Goal: Task Accomplishment & Management: Use online tool/utility

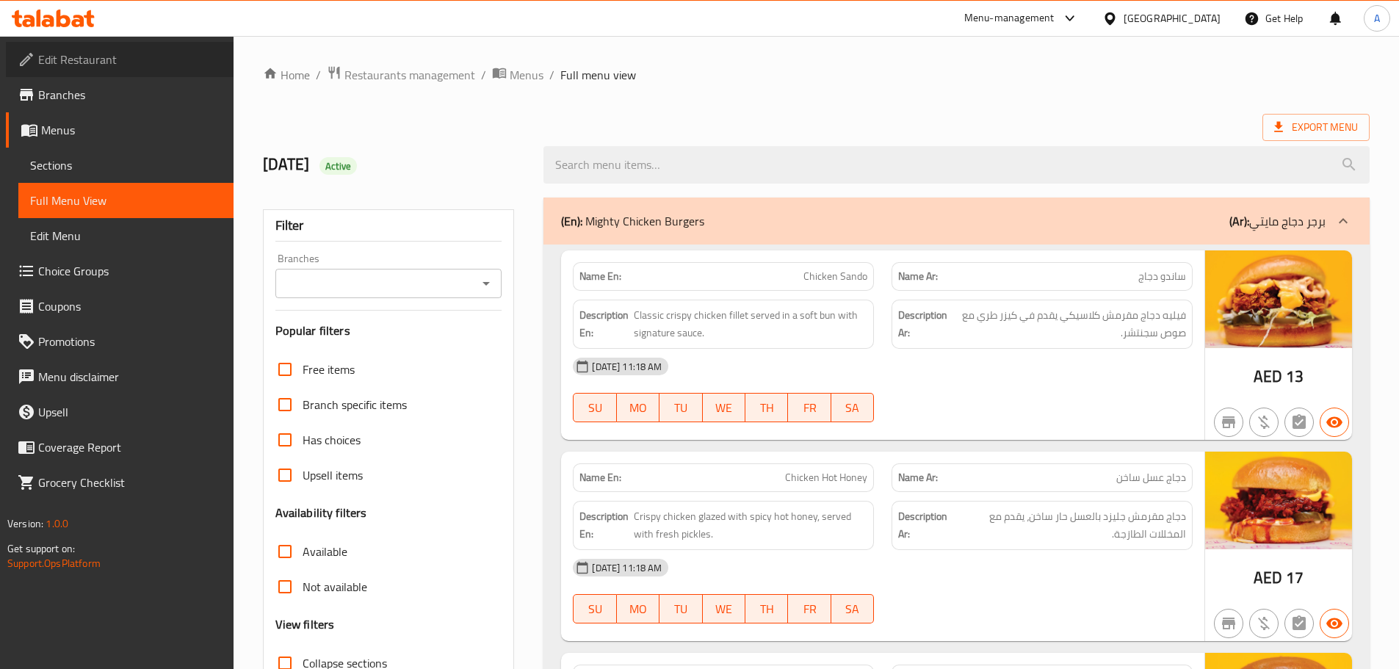
drag, startPoint x: 82, startPoint y: 59, endPoint x: 95, endPoint y: 75, distance: 20.4
click at [82, 59] on span "Edit Restaurant" at bounding box center [130, 60] width 184 height 18
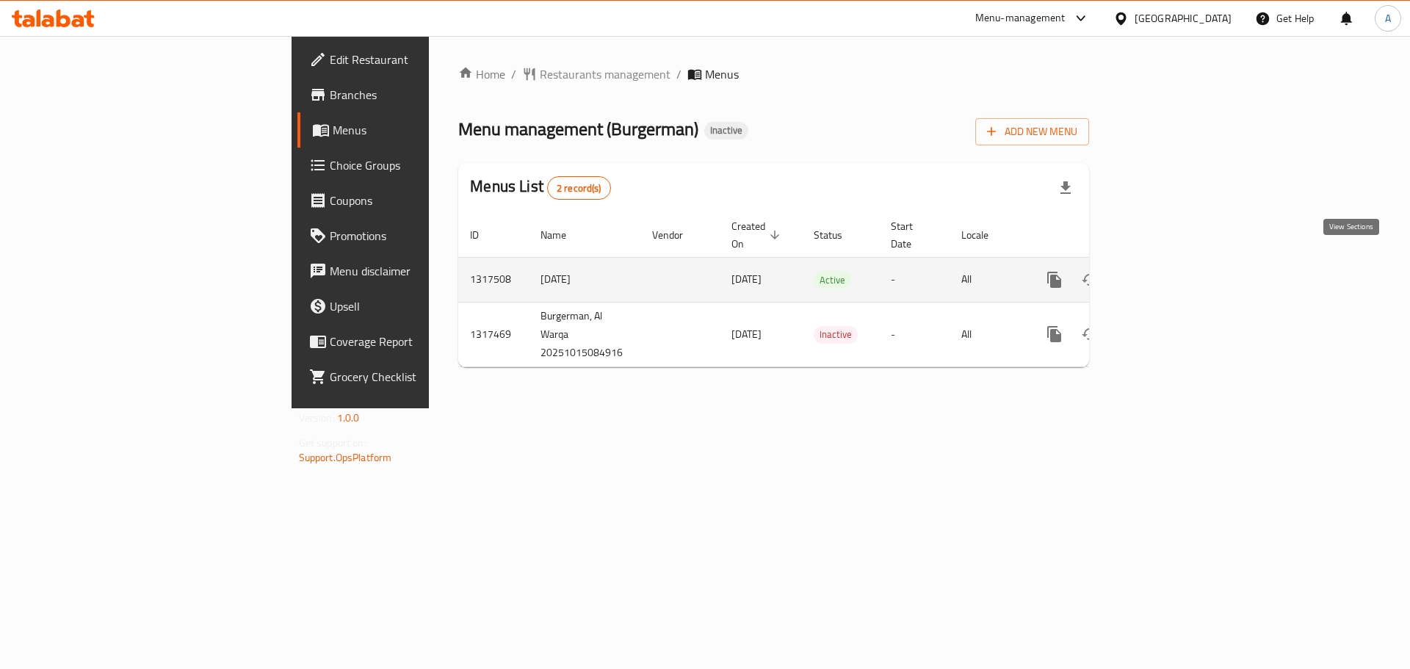
click at [1169, 271] on icon "enhanced table" at bounding box center [1160, 280] width 18 height 18
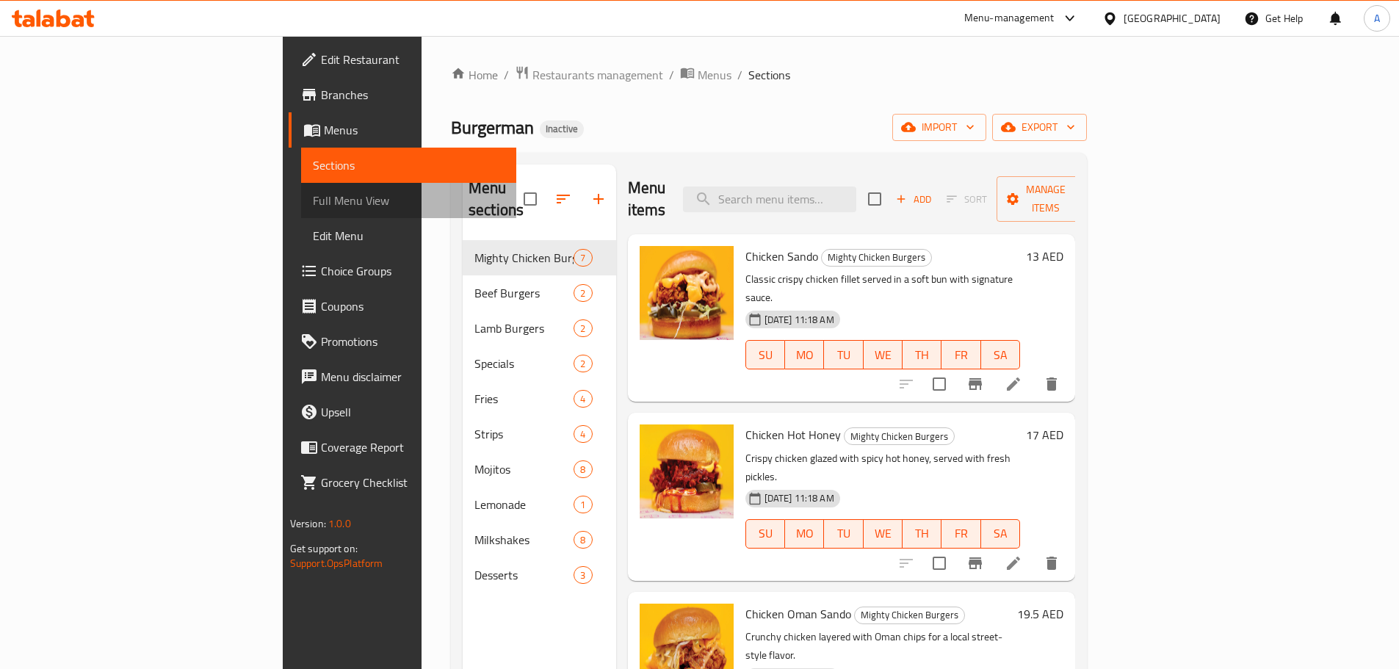
click at [313, 198] on span "Full Menu View" at bounding box center [409, 201] width 192 height 18
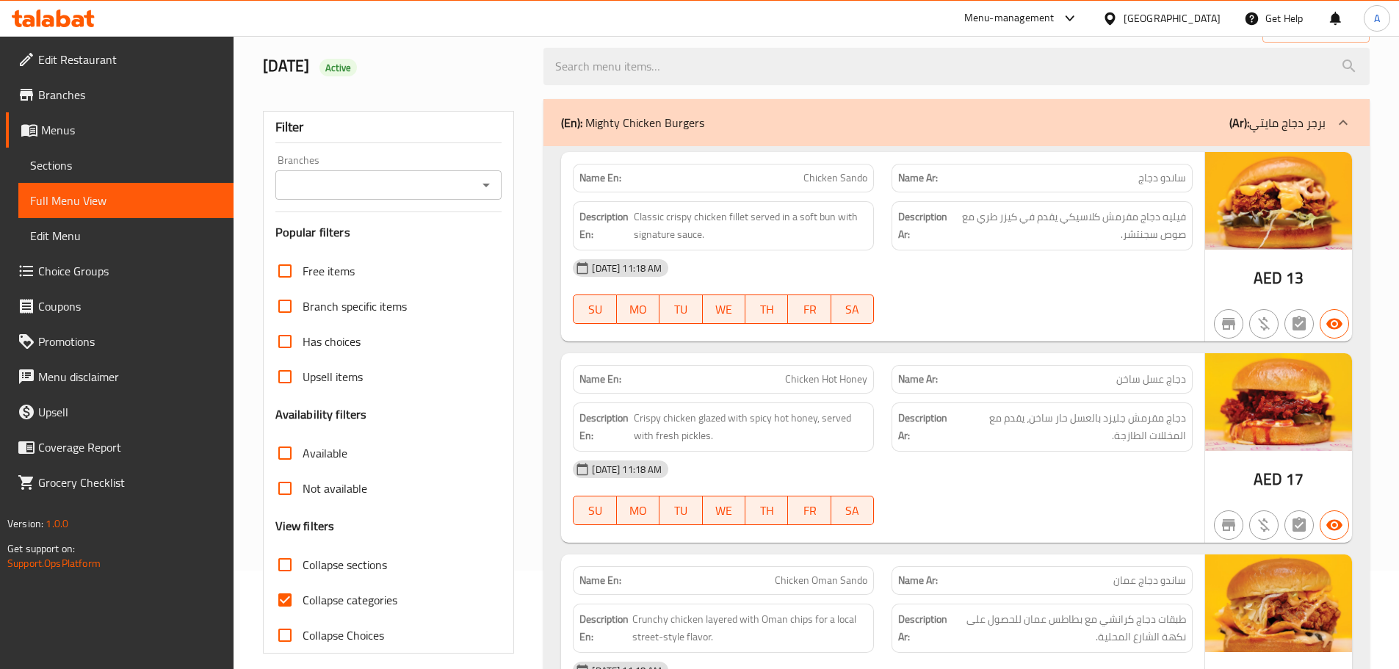
scroll to position [294, 0]
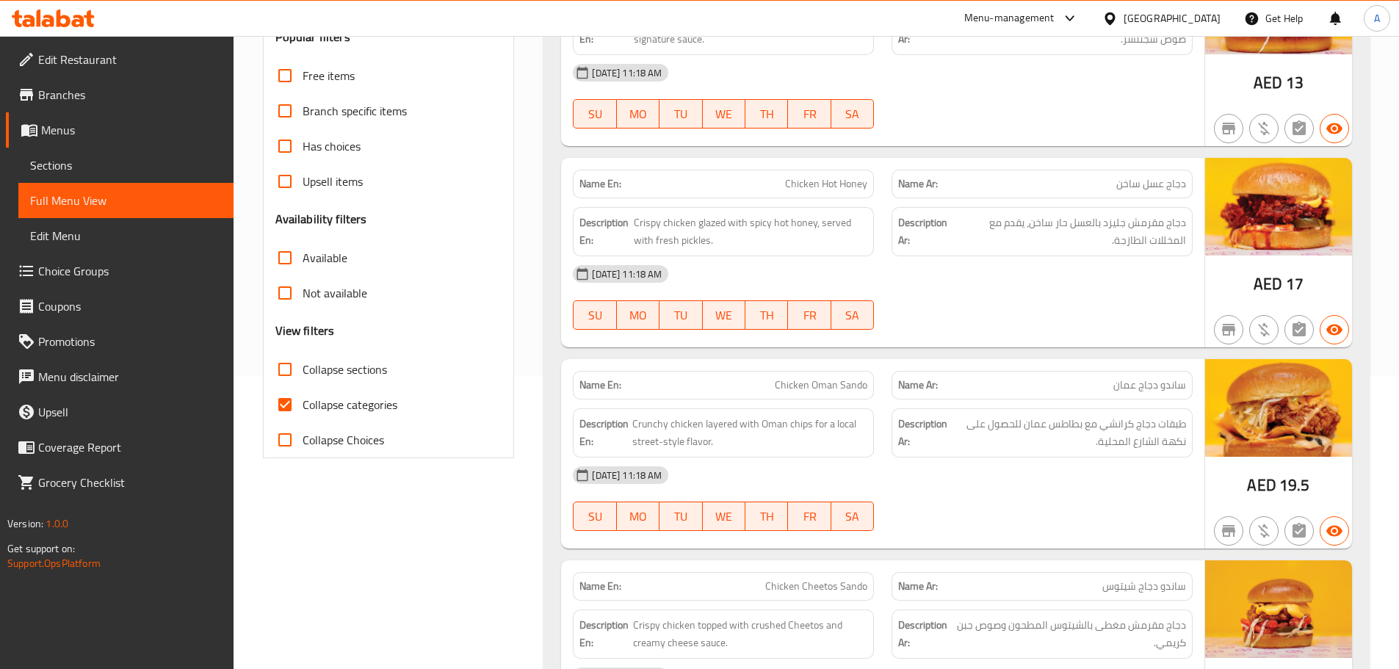
click at [289, 383] on input "Collapse sections" at bounding box center [284, 369] width 35 height 35
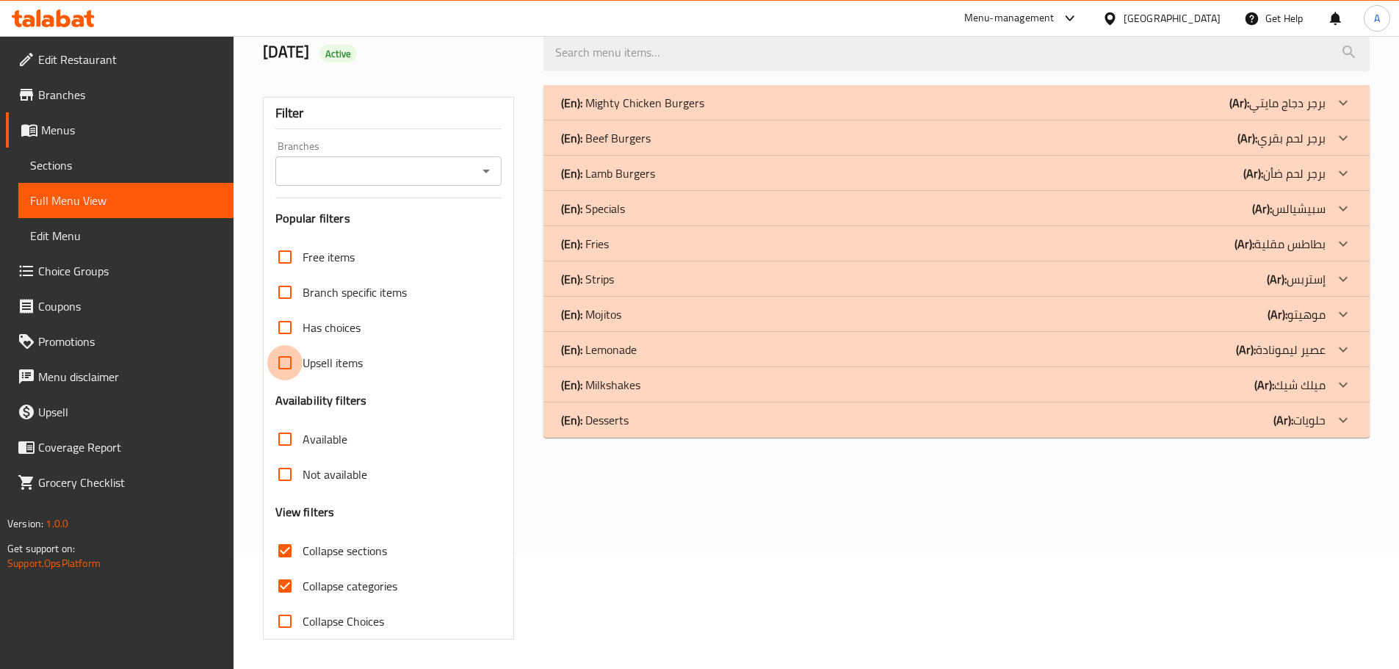
scroll to position [112, 0]
drag, startPoint x: 286, startPoint y: 370, endPoint x: 470, endPoint y: 449, distance: 199.7
click at [470, 449] on div "Free items Branch specific items Has choices Upsell items Availability filters …" at bounding box center [388, 438] width 227 height 399
click at [304, 551] on span "Collapse sections" at bounding box center [344, 551] width 84 height 18
click at [302, 551] on input "Collapse sections" at bounding box center [284, 550] width 35 height 35
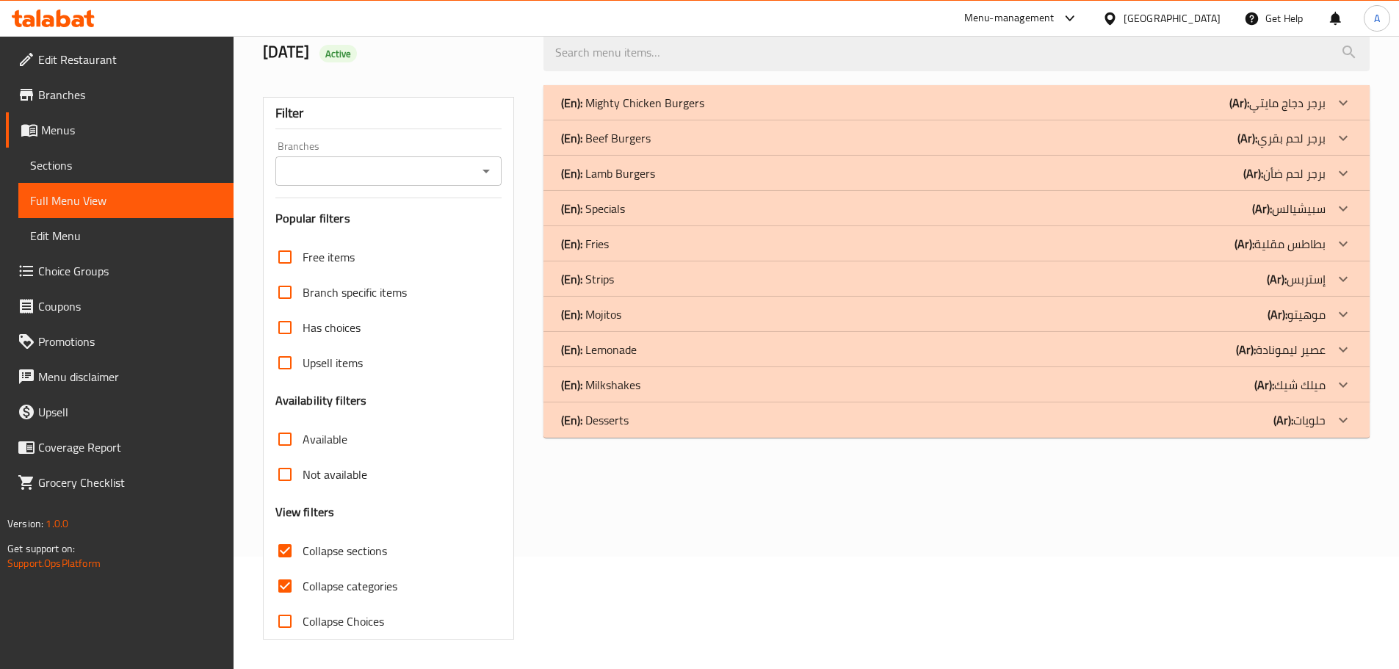
checkbox input "false"
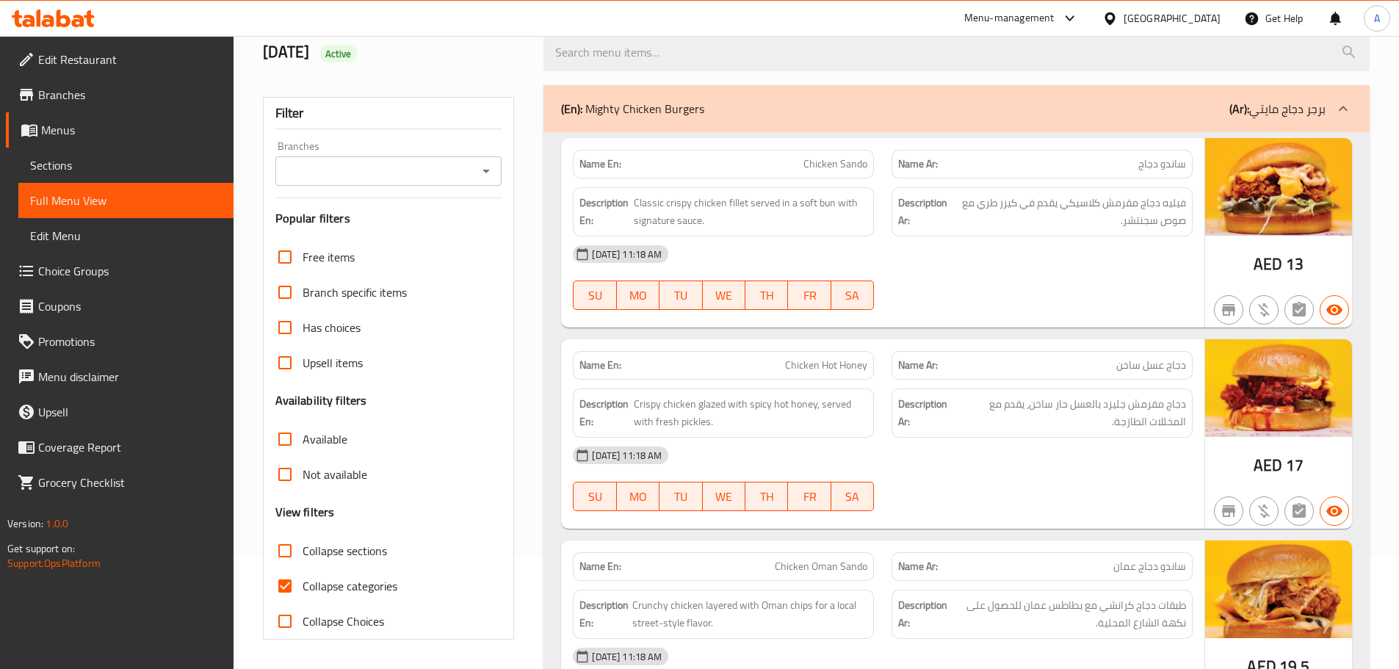
click at [318, 585] on span "Collapse categories" at bounding box center [349, 586] width 95 height 18
click at [302, 585] on input "Collapse categories" at bounding box center [284, 585] width 35 height 35
checkbox input "false"
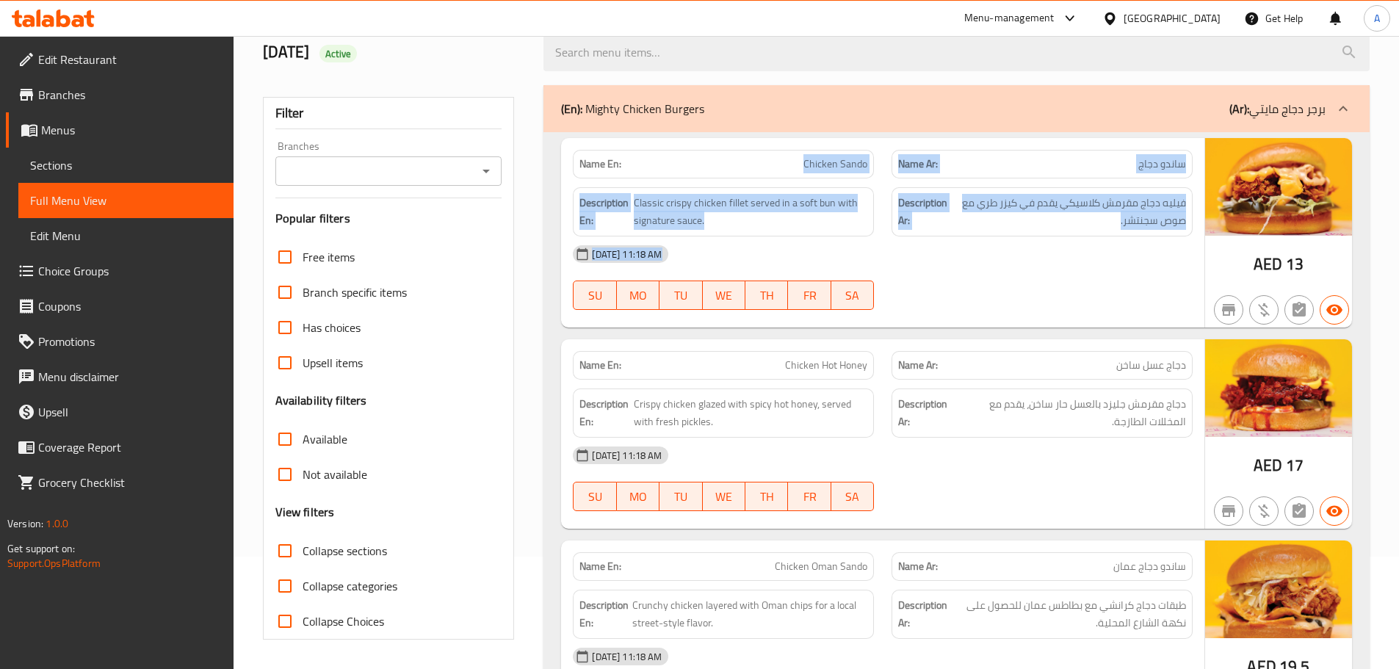
drag, startPoint x: 803, startPoint y: 181, endPoint x: 1118, endPoint y: 319, distance: 343.9
click at [1118, 319] on div "Name En: Chicken Sando Name Ar: ساندو دجاج Description En: Classic crispy chick…" at bounding box center [882, 232] width 643 height 189
click at [1119, 236] on div "[DATE] 11:18 AM" at bounding box center [882, 253] width 637 height 35
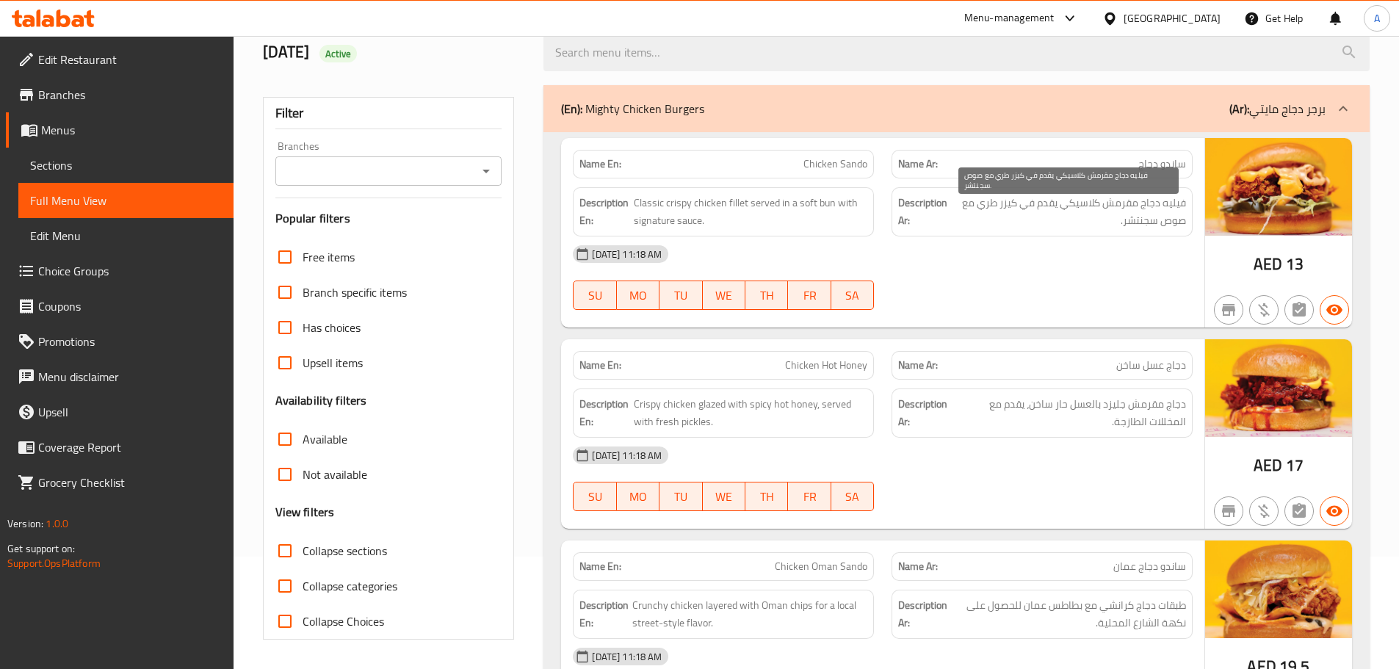
click at [1127, 226] on span "فيليه دجاج مقرمش كلاسيكي يقدم في كيزر طري مع صوص سجنتشر." at bounding box center [1069, 212] width 234 height 36
click at [1105, 267] on div "[DATE] 11:18 AM" at bounding box center [882, 253] width 637 height 35
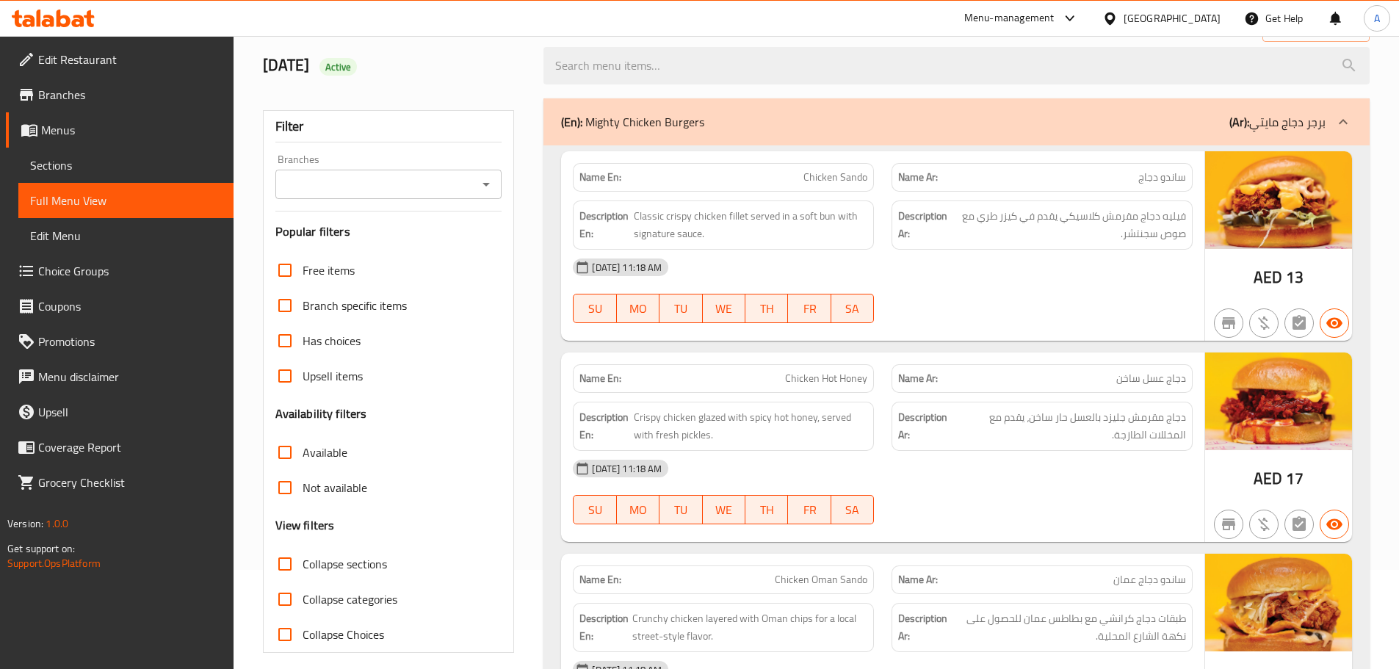
scroll to position [73, 0]
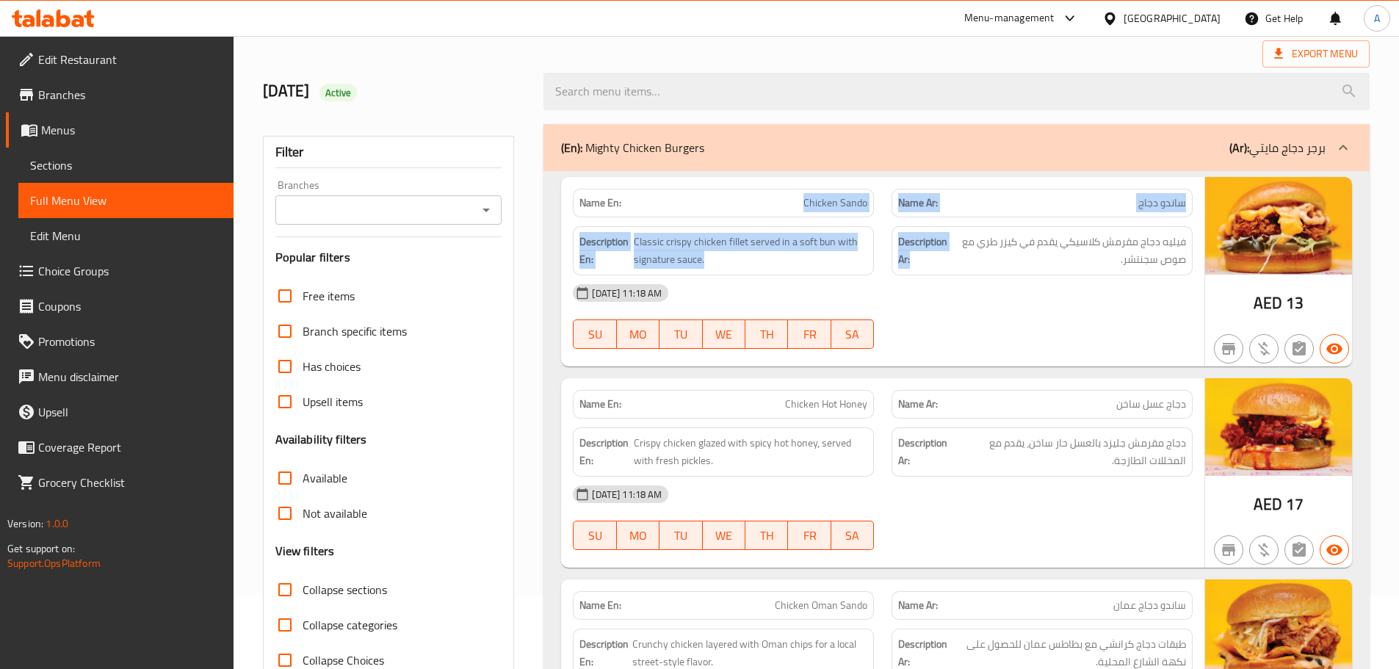
drag, startPoint x: 787, startPoint y: 198, endPoint x: 977, endPoint y: 314, distance: 222.7
click at [974, 312] on div "Name En: Chicken Sando Name Ar: ساندو دجاج Description En: Classic crispy chick…" at bounding box center [882, 271] width 643 height 189
click at [1025, 304] on div "[DATE] 11:18 AM" at bounding box center [882, 292] width 637 height 35
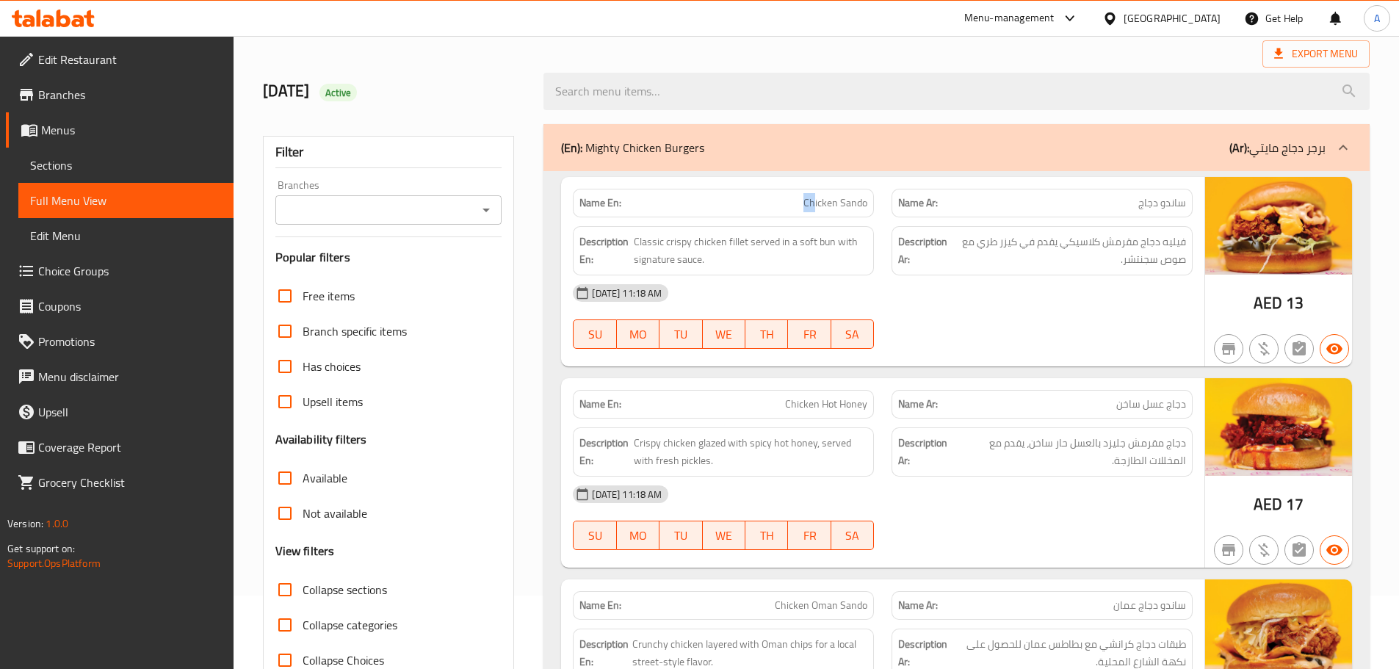
drag, startPoint x: 831, startPoint y: 214, endPoint x: 888, endPoint y: 220, distance: 56.9
click at [876, 217] on div "Name En: Chicken Sando Name Ar: ساندو دجاج Description En: Classic crispy chick…" at bounding box center [882, 271] width 643 height 189
click at [1072, 345] on div at bounding box center [1041, 349] width 319 height 18
drag, startPoint x: 772, startPoint y: 197, endPoint x: 960, endPoint y: 289, distance: 209.8
click at [827, 206] on p "Name En: Chicken Sando" at bounding box center [723, 202] width 288 height 15
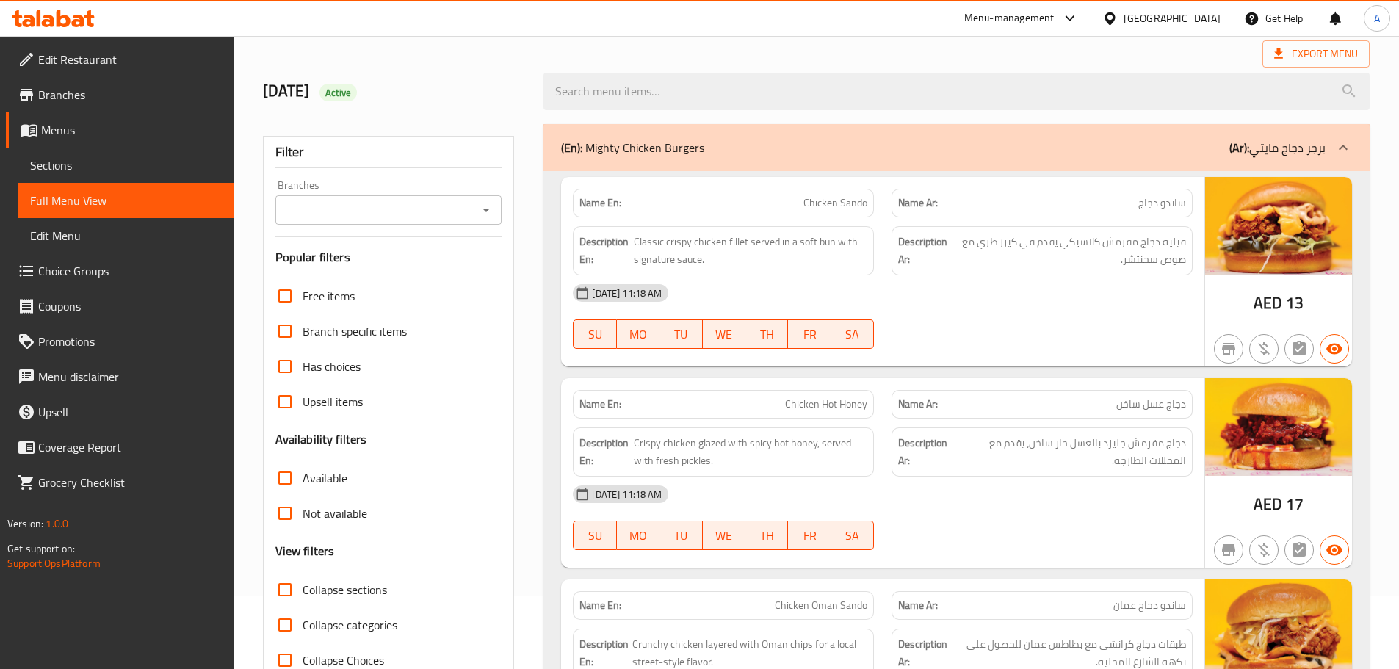
click at [980, 303] on div "[DATE] 11:18 AM" at bounding box center [882, 292] width 637 height 35
click at [1173, 198] on span "ساندو دجاج" at bounding box center [1162, 202] width 48 height 15
drag, startPoint x: 1173, startPoint y: 198, endPoint x: 784, endPoint y: 200, distance: 389.1
click at [784, 199] on div "Name En: Chicken Sando Name Ar: ساندو دجاج" at bounding box center [882, 203] width 637 height 46
click at [1074, 317] on div "[DATE] 11:18 AM SU MO TU WE TH FR SA" at bounding box center [882, 316] width 637 height 82
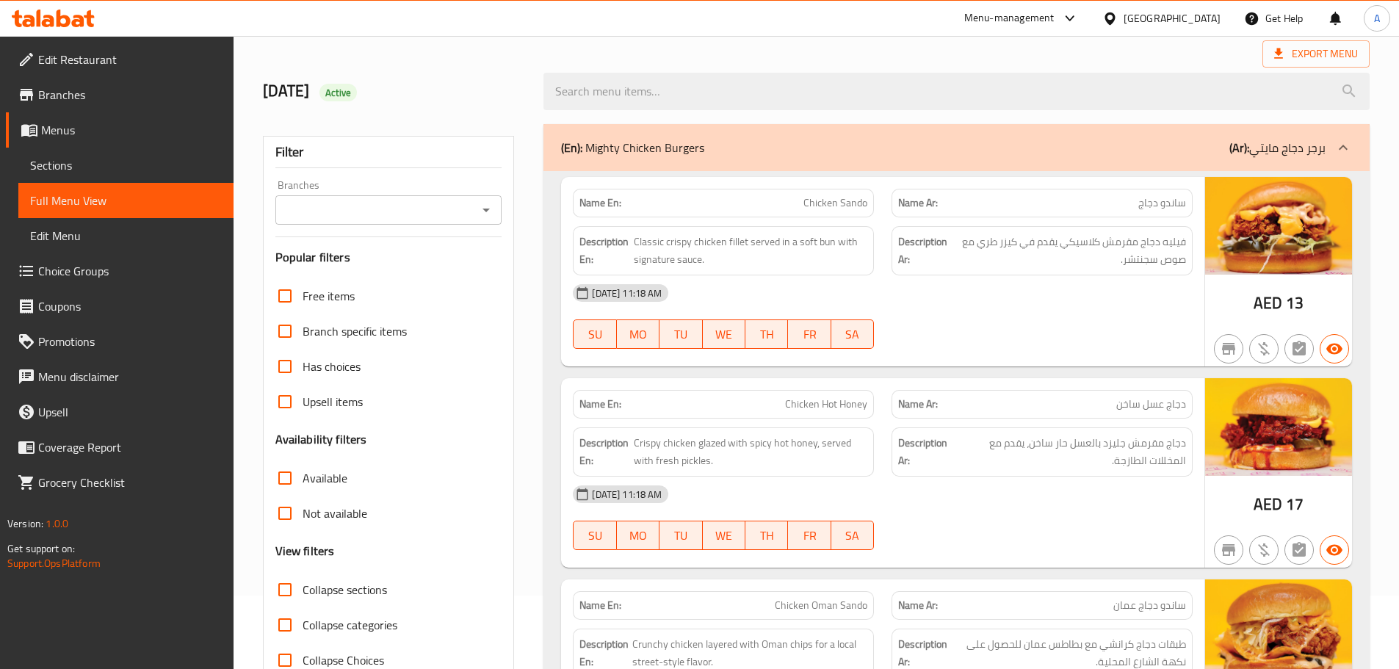
drag, startPoint x: 739, startPoint y: 209, endPoint x: 984, endPoint y: 280, distance: 255.6
click at [906, 227] on div "Name En: Chicken Sando Name Ar: ساندو دجاج Description En: Classic crispy chick…" at bounding box center [882, 271] width 643 height 189
click at [1014, 338] on div "[DATE] 11:18 AM SU MO TU WE TH FR SA" at bounding box center [882, 316] width 637 height 82
click at [1172, 246] on span "فيليه دجاج مقرمش كلاسيكي يقدم في كيزر طري مع صوص سجنتشر." at bounding box center [1069, 251] width 234 height 36
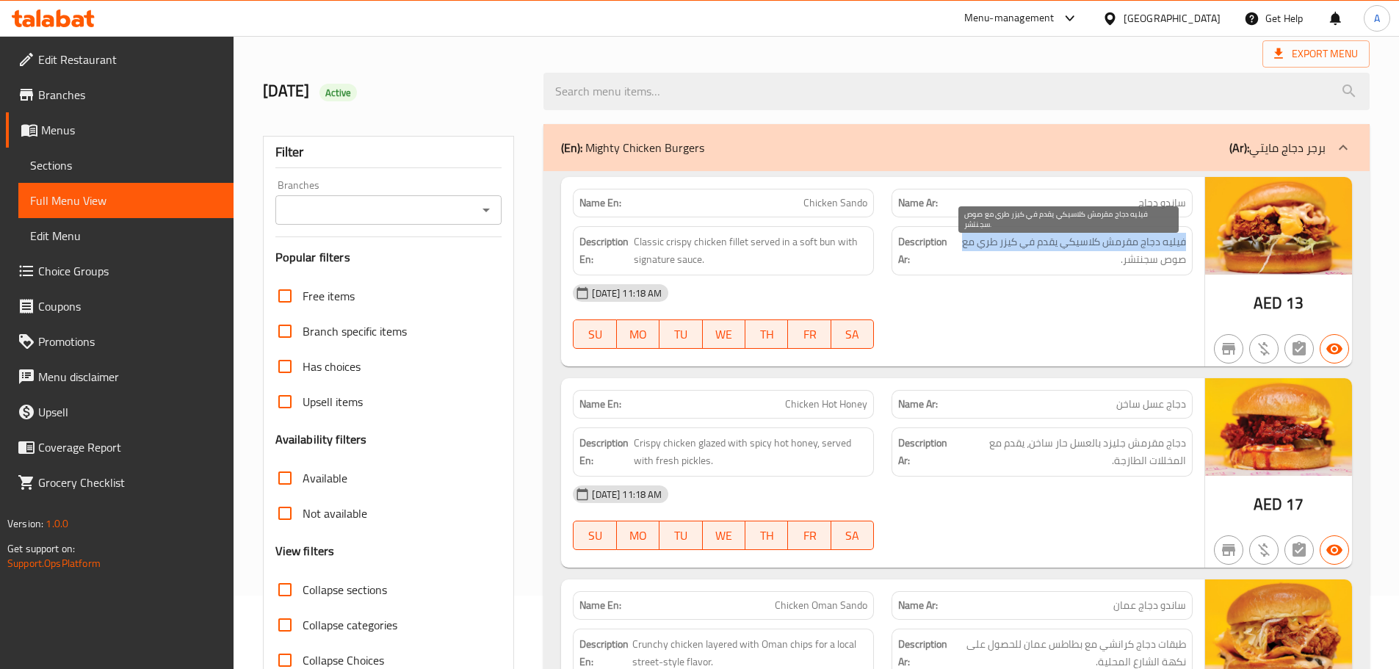
drag, startPoint x: 1172, startPoint y: 246, endPoint x: 966, endPoint y: 244, distance: 205.6
click at [966, 244] on span "فيليه دجاج مقرمش كلاسيكي يقدم في كيزر طري مع صوص سجنتشر." at bounding box center [1069, 251] width 234 height 36
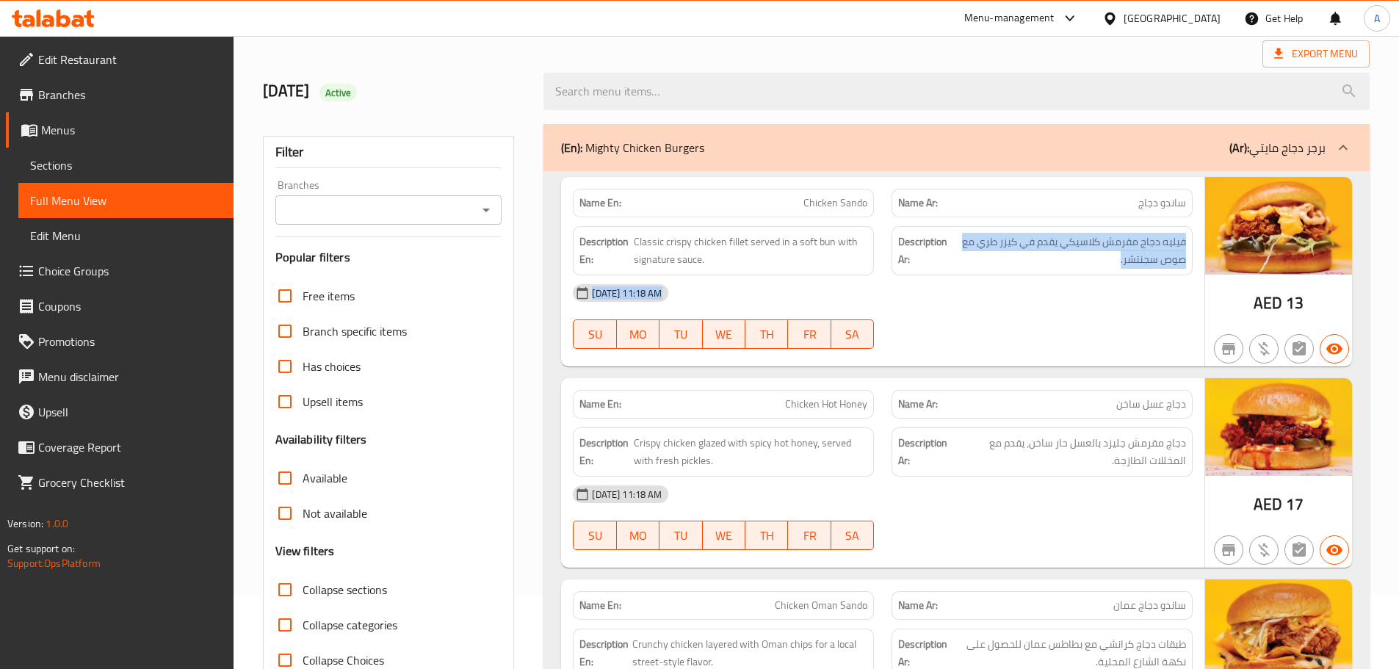
drag, startPoint x: 966, startPoint y: 244, endPoint x: 986, endPoint y: 275, distance: 36.7
click at [986, 275] on div "Name En: Chicken Sando Name Ar: ساندو دجاج Description En: Classic crispy chick…" at bounding box center [882, 271] width 643 height 189
click at [981, 323] on div "[DATE] 11:18 AM SU MO TU WE TH FR SA" at bounding box center [882, 316] width 637 height 82
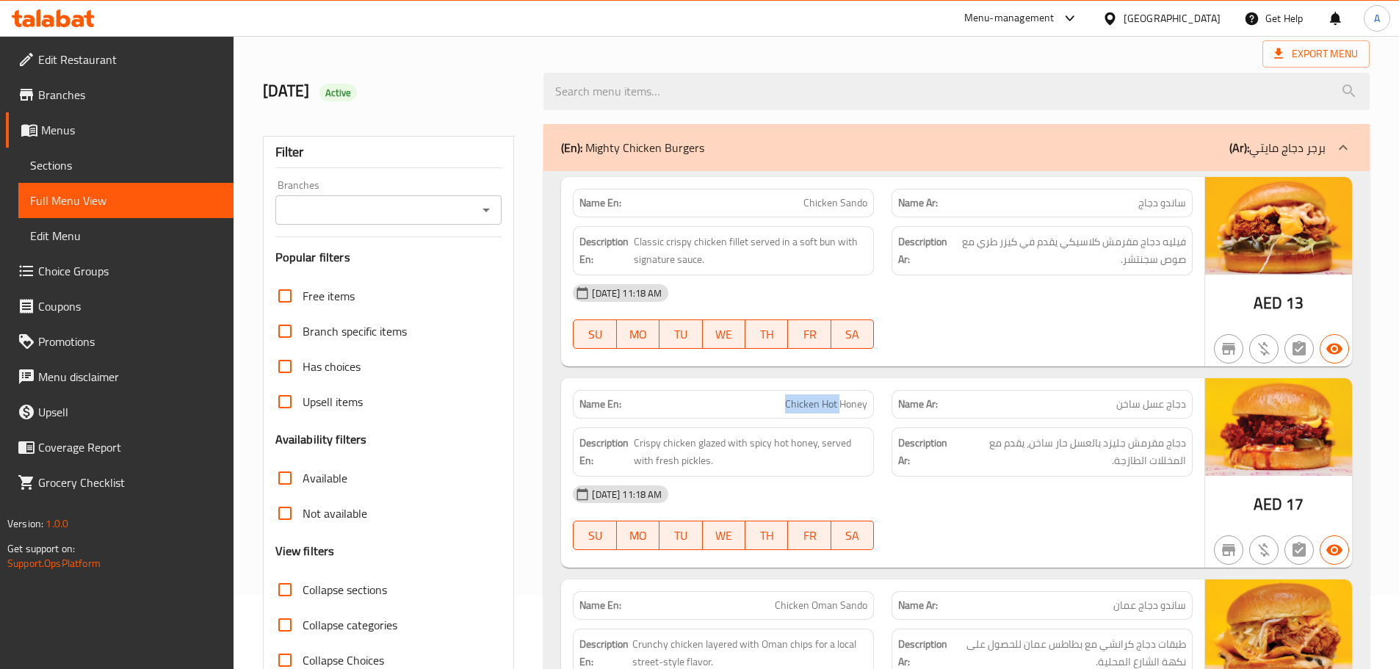
drag, startPoint x: 766, startPoint y: 415, endPoint x: 981, endPoint y: 381, distance: 217.8
click at [903, 394] on div "Name En: Chicken Hot Honey Name Ar: دجاج عسل ساخن" at bounding box center [882, 404] width 637 height 46
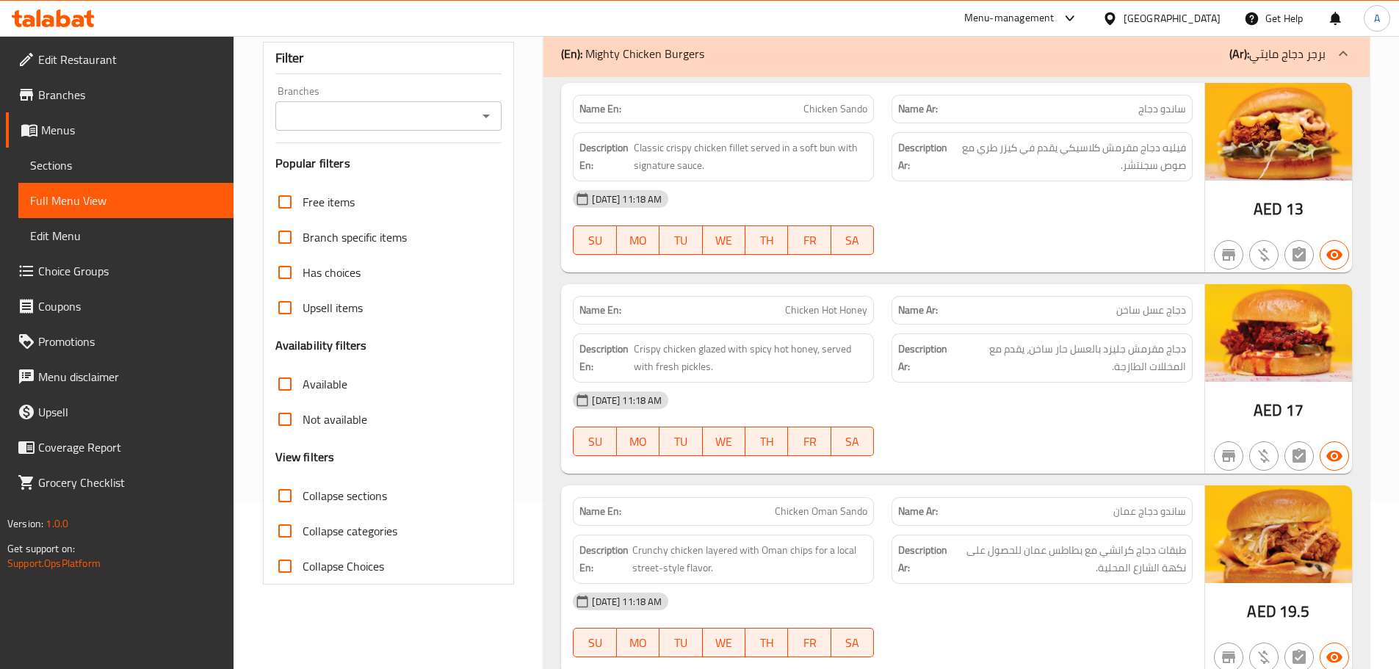
scroll to position [294, 0]
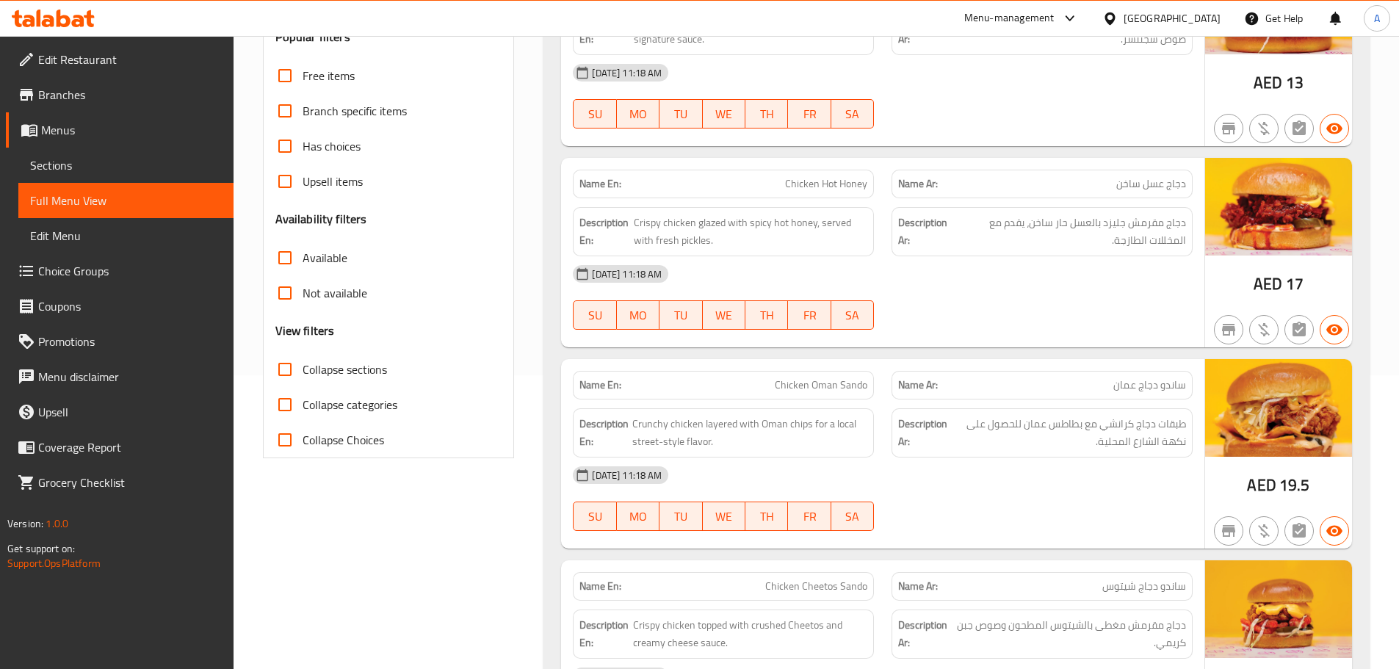
drag, startPoint x: 752, startPoint y: 176, endPoint x: 806, endPoint y: 198, distance: 58.6
click at [800, 196] on div "Name En: Chicken Hot Honey" at bounding box center [723, 184] width 301 height 29
click at [1048, 311] on div "[DATE] 11:18 AM SU MO TU WE TH FR SA" at bounding box center [882, 297] width 637 height 82
click at [1181, 219] on span "دجاج مقرمش جليزد بالعسل حار ساخن، يقدم مع المخللات الطازجة." at bounding box center [1069, 232] width 231 height 36
drag, startPoint x: 1181, startPoint y: 219, endPoint x: 1085, endPoint y: 213, distance: 96.4
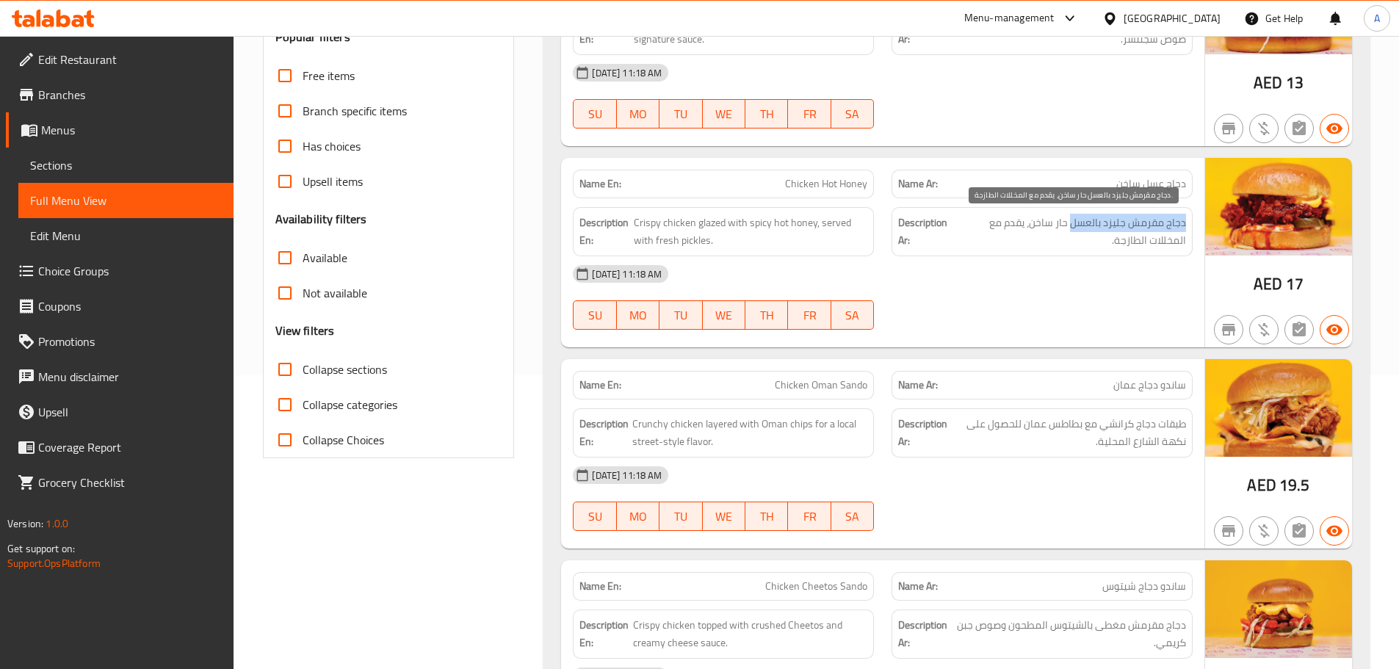
click at [1085, 214] on span "دجاج مقرمش جليزد بالعسل حار ساخن، يقدم مع المخللات الطازجة." at bounding box center [1069, 232] width 231 height 36
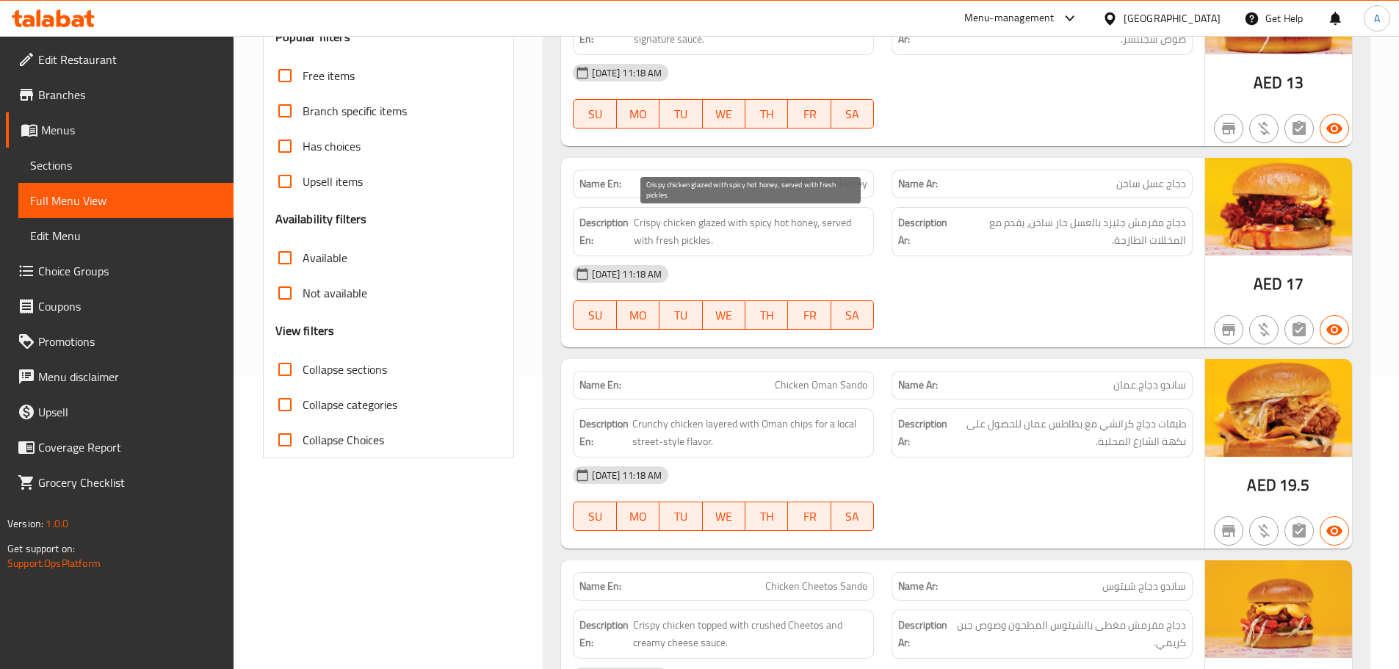
click at [682, 217] on span "Crispy chicken glazed with spicy hot honey, served with fresh pickles." at bounding box center [750, 232] width 233 height 36
drag, startPoint x: 682, startPoint y: 217, endPoint x: 650, endPoint y: 217, distance: 31.6
click at [650, 217] on span "Crispy chicken glazed with spicy hot honey, served with fresh pickles." at bounding box center [750, 232] width 233 height 36
click at [666, 222] on span "Crispy chicken glazed with spicy hot honey, served with fresh pickles." at bounding box center [750, 232] width 233 height 36
drag, startPoint x: 666, startPoint y: 222, endPoint x: 656, endPoint y: 221, distance: 9.6
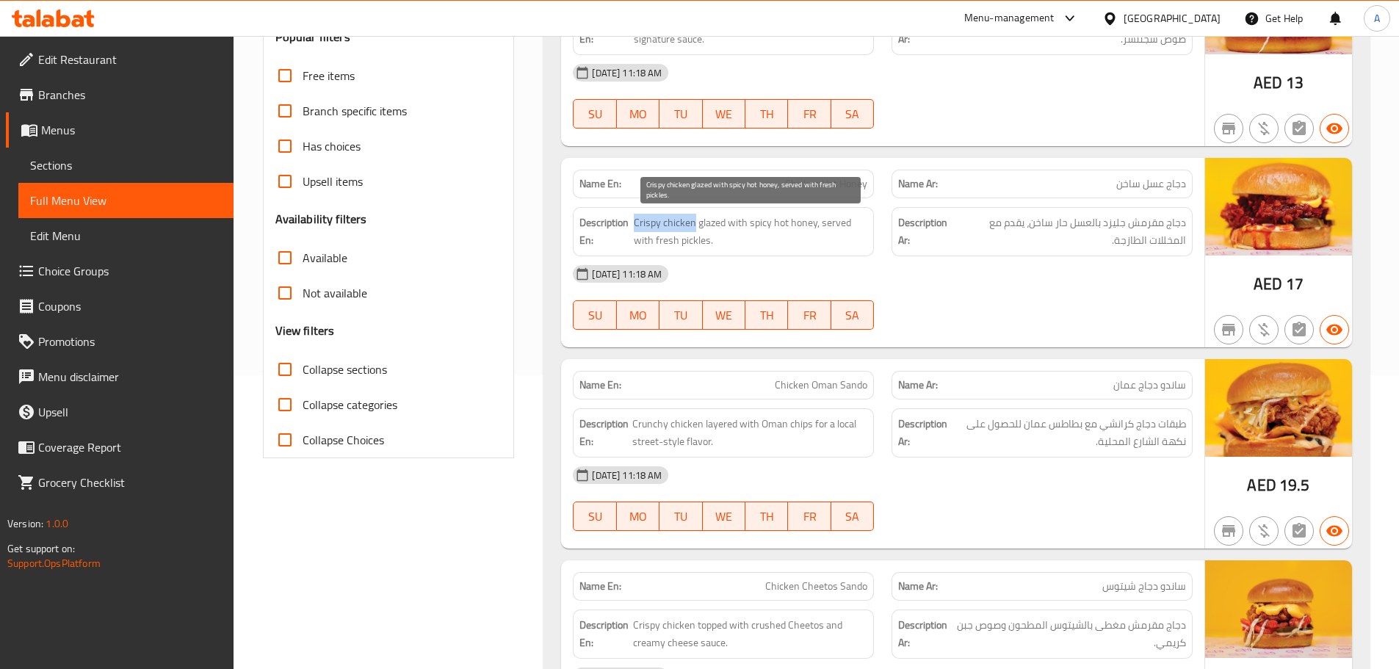
click at [656, 221] on span "Crispy chicken glazed with spicy hot honey, served with fresh pickles." at bounding box center [750, 232] width 233 height 36
click at [1115, 246] on span "دجاج مقرمش جليزد بالعسل حار ساخن، يقدم مع المخللات الطازجة." at bounding box center [1069, 232] width 231 height 36
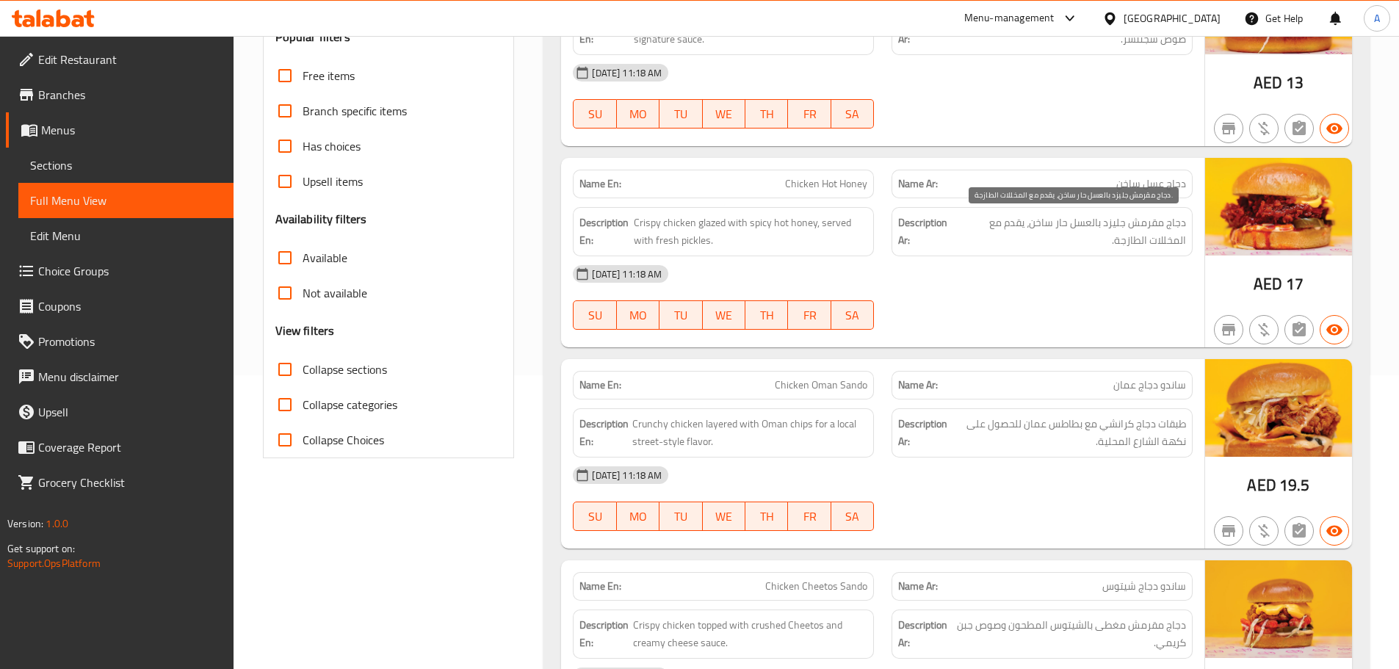
click at [1119, 219] on span "دجاج مقرمش جليزد بالعسل حار ساخن، يقدم مع المخللات الطازجة." at bounding box center [1069, 232] width 231 height 36
drag, startPoint x: 1119, startPoint y: 219, endPoint x: 1048, endPoint y: 211, distance: 70.9
click at [1048, 211] on div "Description Ar: دجاج مقرمش جليزد بالعسل حار ساخن، يقدم مع المخللات الطازجة." at bounding box center [1041, 231] width 301 height 49
click at [1055, 311] on div "[DATE] 11:18 AM SU MO TU WE TH FR SA" at bounding box center [882, 297] width 637 height 82
drag, startPoint x: 1081, startPoint y: 220, endPoint x: 1071, endPoint y: 222, distance: 10.5
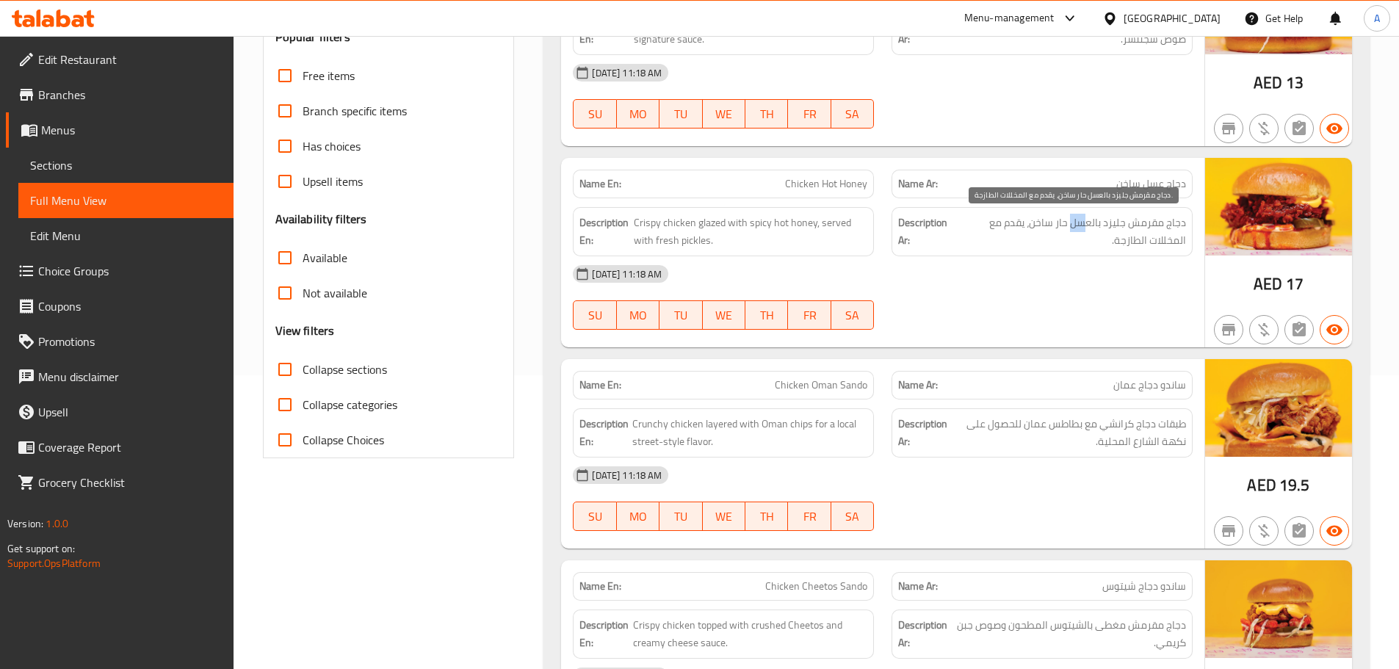
click at [1072, 222] on span "دجاج مقرمش جليزد بالعسل حار ساخن، يقدم مع المخللات الطازجة." at bounding box center [1069, 232] width 231 height 36
click at [1081, 230] on span "دجاج مقرمش جليزد بالعسل حار ساخن، يقدم مع المخللات الطازجة." at bounding box center [1069, 232] width 231 height 36
drag, startPoint x: 1081, startPoint y: 230, endPoint x: 1039, endPoint y: 225, distance: 42.9
click at [1039, 225] on span "دجاج مقرمش جليزد بالعسل حار ساخن، يقدم مع المخللات الطازجة." at bounding box center [1069, 232] width 231 height 36
click at [1088, 222] on span "دجاج مقرمش جليزد بالعسل حار ساخن، يقدم مع المخللات الطازجة." at bounding box center [1069, 232] width 231 height 36
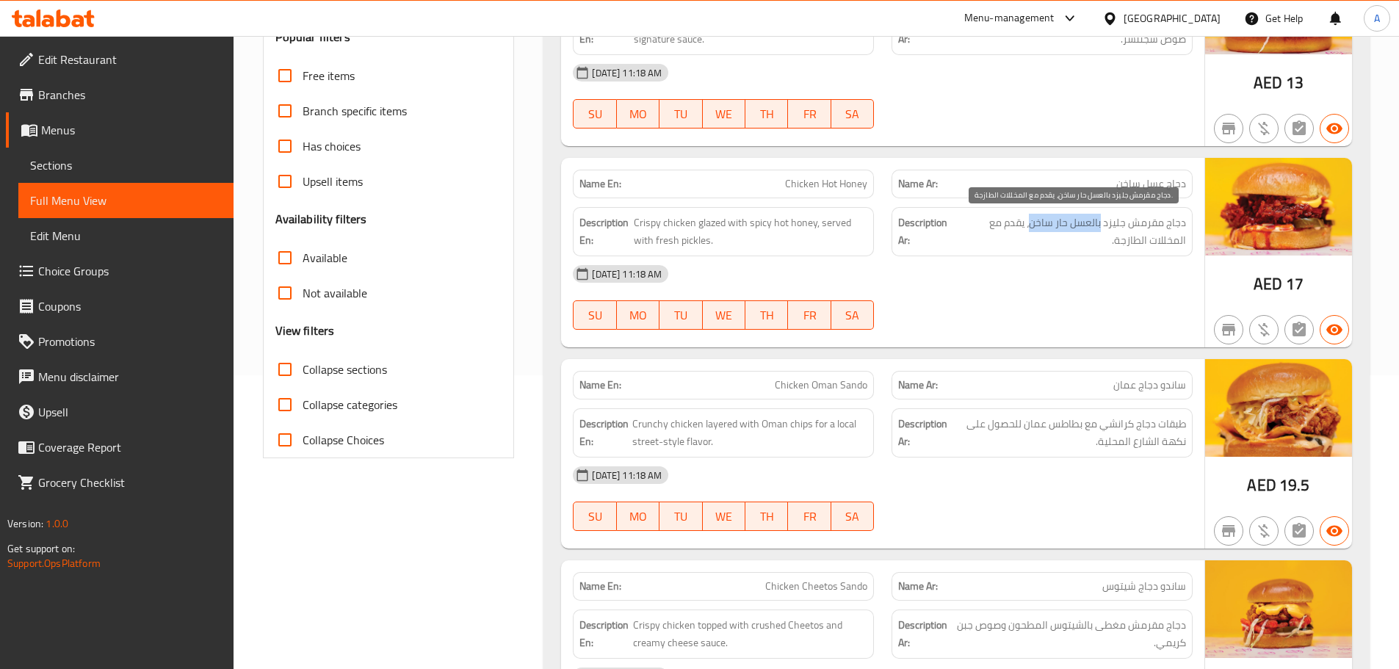
drag, startPoint x: 1088, startPoint y: 222, endPoint x: 1054, endPoint y: 222, distance: 33.8
click at [1054, 222] on span "دجاج مقرمش جليزد بالعسل حار ساخن، يقدم مع المخللات الطازجة." at bounding box center [1069, 232] width 231 height 36
click at [1084, 228] on span "دجاج مقرمش جليزد بالعسل حار ساخن، يقدم مع المخللات الطازجة." at bounding box center [1069, 232] width 231 height 36
click at [1166, 244] on span "دجاج مقرمش جليزد بالعسل حار ساخن، يقدم مع المخللات الطازجة." at bounding box center [1069, 232] width 231 height 36
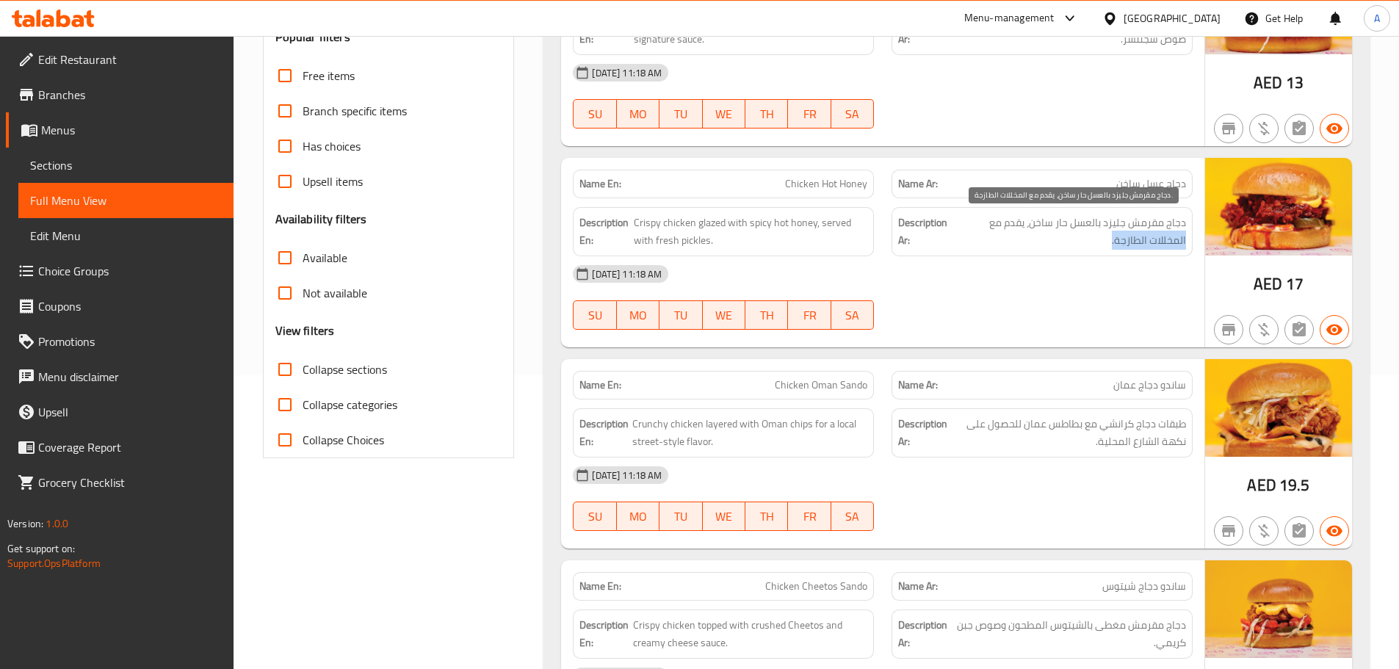
drag, startPoint x: 1116, startPoint y: 244, endPoint x: 1106, endPoint y: 244, distance: 9.5
click at [1106, 244] on span "دجاج مقرمش جليزد بالعسل حار ساخن، يقدم مع المخللات الطازجة." at bounding box center [1069, 232] width 231 height 36
click at [1103, 297] on div "[DATE] 11:18 AM SU MO TU WE TH FR SA" at bounding box center [882, 297] width 637 height 82
drag, startPoint x: 642, startPoint y: 235, endPoint x: 916, endPoint y: 319, distance: 286.6
click at [825, 283] on div "Name En: Chicken Hot Honey Name Ar: دجاج عسل ساخن Description En: Crispy chicke…" at bounding box center [882, 252] width 643 height 189
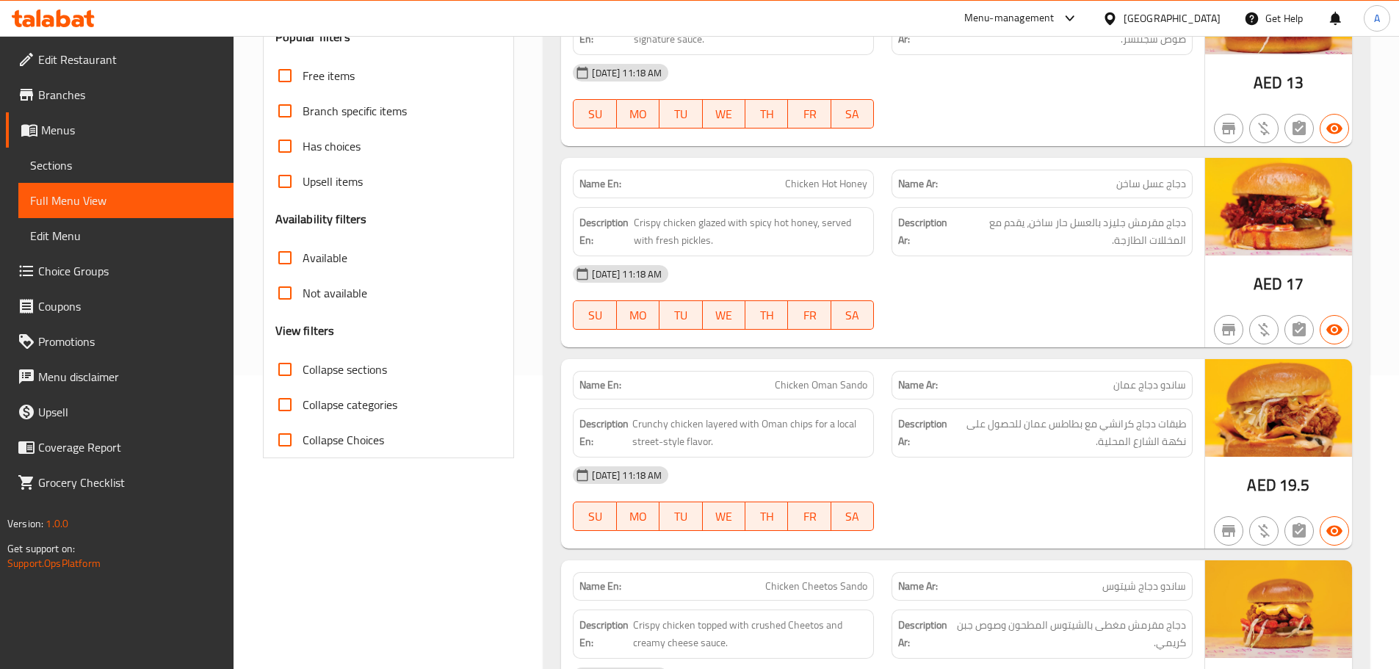
click at [916, 319] on div "[DATE] 11:18 AM SU MO TU WE TH FR SA" at bounding box center [882, 297] width 637 height 82
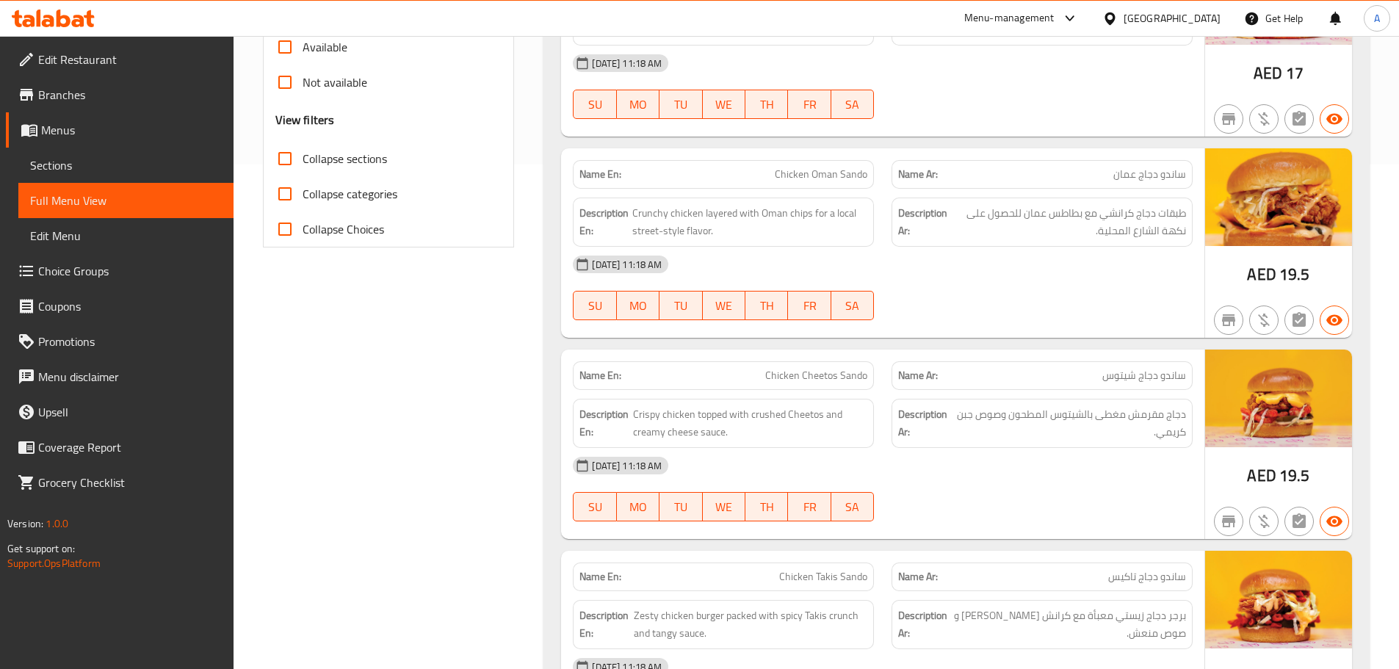
scroll to position [529, 0]
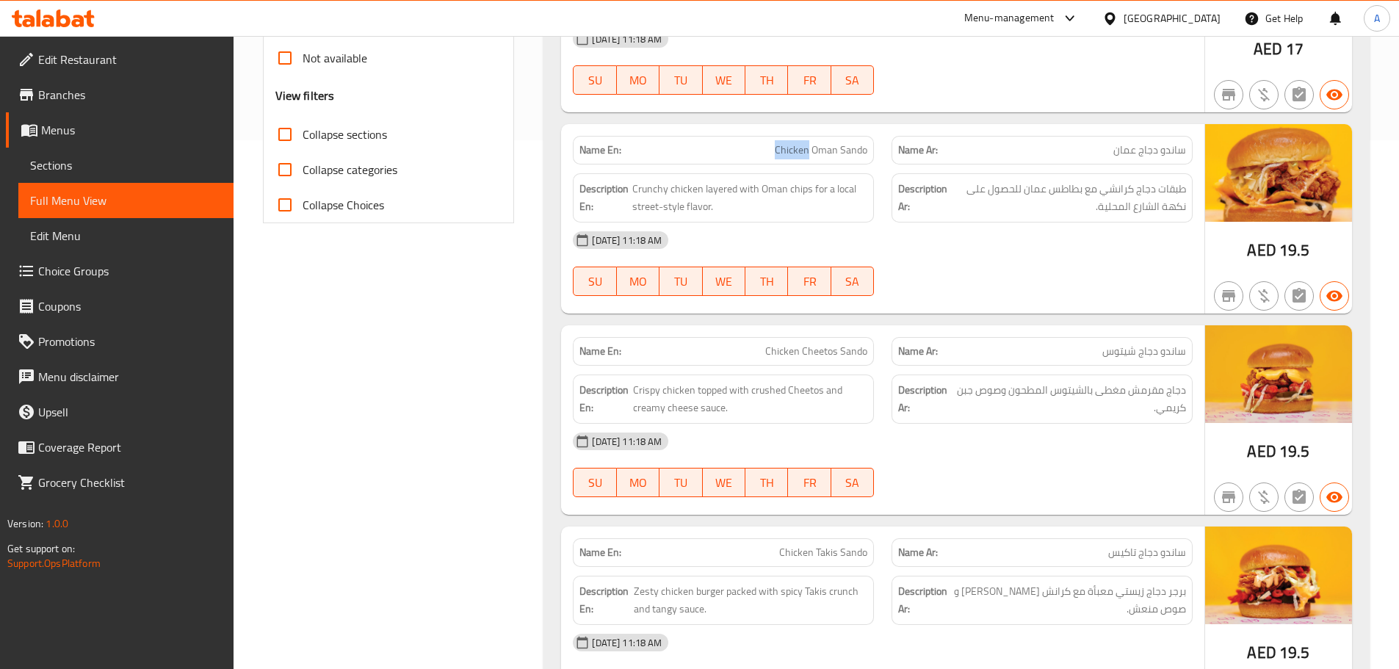
drag, startPoint x: 755, startPoint y: 132, endPoint x: 981, endPoint y: 242, distance: 250.5
click at [937, 228] on div "Name En: Chicken Oman Sando Name Ar: ساندو دجاج عمان Description En: Crunchy ch…" at bounding box center [882, 218] width 643 height 189
click at [1163, 190] on span "طبقات دجاج كرانشي مع بطاطس عمان للحصول على نكهة الشارع المحلية." at bounding box center [1068, 198] width 236 height 36
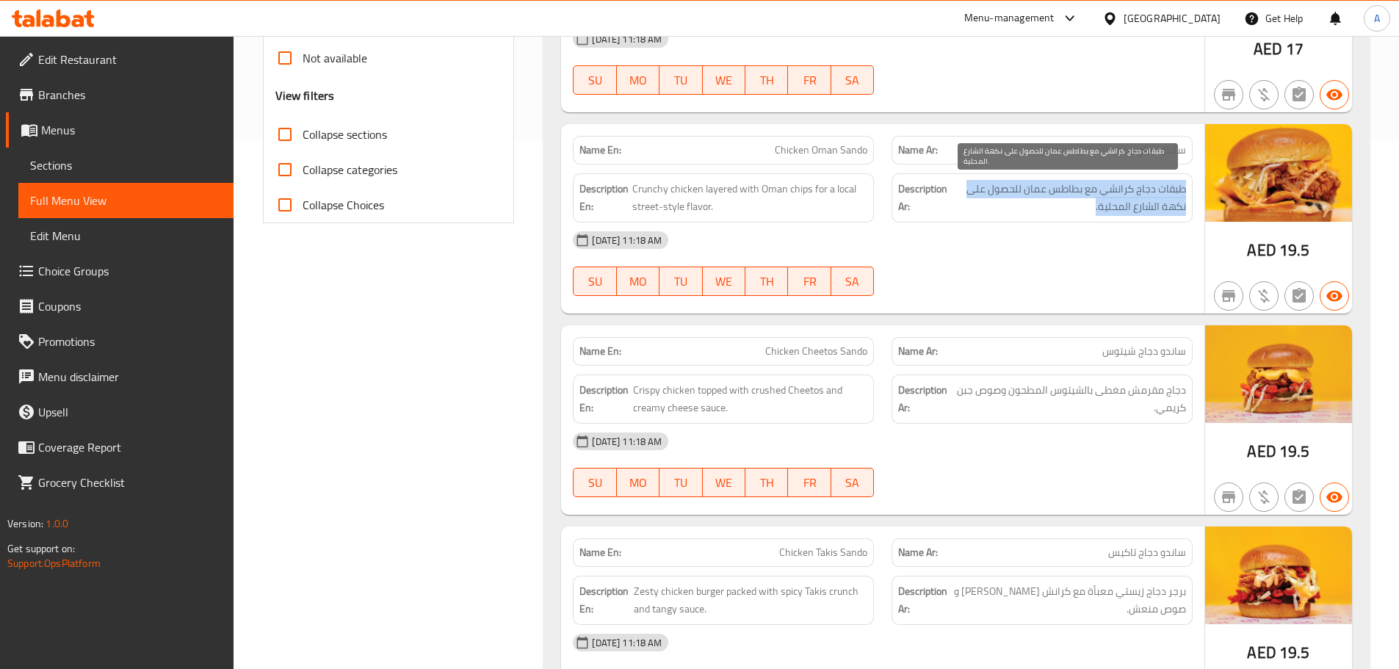
drag, startPoint x: 1163, startPoint y: 190, endPoint x: 1136, endPoint y: 250, distance: 65.4
click at [1162, 201] on span "طبقات دجاج كرانشي مع بطاطس عمان للحصول على نكهة الشارع المحلية." at bounding box center [1068, 198] width 236 height 36
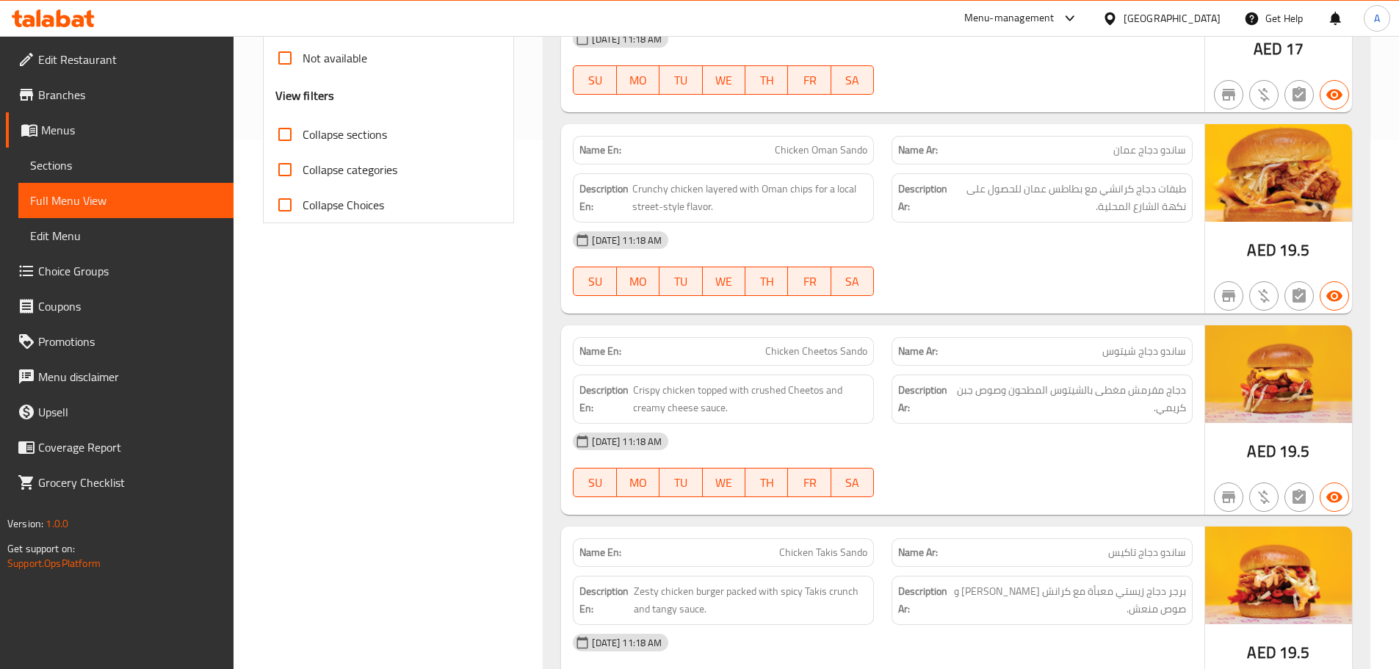
click at [1133, 251] on div "[DATE] 11:18 AM" at bounding box center [882, 239] width 637 height 35
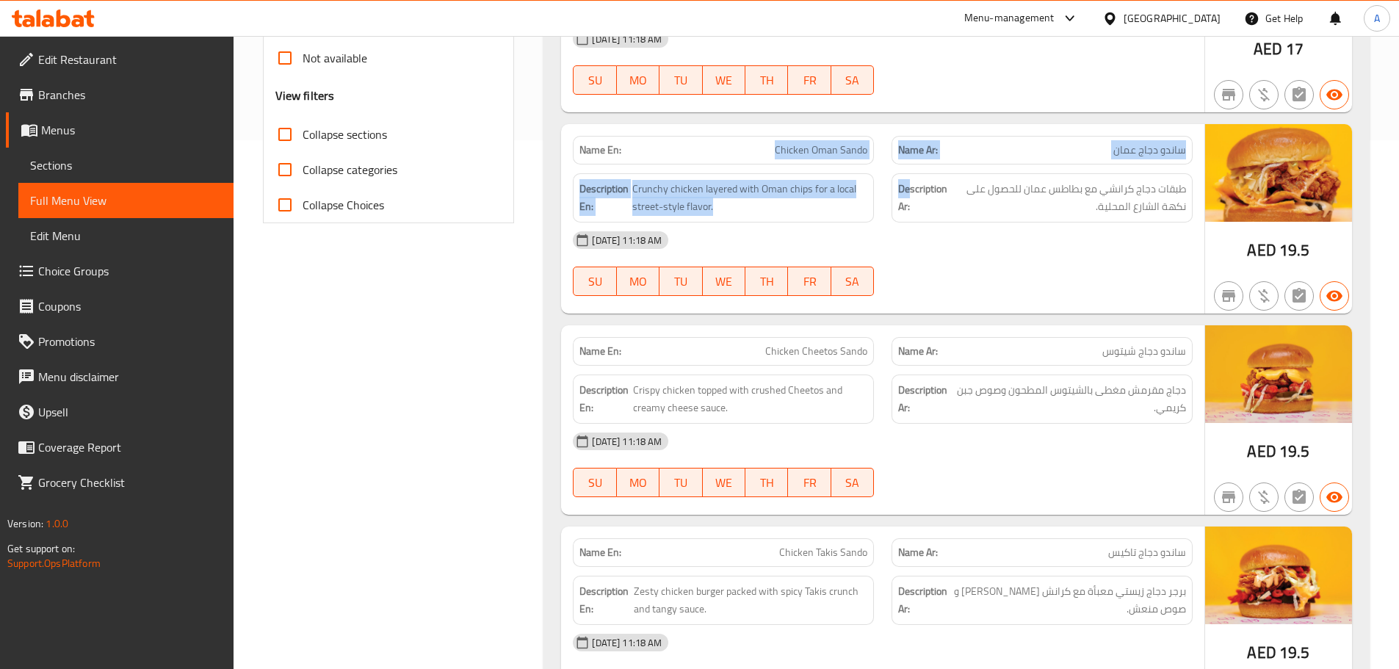
drag, startPoint x: 731, startPoint y: 131, endPoint x: 972, endPoint y: 225, distance: 258.8
click at [967, 223] on div "Name En: Chicken Oman Sando Name Ar: ساندو دجاج عمان Description En: Crunchy ch…" at bounding box center [882, 218] width 643 height 189
click at [1004, 246] on div "[DATE] 11:18 AM" at bounding box center [882, 239] width 637 height 35
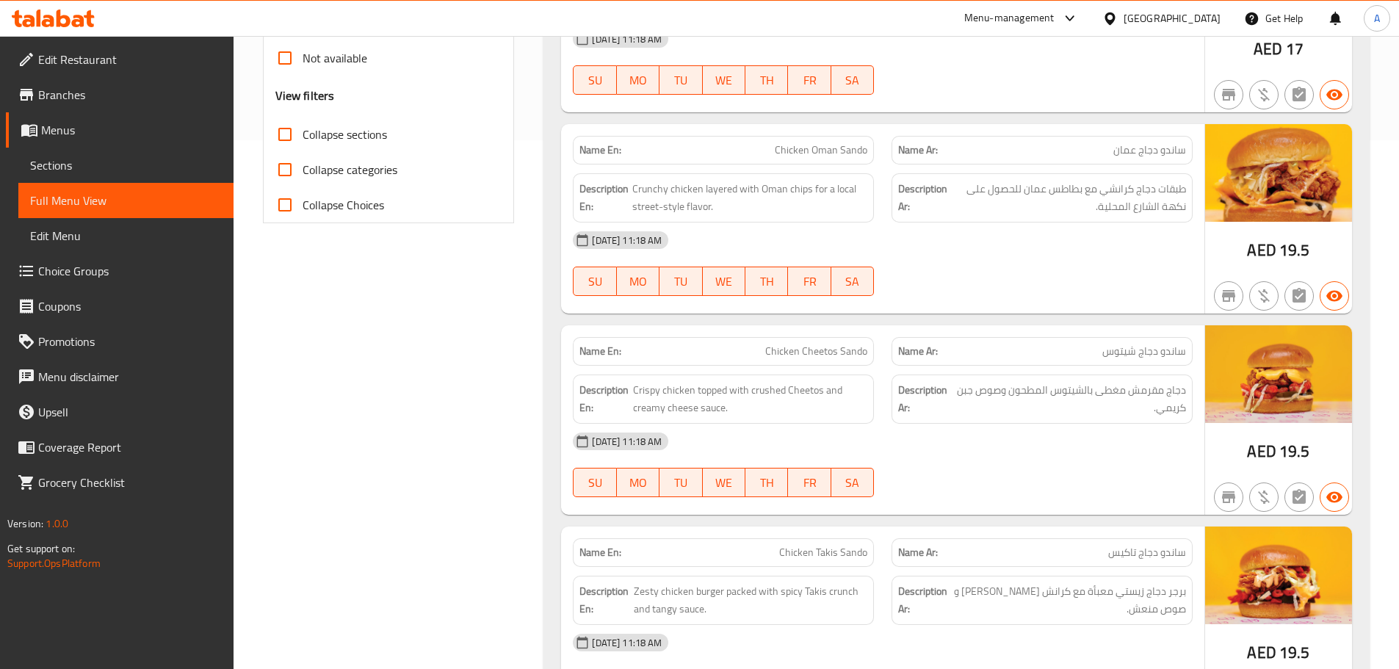
click at [1165, 151] on span "ساندو دجاج عمان" at bounding box center [1149, 149] width 73 height 15
drag, startPoint x: 1165, startPoint y: 151, endPoint x: 601, endPoint y: 145, distance: 563.9
click at [601, 145] on div "Name En: Chicken Oman Sando Name Ar: ساندو دجاج عمان" at bounding box center [882, 150] width 637 height 46
click at [600, 145] on strong "Name En:" at bounding box center [600, 149] width 42 height 15
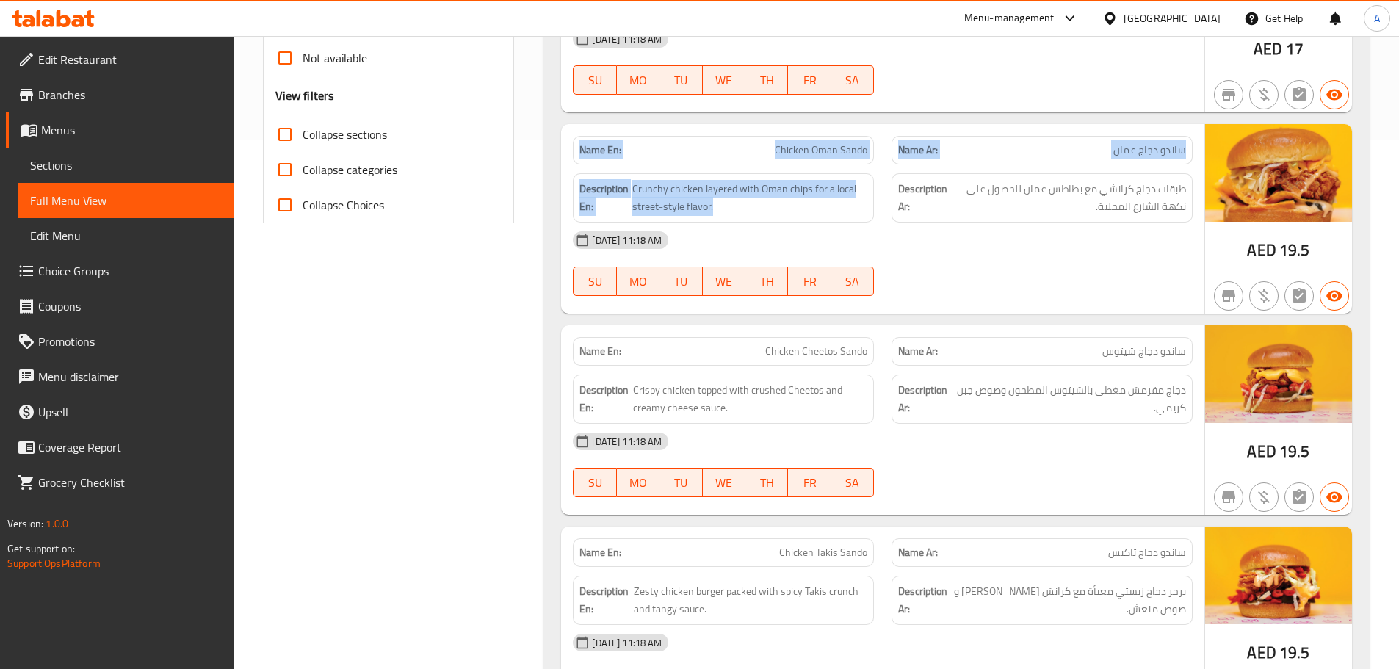
drag, startPoint x: 945, startPoint y: 246, endPoint x: 1026, endPoint y: 272, distance: 85.5
click at [1020, 269] on div "Name En: Chicken Oman Sando Name Ar: ساندو دجاج عمان Description En: Crunchy ch…" at bounding box center [882, 218] width 643 height 189
click at [1045, 270] on div "[DATE] 11:18 AM SU MO TU WE TH FR SA" at bounding box center [882, 263] width 637 height 82
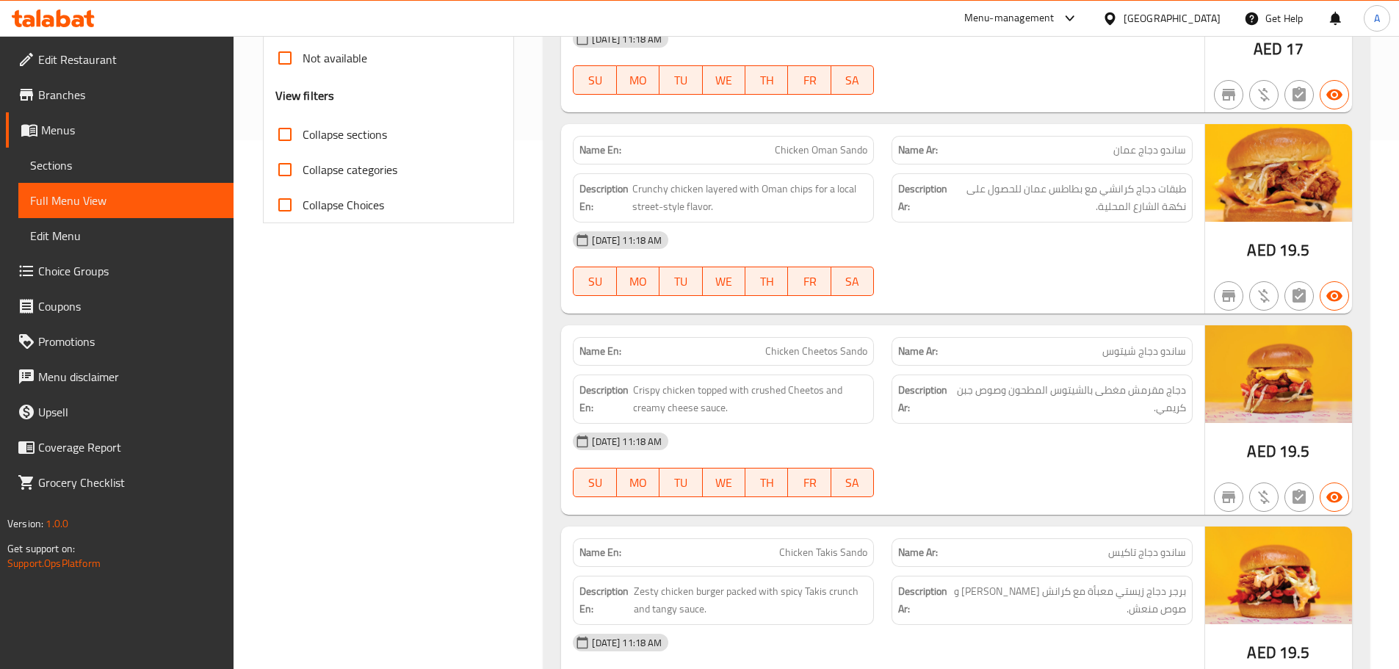
click at [1087, 201] on span "طبقات دجاج كرانشي مع بطاطس عمان للحصول على نكهة الشارع المحلية." at bounding box center [1068, 198] width 236 height 36
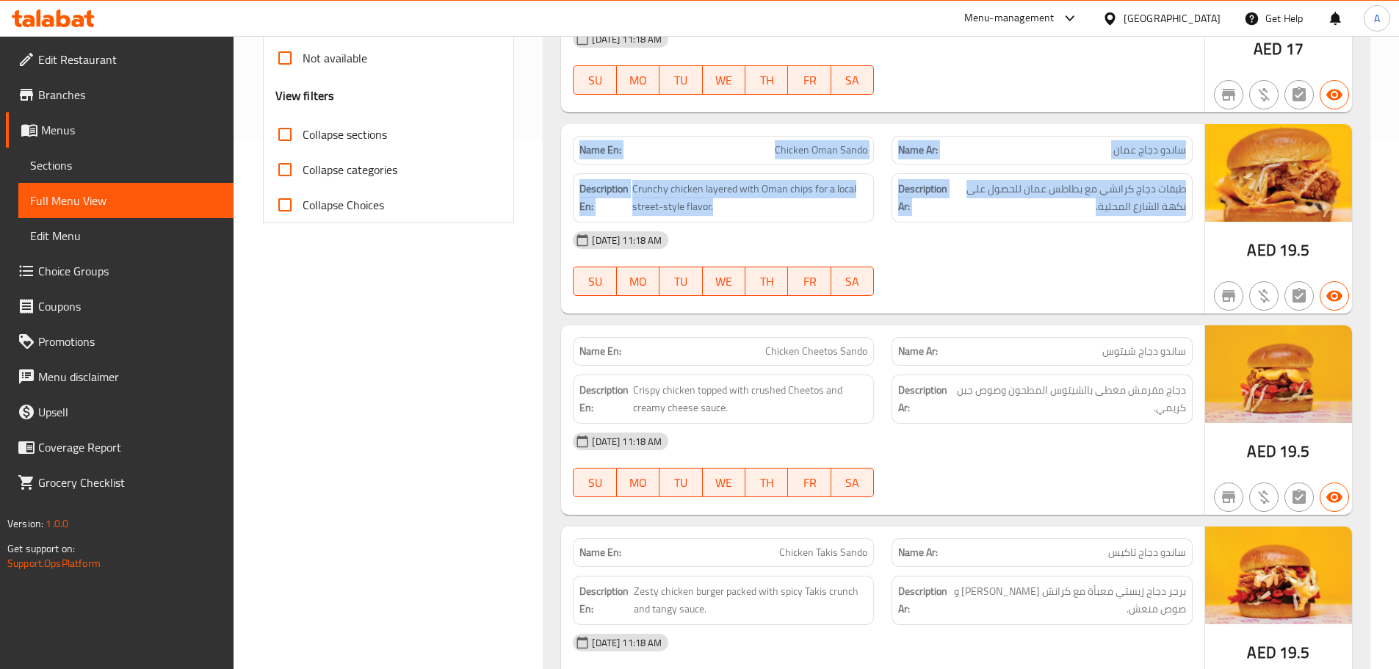
drag, startPoint x: 1087, startPoint y: 201, endPoint x: 592, endPoint y: 143, distance: 497.5
click at [592, 143] on div "Name En: Chicken Oman Sando Name Ar: ساندو دجاج عمان Description En: Crunchy ch…" at bounding box center [882, 218] width 643 height 189
click at [592, 143] on strong "Name En:" at bounding box center [600, 149] width 42 height 15
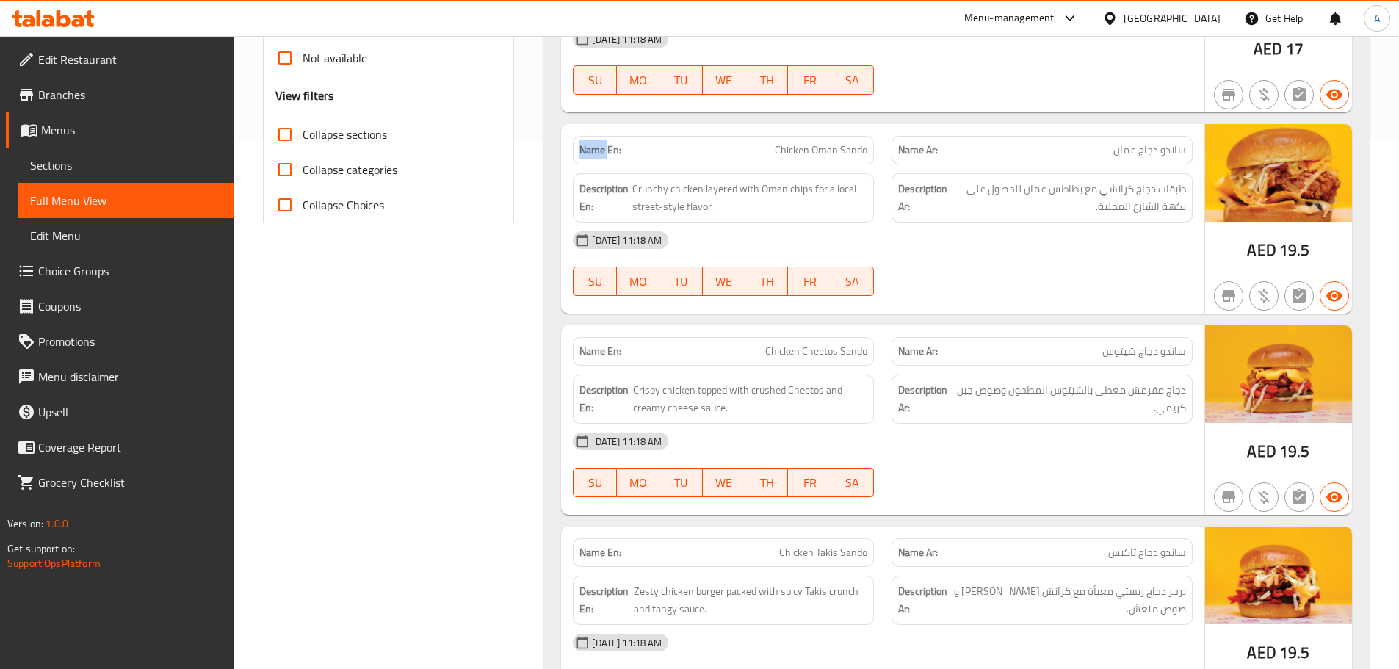
click at [592, 143] on strong "Name En:" at bounding box center [600, 149] width 42 height 15
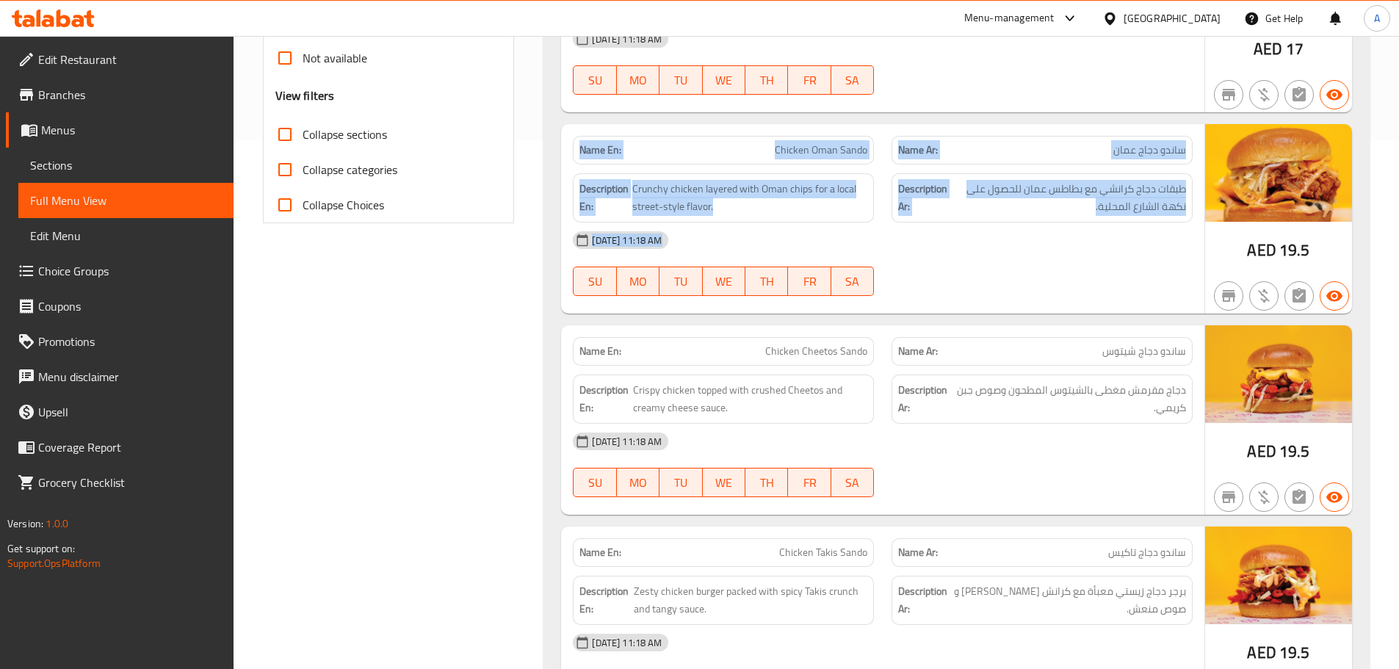
drag, startPoint x: 592, startPoint y: 143, endPoint x: 1110, endPoint y: 283, distance: 536.3
click at [946, 258] on div "Name En: Chicken Oman Sando Name Ar: ساندو دجاج عمان Description En: Crunchy ch…" at bounding box center [882, 218] width 643 height 189
click at [1150, 290] on div at bounding box center [1041, 296] width 319 height 18
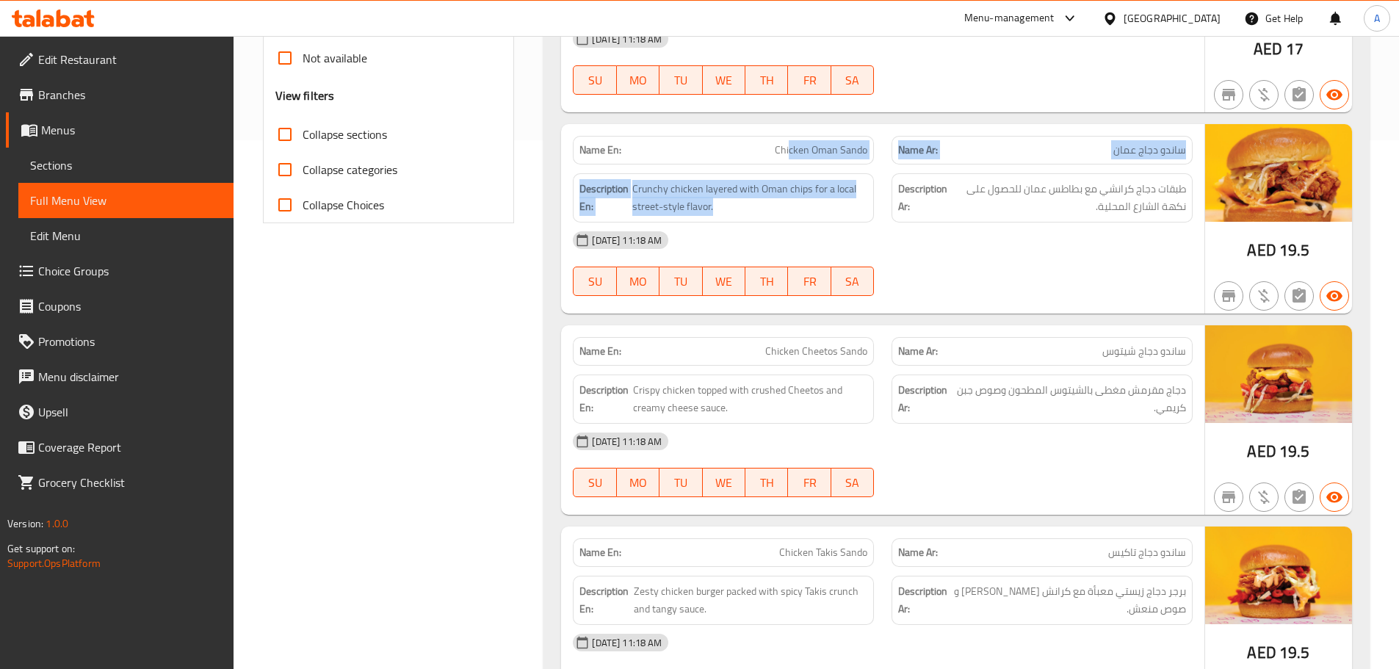
drag, startPoint x: 791, startPoint y: 151, endPoint x: 984, endPoint y: 233, distance: 209.9
click at [965, 225] on div "Name En: Chicken Oman Sando Name Ar: ساندو دجاج عمان Description En: Crunchy ch…" at bounding box center [882, 218] width 643 height 189
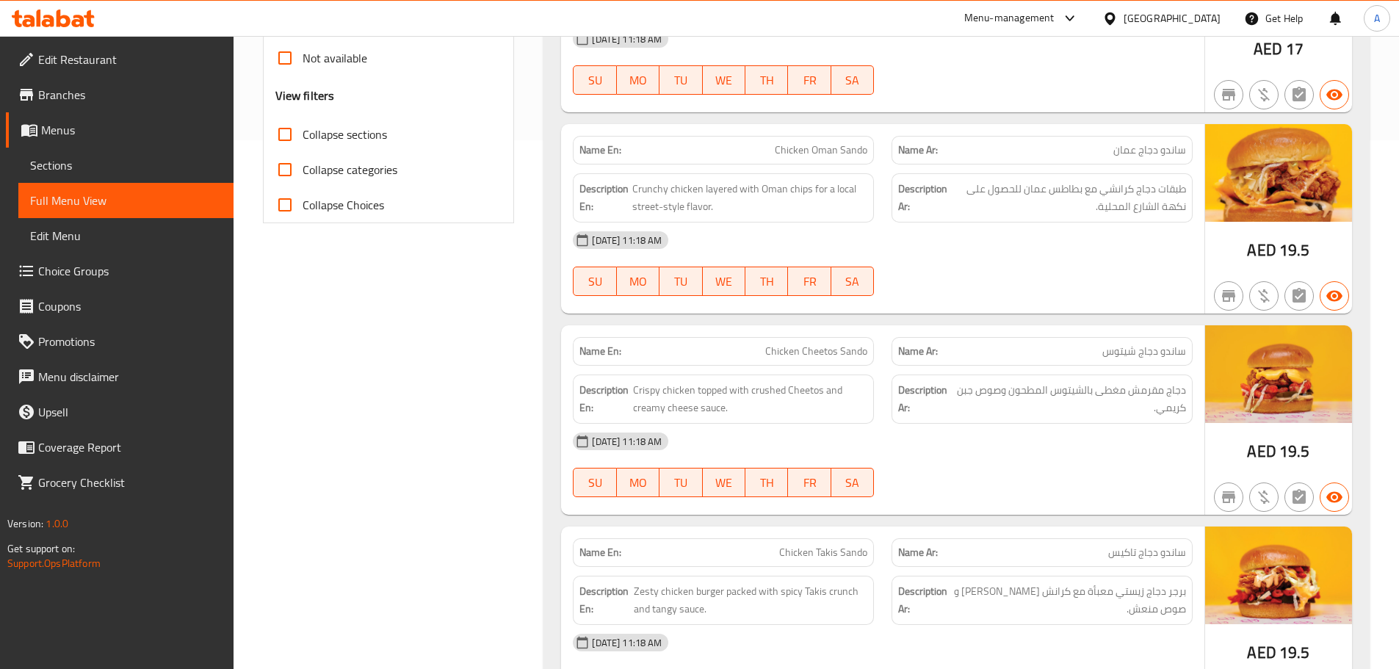
click at [1051, 275] on div "[DATE] 11:18 AM SU MO TU WE TH FR SA" at bounding box center [882, 263] width 637 height 82
click at [1189, 151] on div "Name Ar: ساندو دجاج عمان" at bounding box center [1041, 150] width 301 height 29
click at [1181, 151] on span "ساندو دجاج عمان" at bounding box center [1149, 149] width 73 height 15
drag, startPoint x: 1181, startPoint y: 151, endPoint x: 684, endPoint y: 153, distance: 497.0
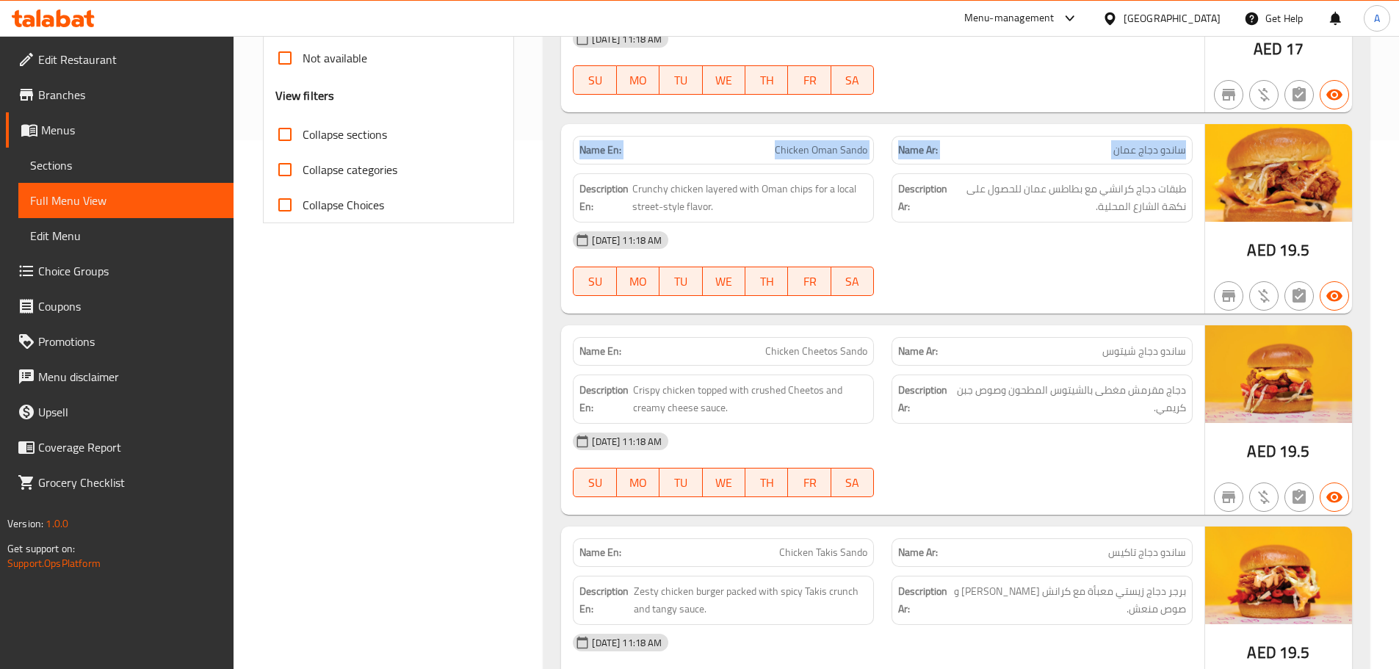
click at [684, 153] on div "Name En: Chicken Oman Sando Name Ar: ساندو دجاج عمان" at bounding box center [882, 150] width 637 height 46
click at [966, 272] on div "[DATE] 11:18 AM SU MO TU WE TH FR SA" at bounding box center [882, 263] width 637 height 82
drag, startPoint x: 761, startPoint y: 153, endPoint x: 998, endPoint y: 255, distance: 258.2
click at [990, 253] on div "Name En: Chicken Oman Sando Name Ar: ساندو دجاج عمان Description En: Crunchy ch…" at bounding box center [882, 218] width 643 height 189
click at [1039, 286] on div "[DATE] 11:18 AM SU MO TU WE TH FR SA" at bounding box center [882, 263] width 637 height 82
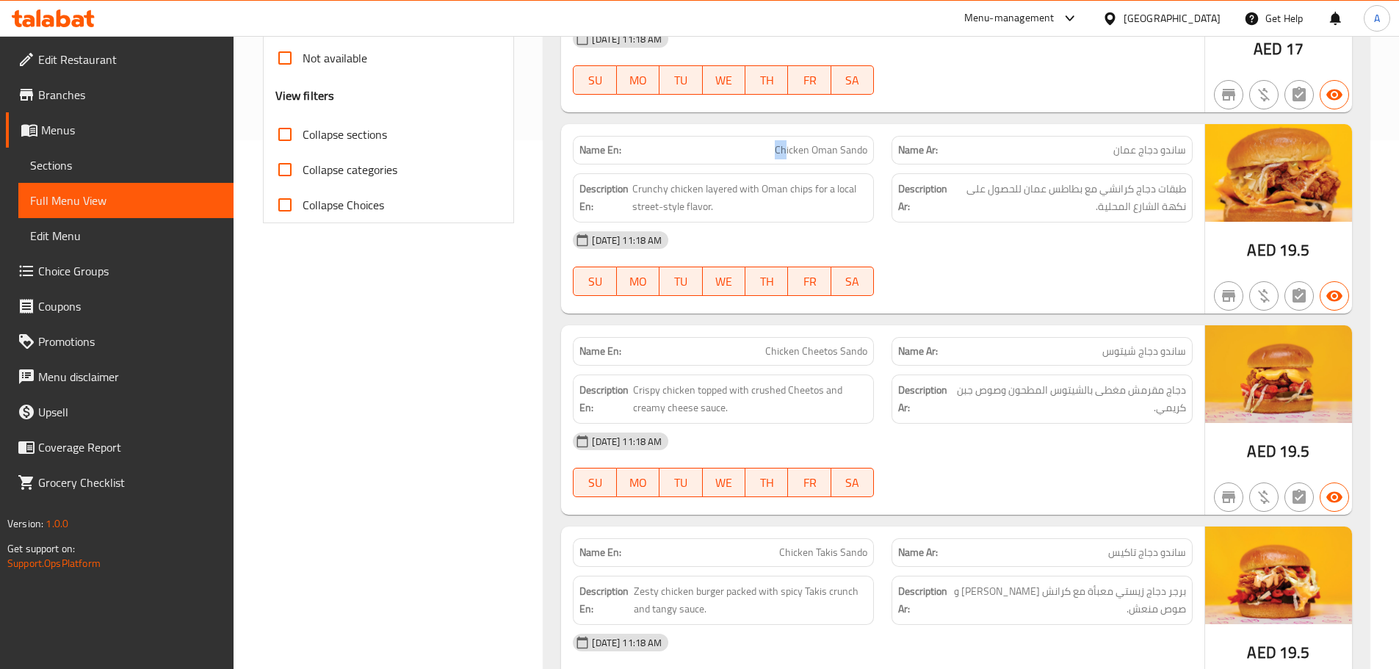
drag, startPoint x: 775, startPoint y: 154, endPoint x: 930, endPoint y: 236, distance: 175.0
click at [813, 166] on div "Name En: Chicken Oman Sando Name Ar: ساندو دجاج عمان Description En: Crunchy ch…" at bounding box center [882, 218] width 643 height 189
click at [991, 255] on div "[DATE] 11:18 AM" at bounding box center [882, 239] width 637 height 35
click at [1177, 182] on span "طبقات دجاج كرانشي مع بطاطس عمان للحصول على نكهة الشارع المحلية." at bounding box center [1068, 198] width 236 height 36
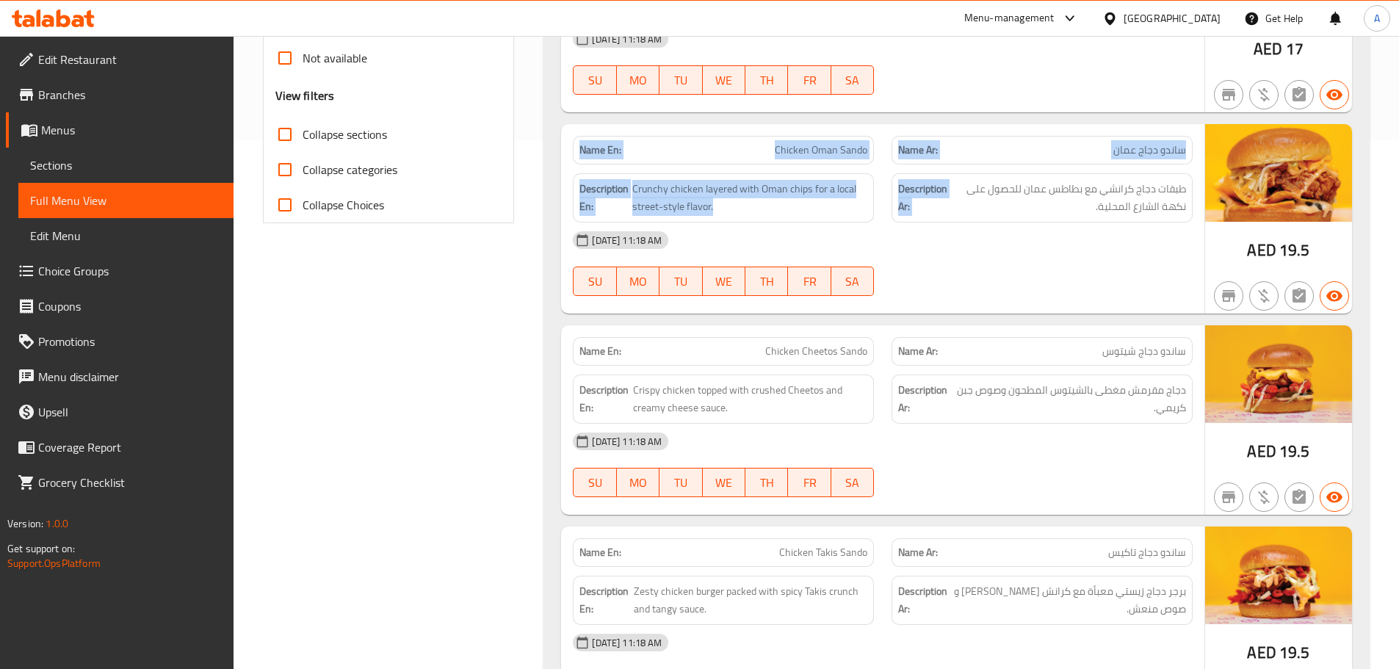
drag, startPoint x: 1177, startPoint y: 182, endPoint x: 569, endPoint y: 263, distance: 613.3
click at [569, 263] on div "Name En: Chicken Oman Sando Name Ar: ساندو دجاج عمان Description En: Crunchy ch…" at bounding box center [882, 218] width 643 height 189
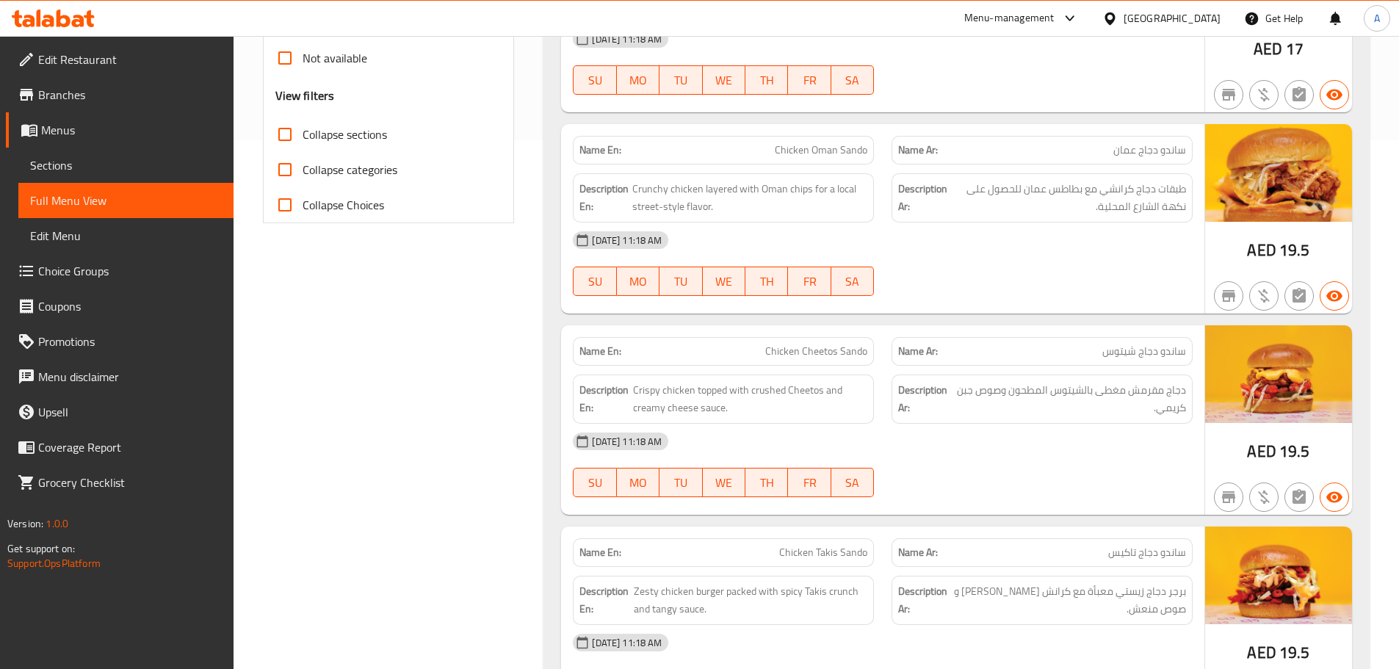
click at [624, 200] on strong "Description En:" at bounding box center [604, 198] width 50 height 36
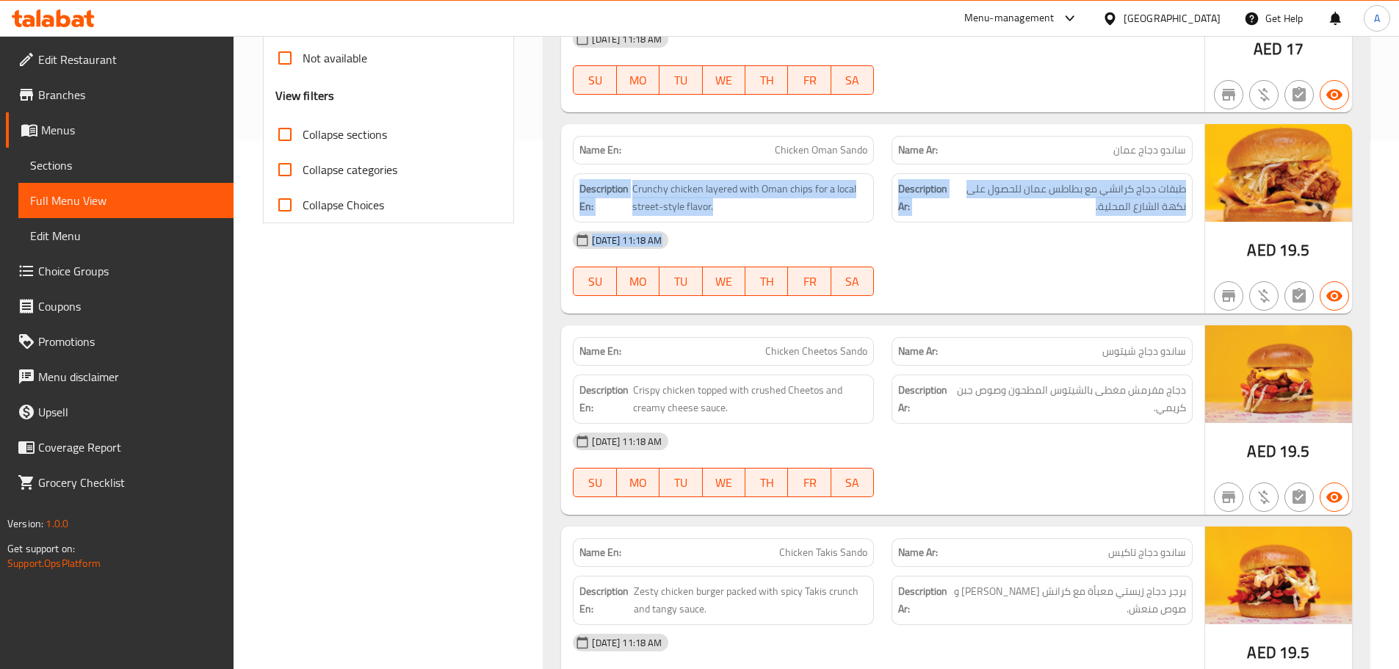
drag, startPoint x: 624, startPoint y: 200, endPoint x: 911, endPoint y: 247, distance: 290.9
click at [865, 244] on div "Name En: Chicken Oman Sando Name Ar: ساندو دجاج عمان Description En: Crunchy ch…" at bounding box center [882, 218] width 643 height 189
click at [1062, 207] on span "طبقات دجاج كرانشي مع بطاطس عمان للحصول على نكهة الشارع المحلية." at bounding box center [1068, 198] width 236 height 36
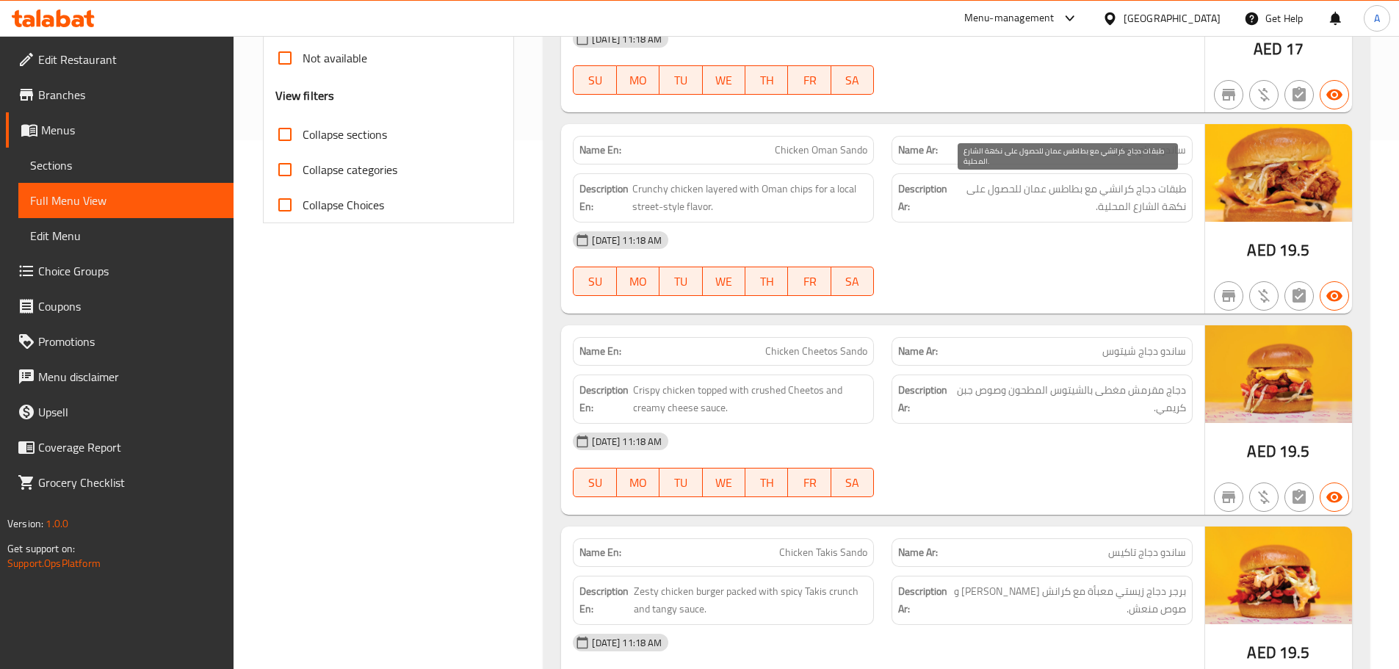
click at [1062, 207] on span "طبقات دجاج كرانشي مع بطاطس عمان للحصول على نكهة الشارع المحلية." at bounding box center [1068, 198] width 236 height 36
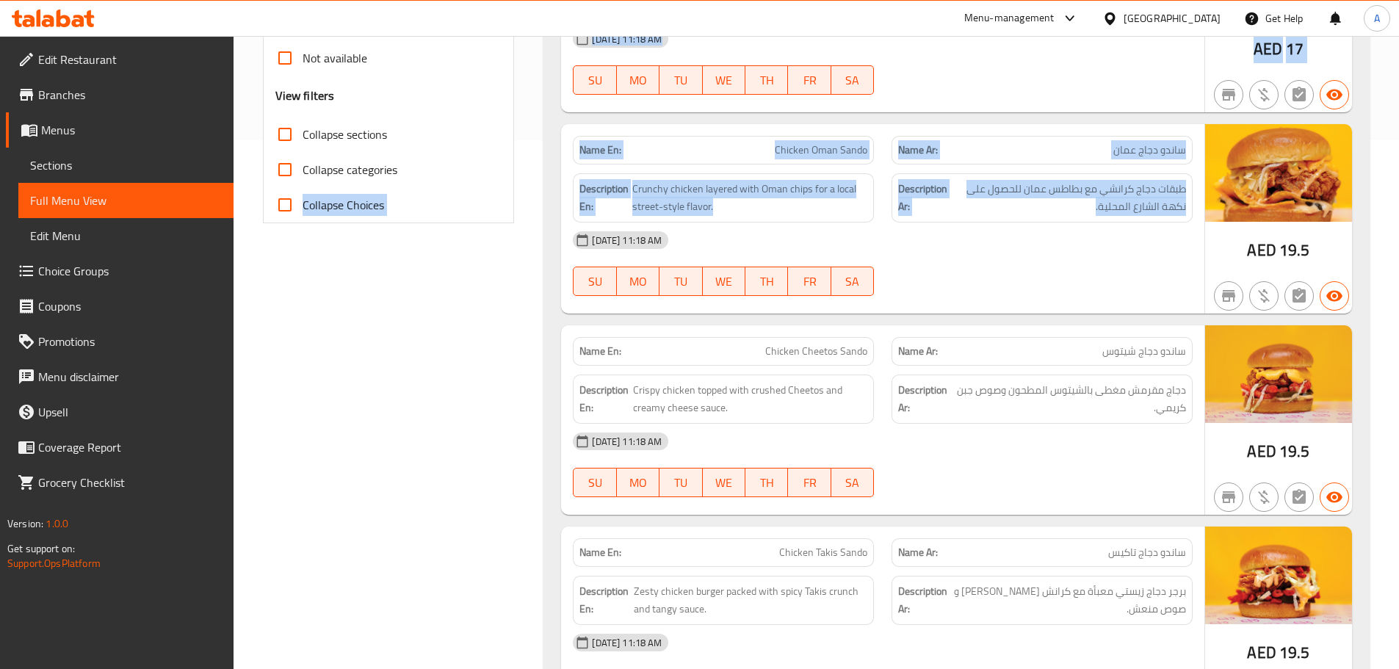
drag, startPoint x: 1062, startPoint y: 207, endPoint x: 532, endPoint y: 198, distance: 530.2
click at [607, 186] on strong "Description En:" at bounding box center [604, 198] width 50 height 36
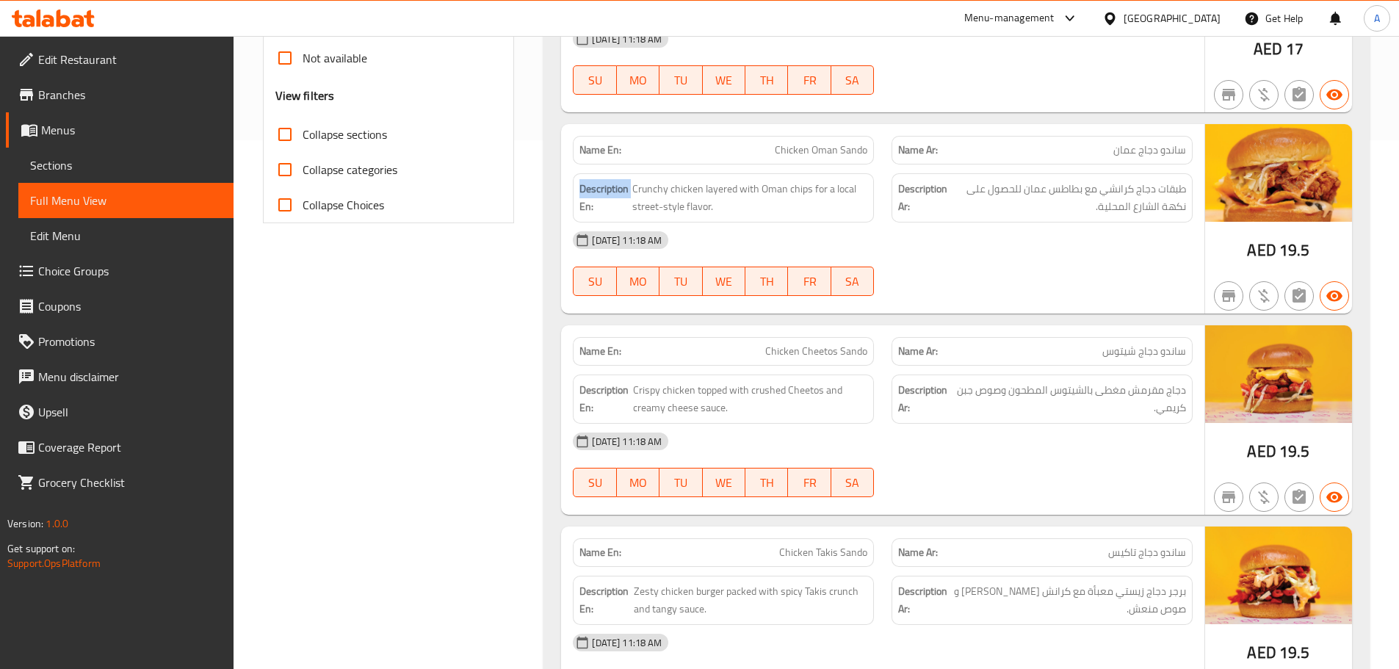
click at [607, 186] on strong "Description En:" at bounding box center [604, 198] width 50 height 36
drag, startPoint x: 607, startPoint y: 186, endPoint x: 775, endPoint y: 201, distance: 168.1
click at [766, 200] on h6 "Description En: Crunchy chicken layered with Oman chips for a local street-styl…" at bounding box center [723, 198] width 288 height 36
click at [962, 182] on span "طبقات دجاج كرانشي مع بطاطس عمان للحصول على نكهة الشارع المحلية." at bounding box center [1068, 198] width 236 height 36
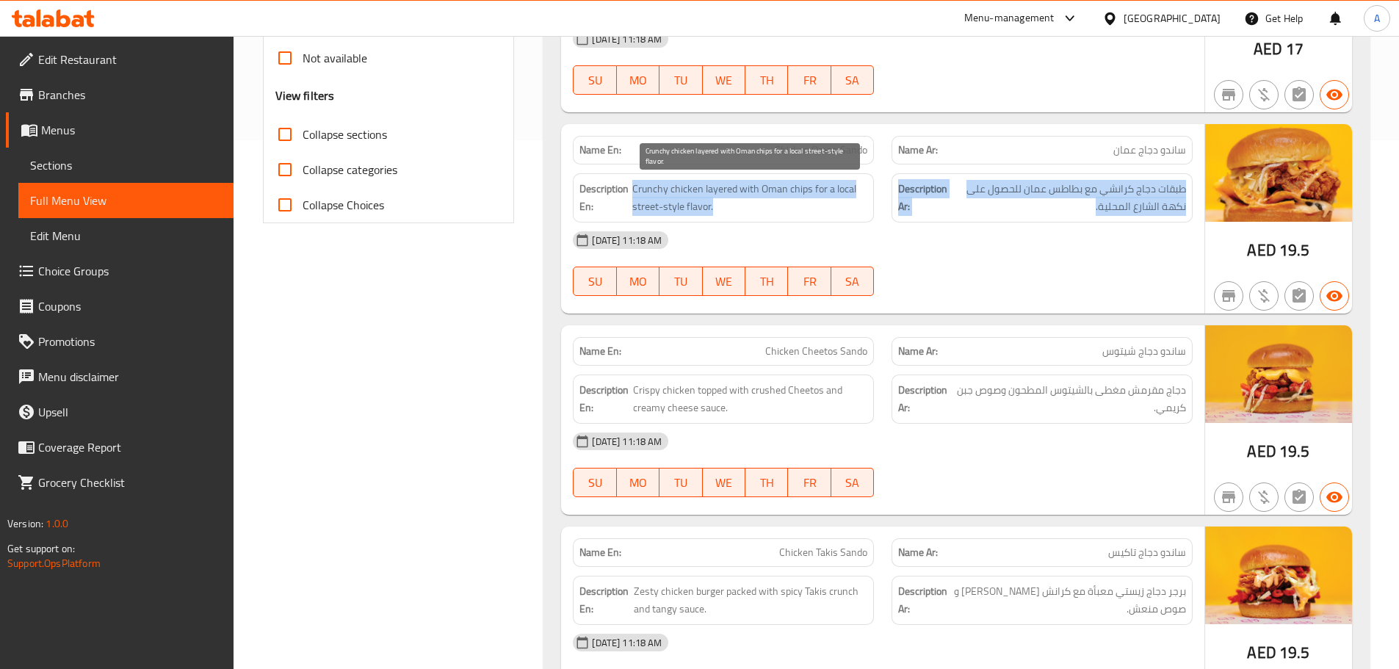
drag, startPoint x: 962, startPoint y: 182, endPoint x: 667, endPoint y: 186, distance: 294.4
click at [667, 186] on div "Description En: Crunchy chicken layered with Oman chips for a local street-styl…" at bounding box center [882, 197] width 637 height 67
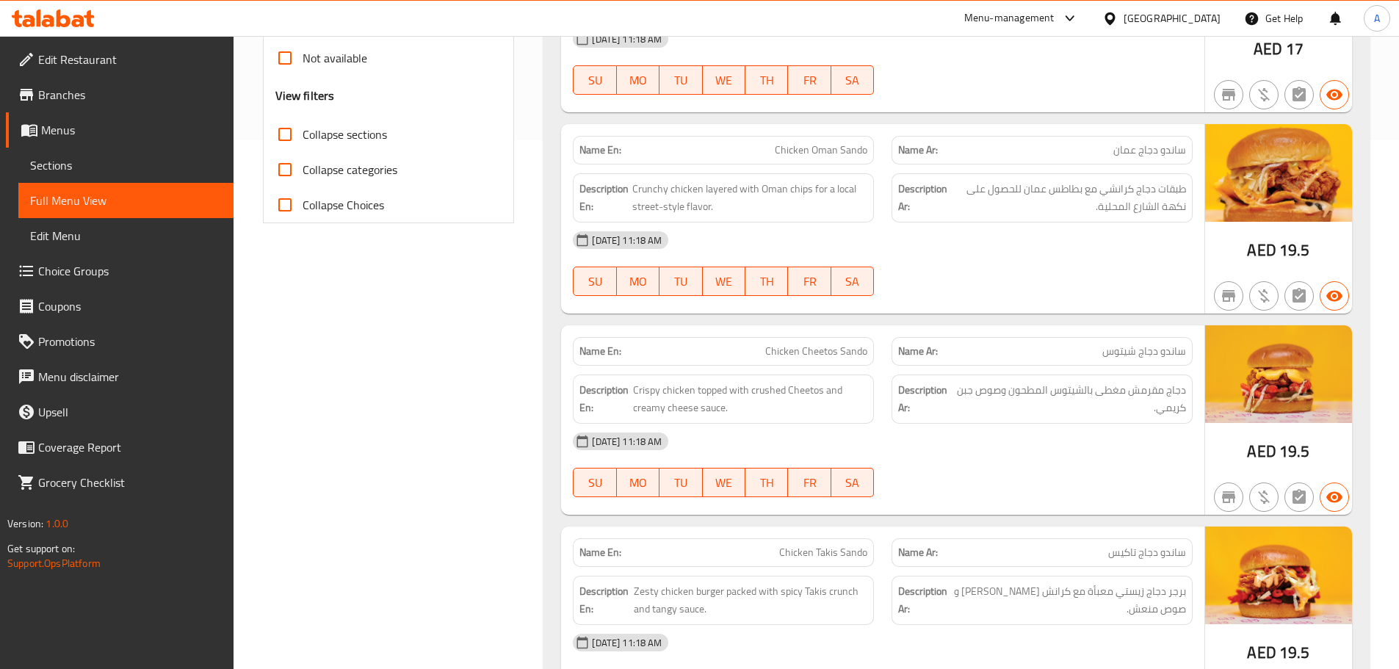
click at [624, 186] on strong "Description En:" at bounding box center [604, 198] width 50 height 36
drag, startPoint x: 624, startPoint y: 186, endPoint x: 887, endPoint y: 220, distance: 264.9
click at [842, 220] on div "Description En: Crunchy chicken layered with Oman chips for a local street-styl…" at bounding box center [723, 197] width 301 height 49
click at [1033, 206] on span "طبقات دجاج كرانشي مع بطاطس عمان للحصول على نكهة الشارع المحلية." at bounding box center [1068, 198] width 236 height 36
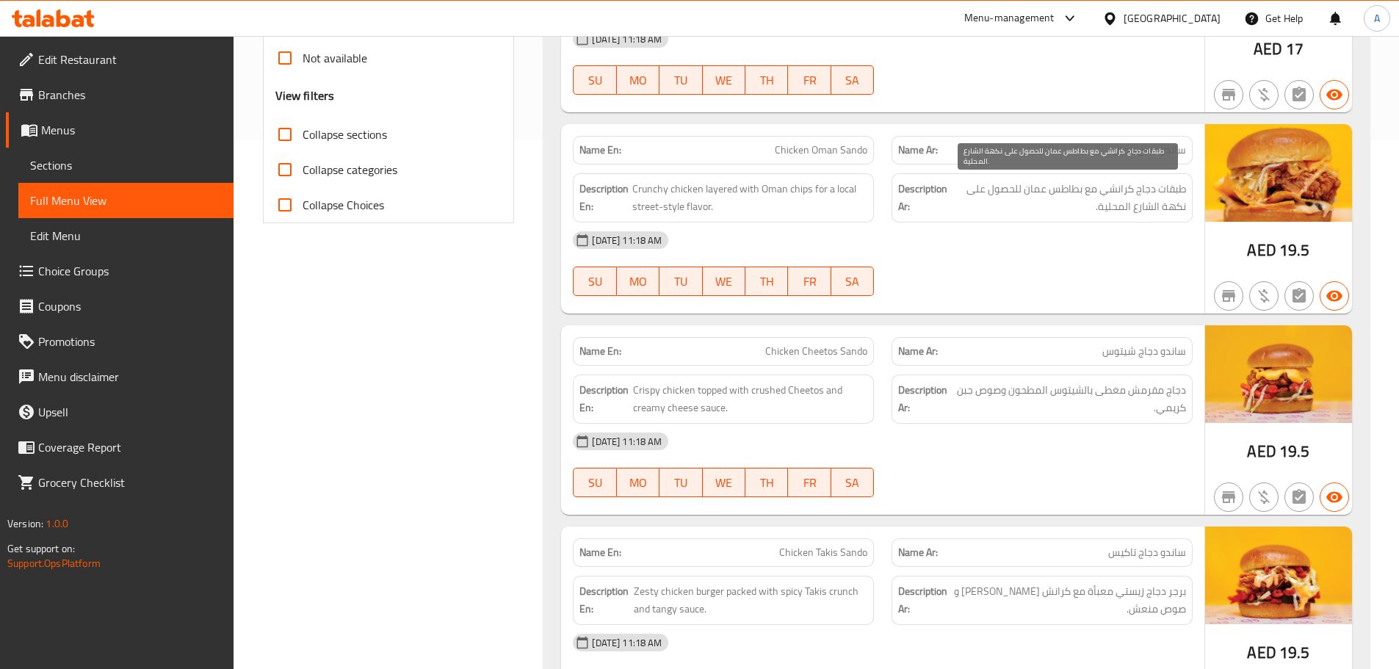
click at [1033, 206] on span "طبقات دجاج كرانشي مع بطاطس عمان للحصول على نكهة الشارع المحلية." at bounding box center [1068, 198] width 236 height 36
drag, startPoint x: 1033, startPoint y: 206, endPoint x: 1022, endPoint y: 277, distance: 71.3
click at [1033, 208] on span "طبقات دجاج كرانشي مع بطاطس عمان للحصول على نكهة الشارع المحلية." at bounding box center [1068, 198] width 236 height 36
click at [1021, 278] on div "[DATE] 11:18 AM SU MO TU WE TH FR SA" at bounding box center [882, 263] width 637 height 82
click at [1167, 190] on span "طبقات دجاج كرانشي مع بطاطس عمان للحصول على نكهة الشارع المحلية." at bounding box center [1068, 198] width 236 height 36
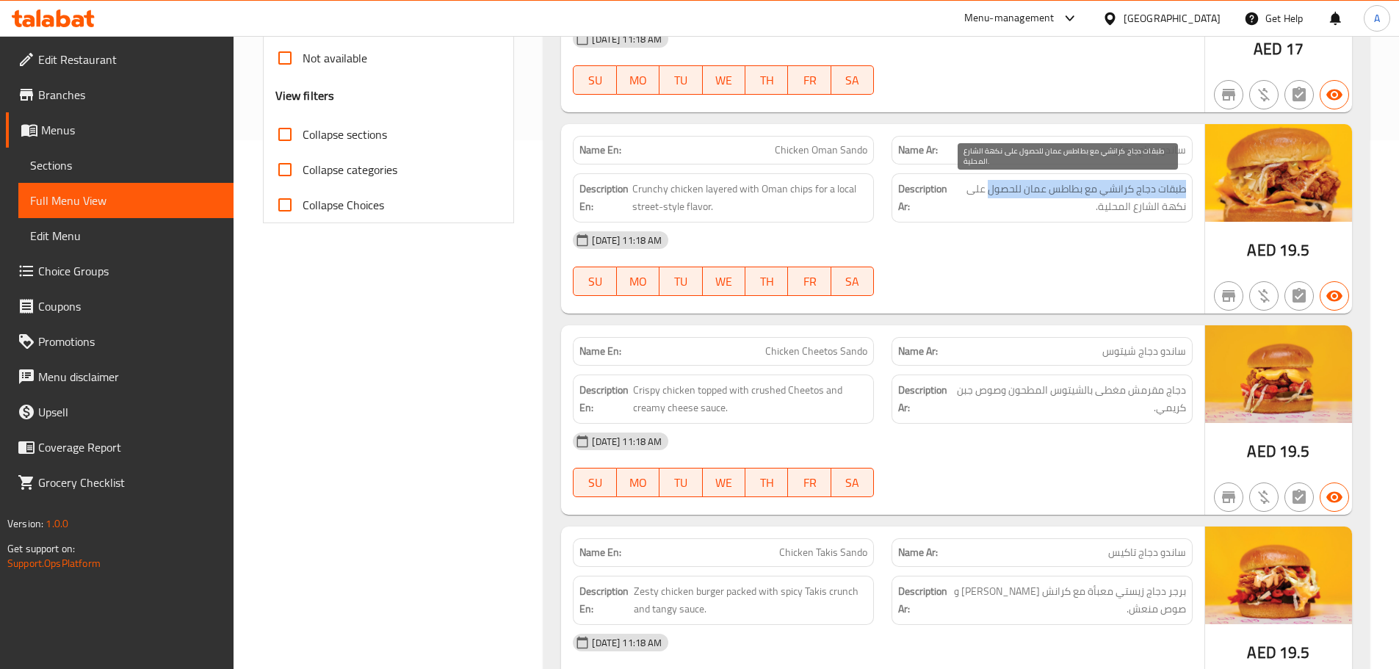
drag, startPoint x: 1167, startPoint y: 190, endPoint x: 1021, endPoint y: 185, distance: 146.9
click at [1021, 185] on span "طبقات دجاج كرانشي مع بطاطس عمان للحصول على نكهة الشارع المحلية." at bounding box center [1068, 198] width 236 height 36
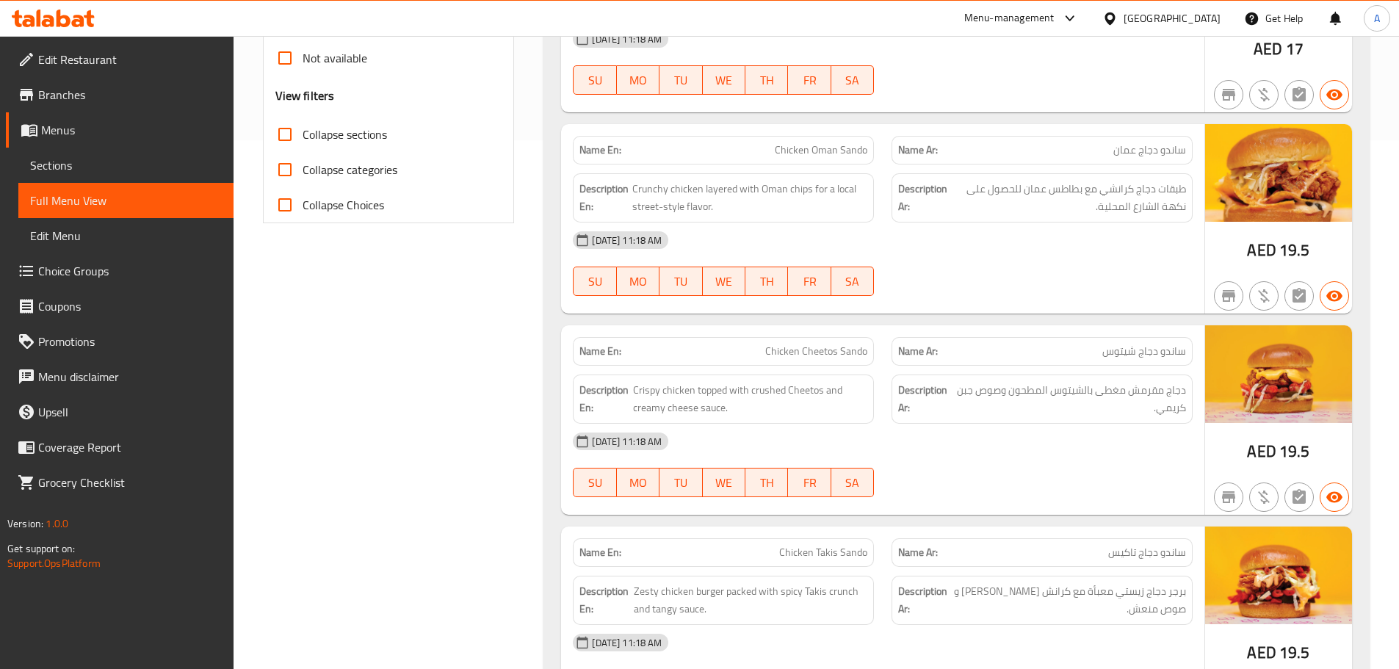
click at [1073, 239] on div "[DATE] 11:18 AM" at bounding box center [882, 239] width 637 height 35
drag, startPoint x: 1148, startPoint y: 190, endPoint x: 1092, endPoint y: 189, distance: 55.8
click at [1092, 189] on span "طبقات دجاج كرانشي مع بطاطس عمان للحصول على نكهة الشارع المحلية." at bounding box center [1068, 198] width 236 height 36
drag, startPoint x: 1084, startPoint y: 188, endPoint x: 1060, endPoint y: 189, distance: 24.2
click at [1060, 189] on span "طبقات دجاج كرانشي مع بطاطس عمان للحصول على نكهة الشارع المحلية." at bounding box center [1068, 198] width 236 height 36
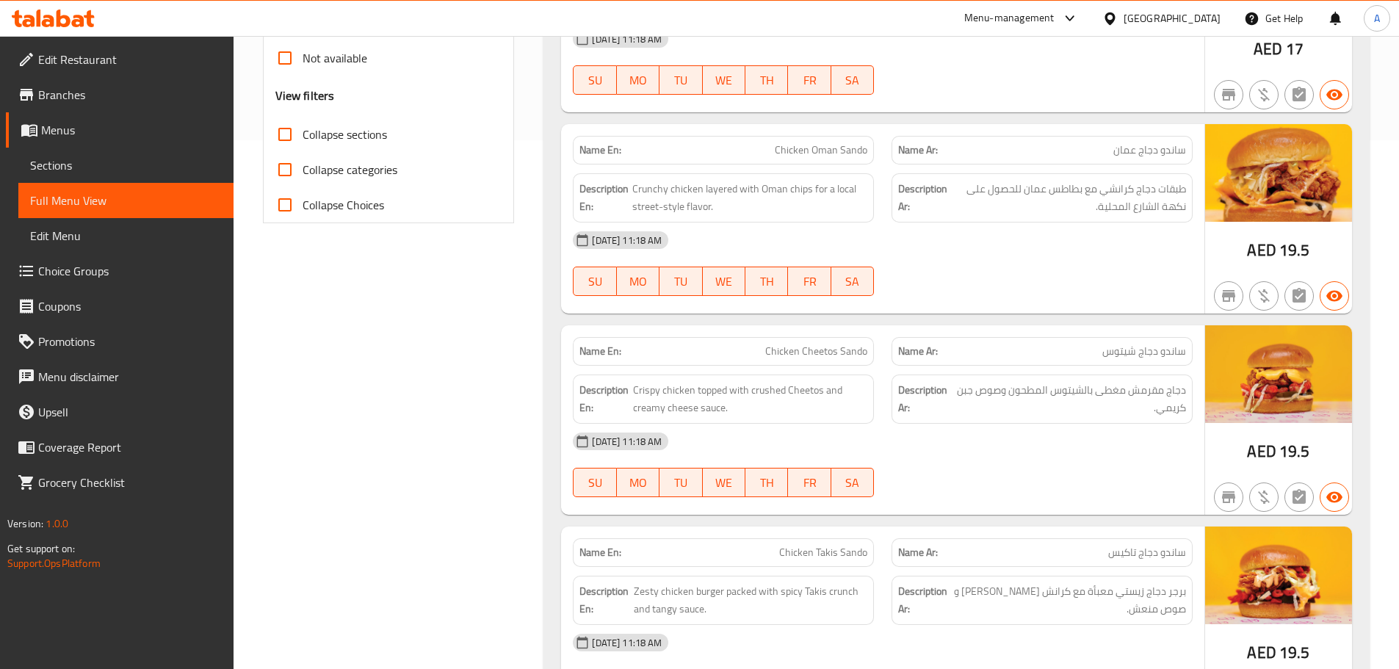
click at [1043, 242] on div "[DATE] 11:18 AM" at bounding box center [882, 239] width 637 height 35
drag, startPoint x: 1091, startPoint y: 183, endPoint x: 1053, endPoint y: 187, distance: 38.4
click at [1053, 187] on span "طبقات دجاج كرانشي مع بطاطس عمان للحصول على نكهة الشارع المحلية." at bounding box center [1068, 198] width 236 height 36
click at [1029, 269] on div "[DATE] 11:18 AM SU MO TU WE TH FR SA" at bounding box center [882, 263] width 637 height 82
drag, startPoint x: 1029, startPoint y: 188, endPoint x: 1011, endPoint y: 195, distance: 19.8
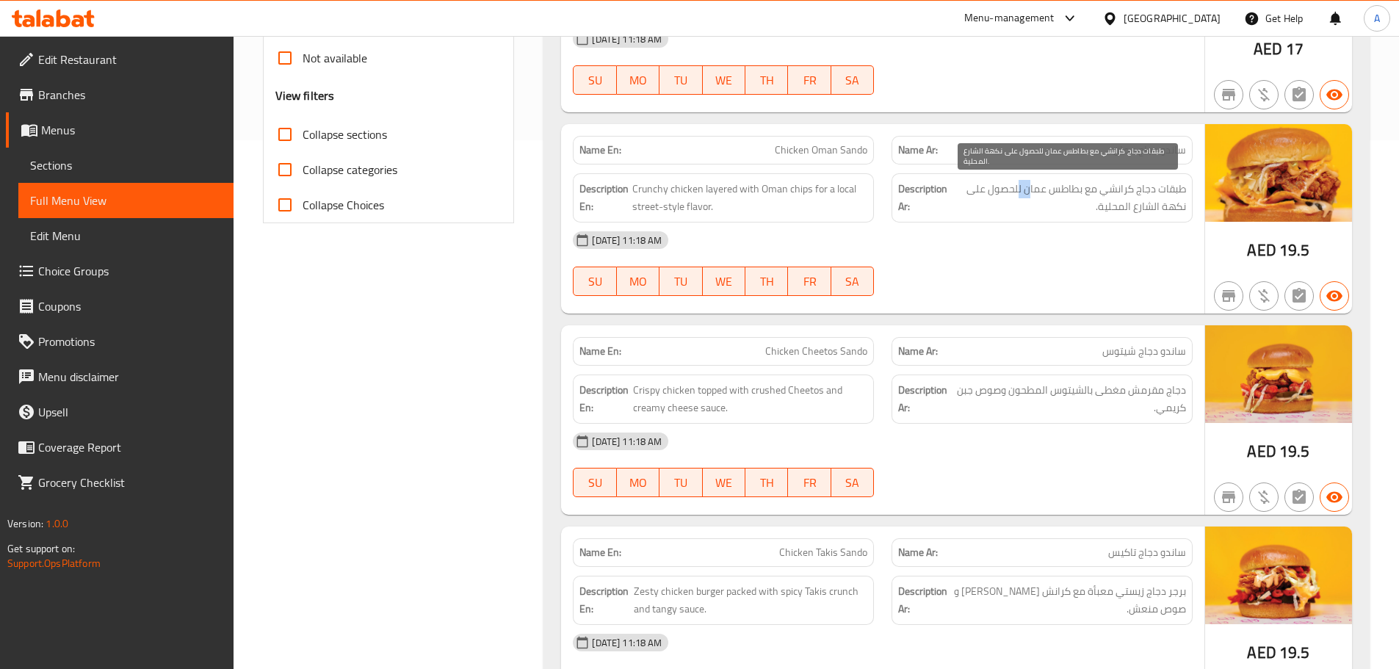
click at [1016, 188] on span "طبقات دجاج كرانشي مع بطاطس عمان للحصول على نكهة الشارع المحلية." at bounding box center [1068, 198] width 236 height 36
click at [1006, 280] on div "[DATE] 11:18 AM SU MO TU WE TH FR SA" at bounding box center [882, 263] width 637 height 82
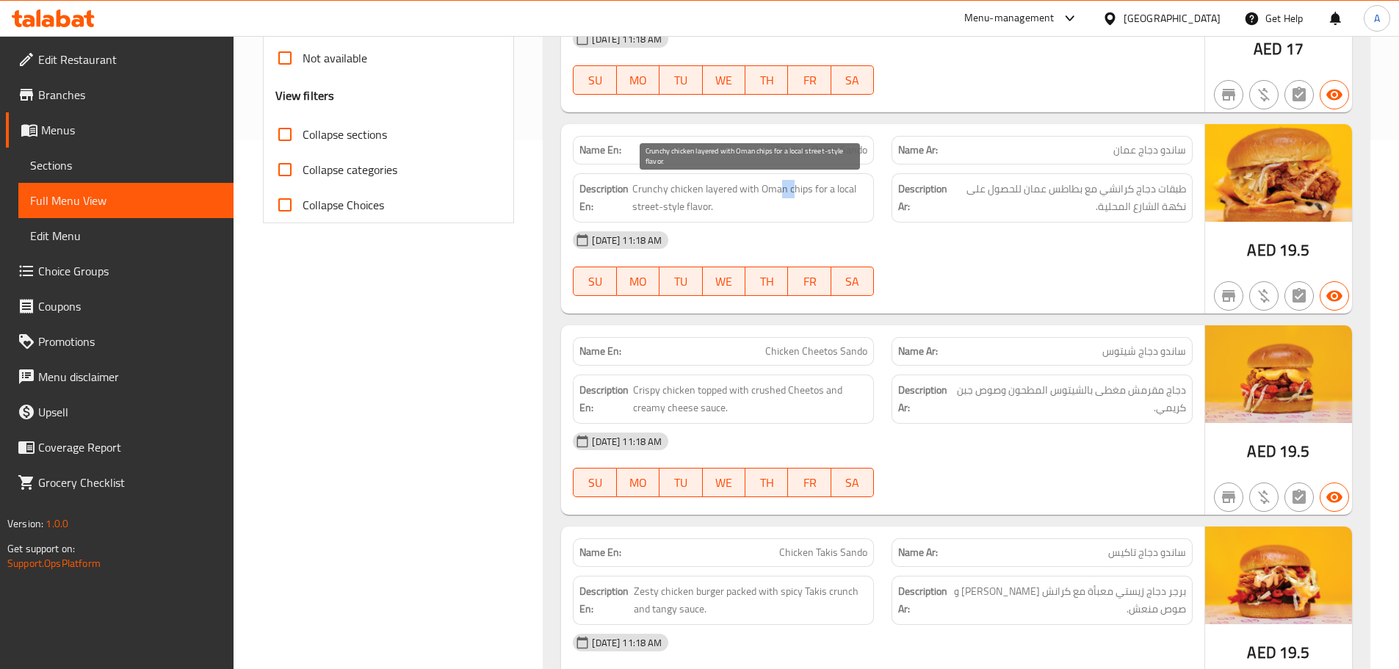
drag, startPoint x: 778, startPoint y: 189, endPoint x: 814, endPoint y: 199, distance: 37.2
click at [808, 195] on span "Crunchy chicken layered with Oman chips for a local street-style flavor." at bounding box center [749, 198] width 235 height 36
drag, startPoint x: 1102, startPoint y: 316, endPoint x: 1093, endPoint y: 311, distance: 10.2
click at [1096, 313] on div "Name En: Chicken Sando Name Ar: ساندو دجاج Description En: Classic crispy chick…" at bounding box center [956, 432] width 826 height 1432
drag, startPoint x: 1070, startPoint y: 178, endPoint x: 1010, endPoint y: 183, distance: 60.4
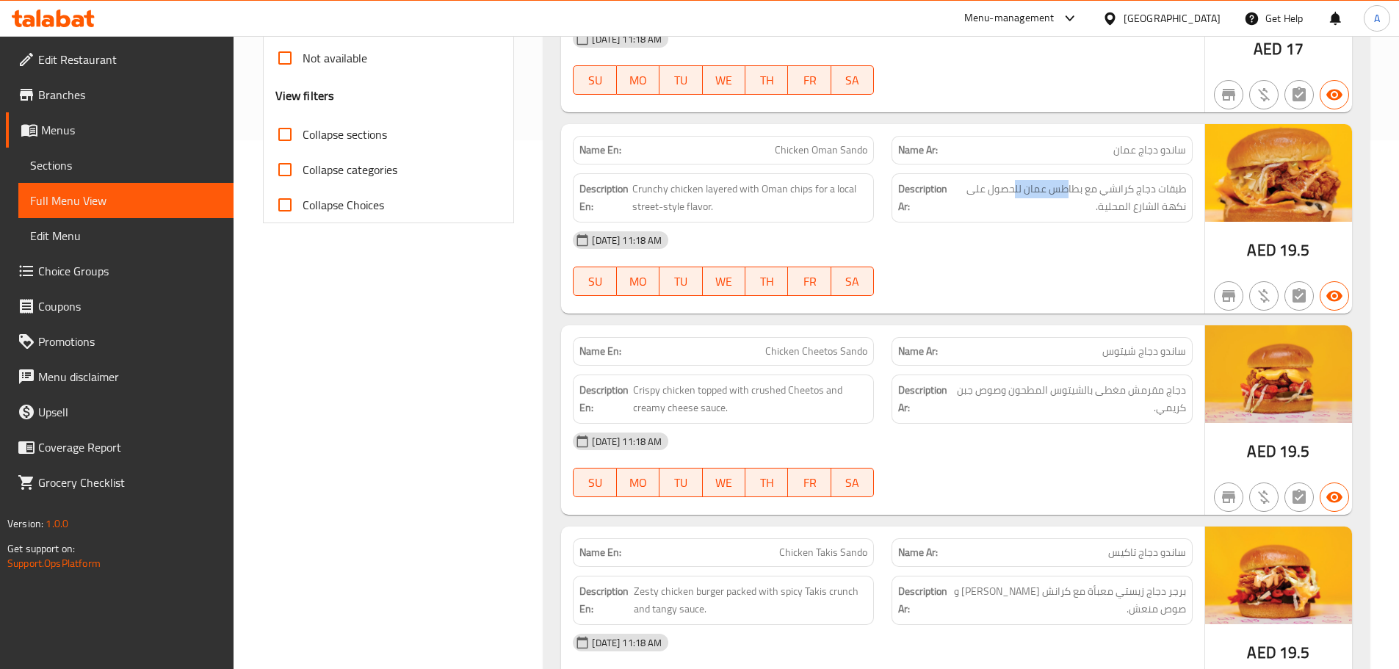
click at [1010, 183] on div "Description Ar: طبقات دجاج كرانشي مع بطاطس عمان للحصول على نكهة الشارع المحلية." at bounding box center [1041, 197] width 301 height 49
drag, startPoint x: 998, startPoint y: 183, endPoint x: 984, endPoint y: 186, distance: 15.0
click at [984, 186] on span "طبقات دجاج كرانشي مع بطاطس عمان للحصول على نكهة الشارع المحلية." at bounding box center [1068, 198] width 236 height 36
drag, startPoint x: 1157, startPoint y: 198, endPoint x: 1119, endPoint y: 218, distance: 43.0
click at [1131, 206] on span "طبقات دجاج كرانشي مع بطاطس عمان للحصول على نكهة الشارع المحلية." at bounding box center [1068, 198] width 236 height 36
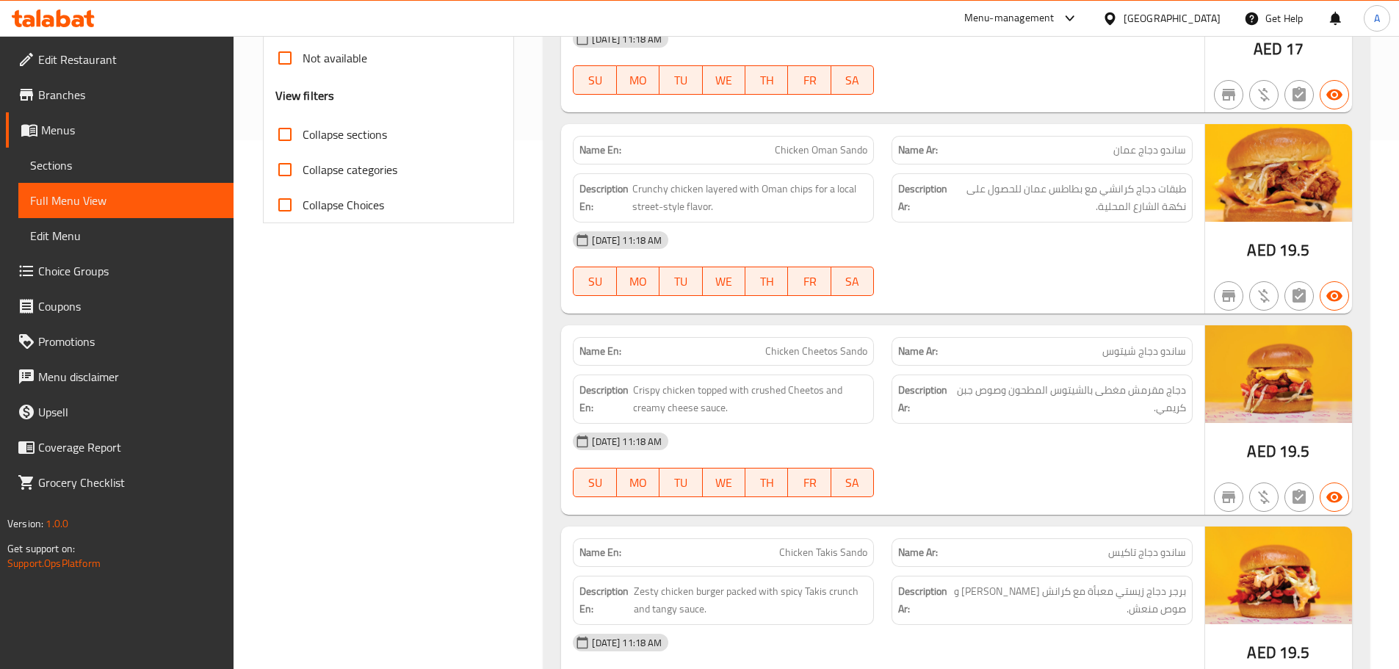
click at [1115, 226] on div "[DATE] 11:18 AM" at bounding box center [882, 239] width 637 height 35
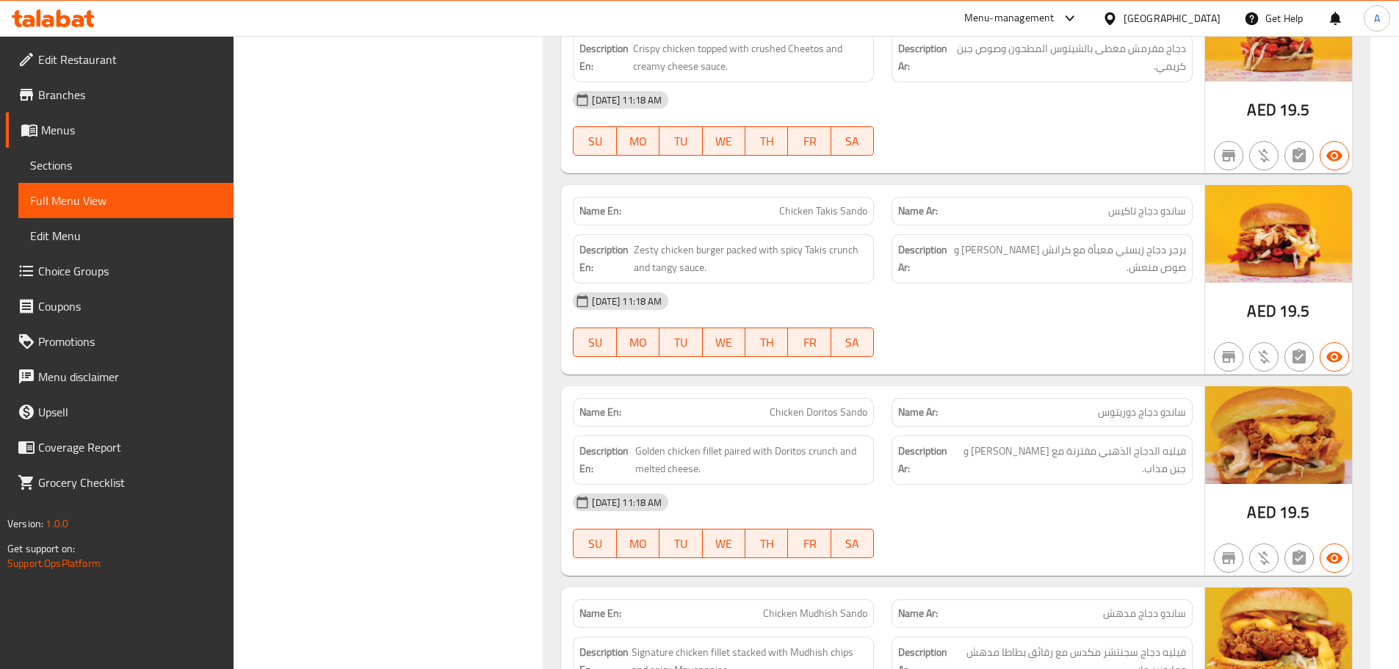
scroll to position [896, 0]
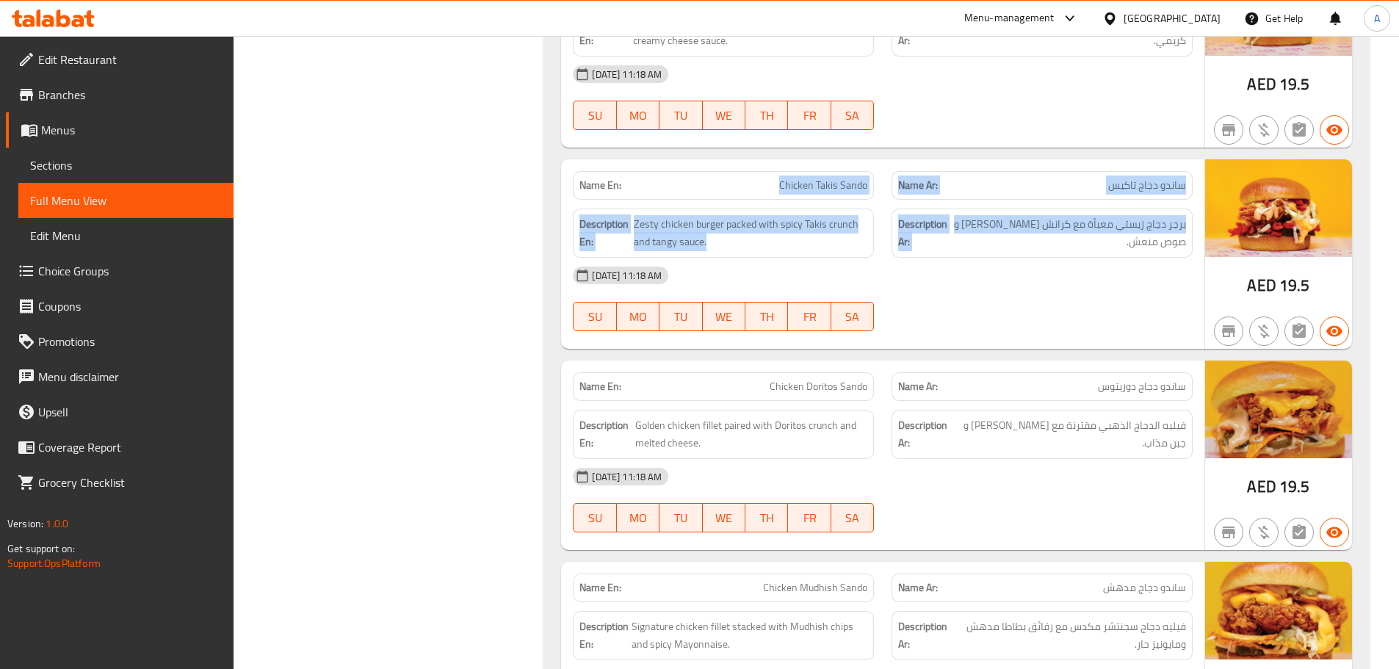
drag, startPoint x: 754, startPoint y: 170, endPoint x: 1071, endPoint y: 282, distance: 336.5
click at [1003, 225] on div "Name En: Chicken Takis Sando Name Ar: ساندو دجاج تاكيس Description En: Zesty ch…" at bounding box center [882, 253] width 643 height 189
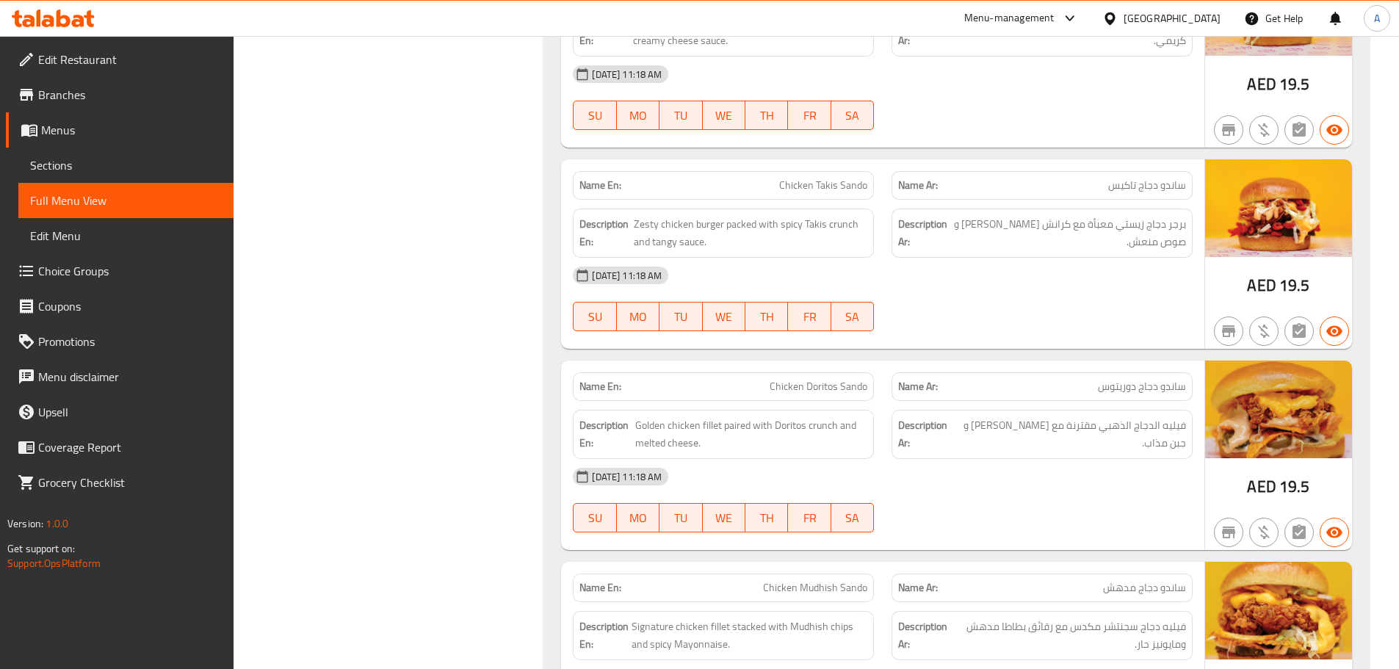
click at [1084, 303] on div "[DATE] 11:18 AM SU MO TU WE TH FR SA" at bounding box center [882, 299] width 637 height 82
click at [1161, 188] on span "ساندو دجاج تاكيس" at bounding box center [1147, 185] width 78 height 15
drag, startPoint x: 1161, startPoint y: 188, endPoint x: 1112, endPoint y: 187, distance: 49.9
click at [1112, 187] on span "ساندو دجاج تاكيس" at bounding box center [1147, 185] width 78 height 15
drag, startPoint x: 758, startPoint y: 181, endPoint x: 905, endPoint y: 228, distance: 154.2
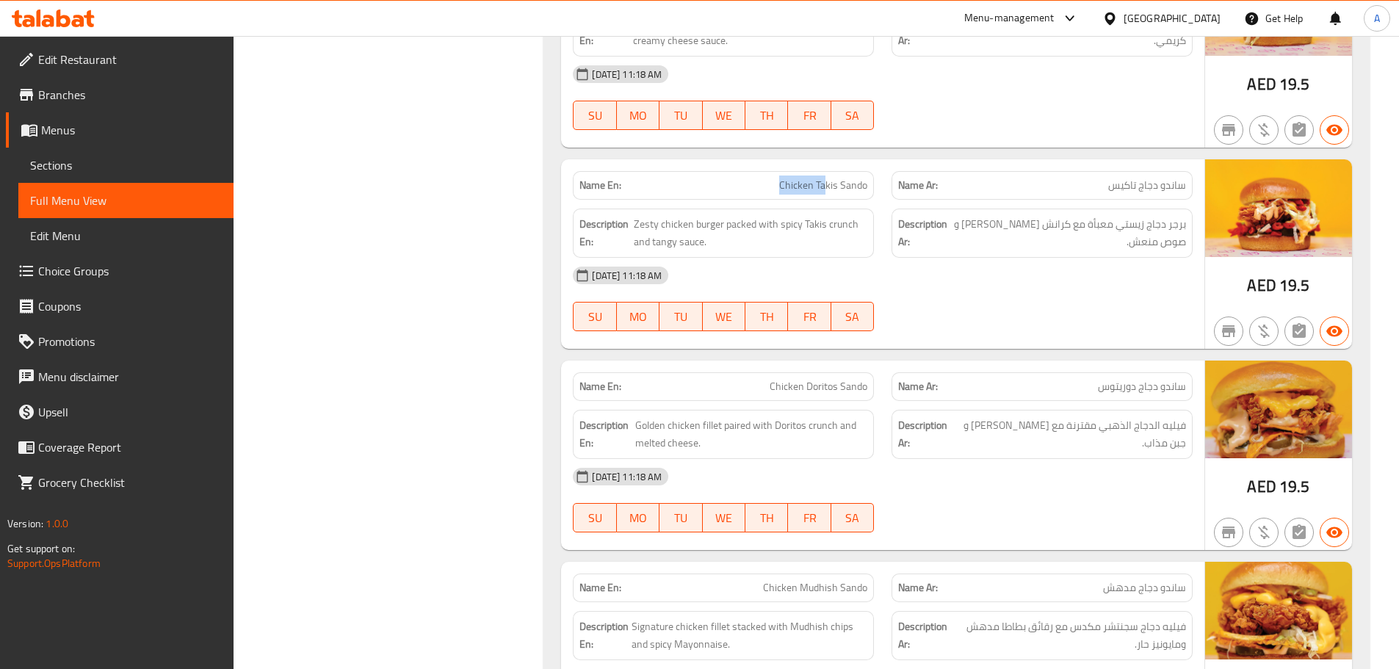
click at [869, 212] on div "Name En: Chicken Takis Sando Name Ar: ساندو دجاج تاكيس Description En: Zesty ch…" at bounding box center [882, 253] width 643 height 189
click at [1036, 300] on div "[DATE] 11:18 AM SU MO TU WE TH FR SA" at bounding box center [882, 299] width 637 height 82
click at [1163, 190] on span "ساندو دجاج تاكيس" at bounding box center [1147, 185] width 78 height 15
click at [1143, 275] on div "[DATE] 11:18 AM" at bounding box center [882, 275] width 637 height 35
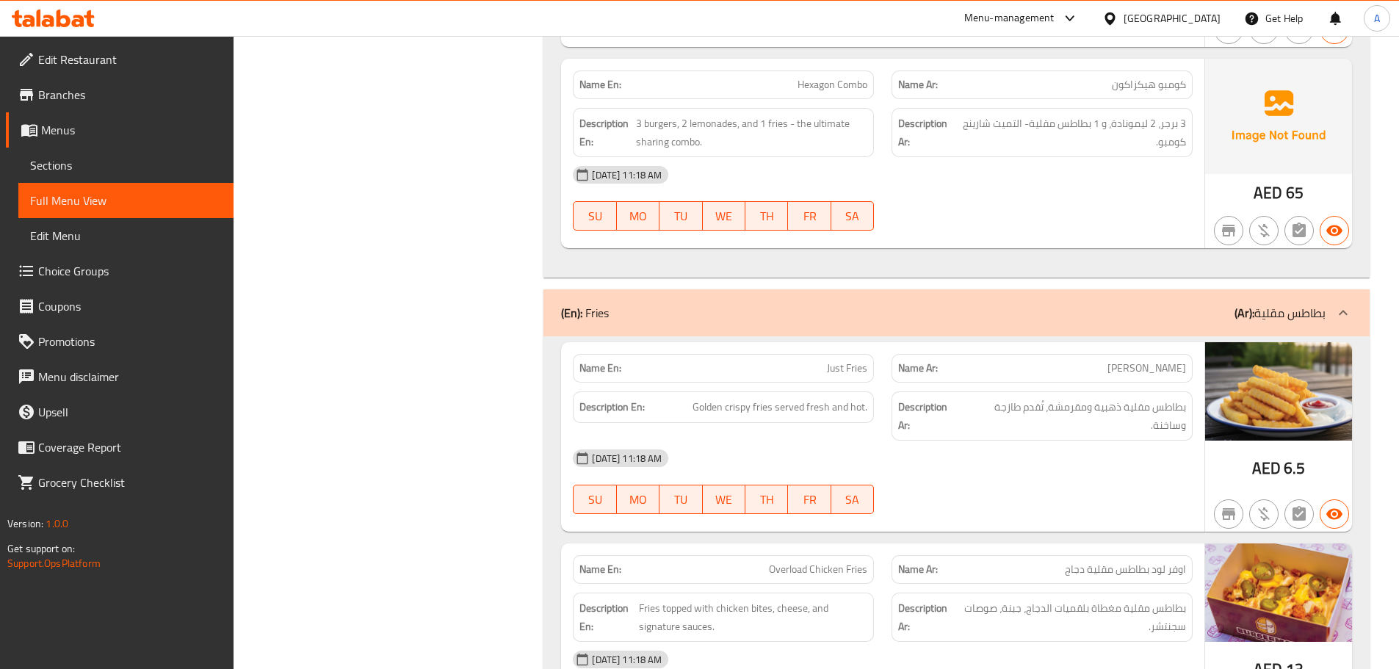
scroll to position [2863, 0]
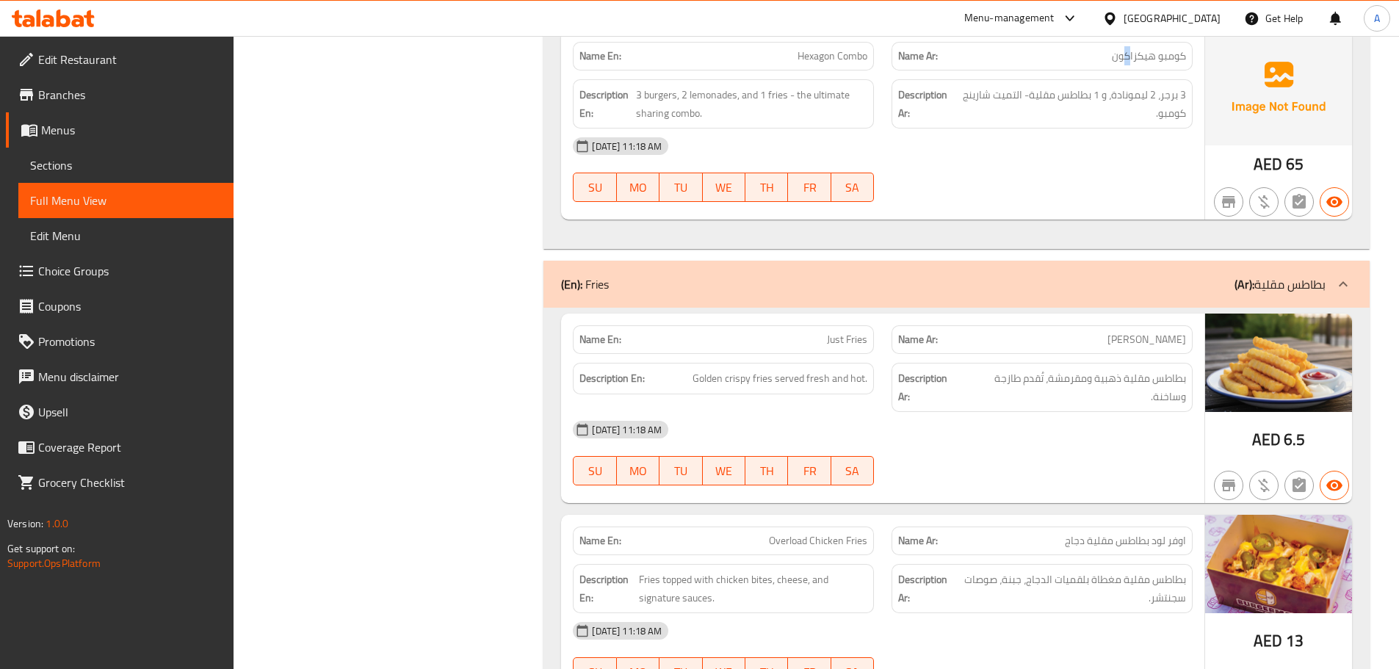
drag, startPoint x: 1128, startPoint y: 62, endPoint x: 1111, endPoint y: 131, distance: 71.9
click at [1123, 63] on span "كومبو هيكزاكون" at bounding box center [1149, 55] width 74 height 15
click at [1115, 159] on div "[DATE] 11:18 AM" at bounding box center [882, 145] width 637 height 35
click at [1175, 90] on span "3 برجر، 2 ليمونادة، و 1 بطاطس مقلية- التميت شارينج كومبو." at bounding box center [1071, 104] width 228 height 36
drag, startPoint x: 1135, startPoint y: 98, endPoint x: 1126, endPoint y: 94, distance: 9.9
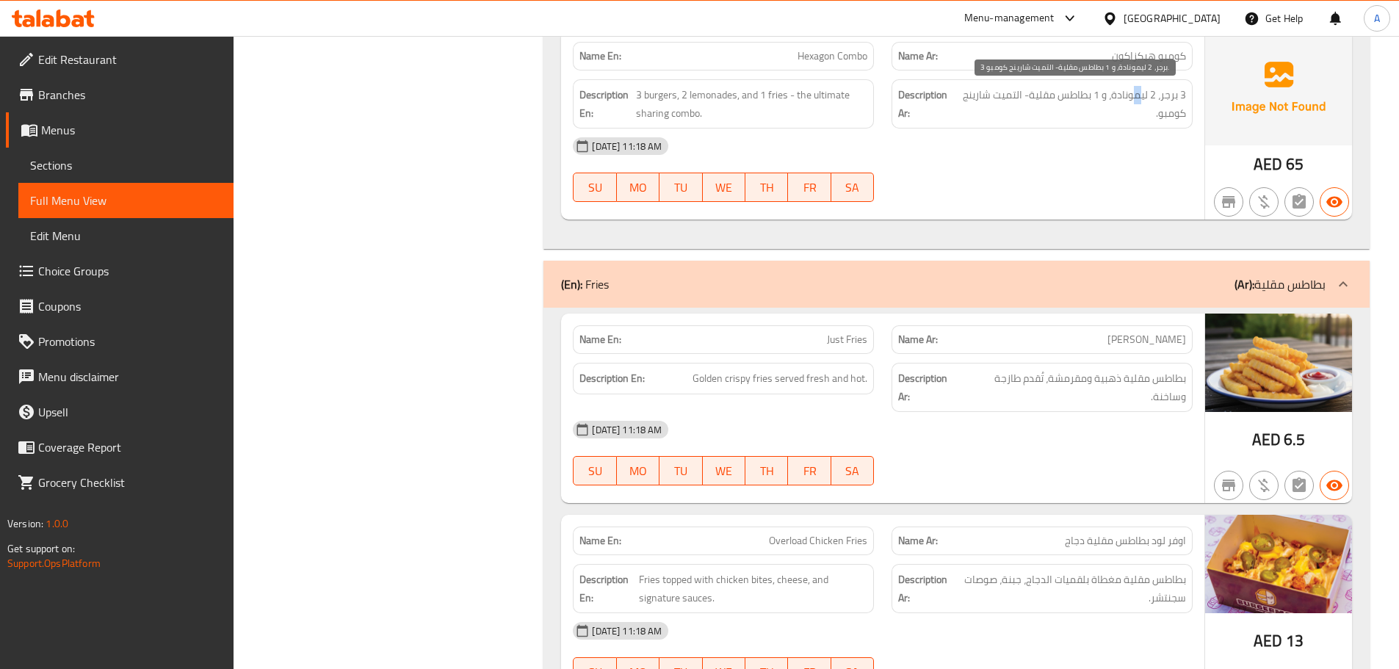
click at [1127, 95] on span "3 برجر، 2 ليمونادة، و 1 بطاطس مقلية- التميت شارينج كومبو." at bounding box center [1071, 104] width 228 height 36
drag, startPoint x: 1095, startPoint y: 85, endPoint x: 1084, endPoint y: 84, distance: 11.0
click at [1084, 84] on div "Description Ar: 3 برجر، 2 ليمونادة، و 1 بطاطس مقلية- التميت شارينج كومبو." at bounding box center [1041, 103] width 301 height 49
click at [1027, 92] on span "3 برجر، 2 ليمونادة، و 1 بطاطس مقلية- التميت شارينج كومبو." at bounding box center [1071, 104] width 228 height 36
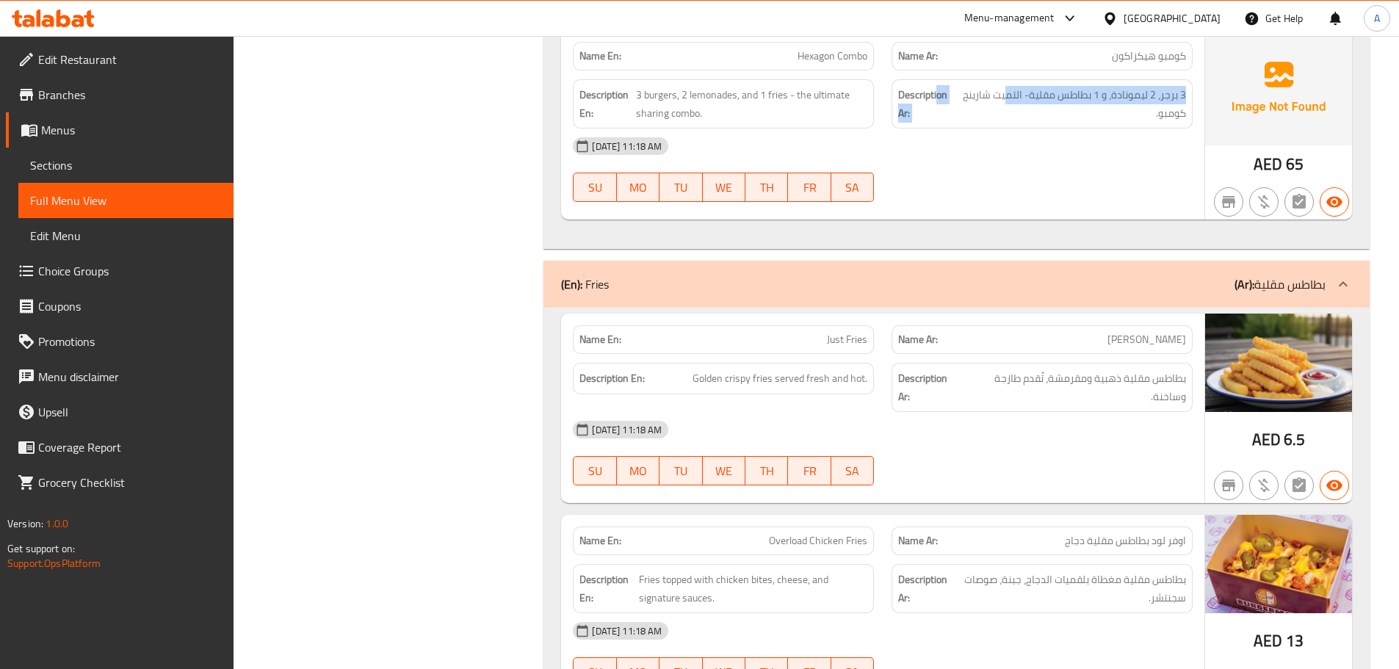
drag, startPoint x: 1004, startPoint y: 90, endPoint x: 938, endPoint y: 84, distance: 66.4
click at [938, 84] on div "Description Ar: 3 برجر، 2 ليمونادة، و 1 بطاطس مقلية- التميت شارينج كومبو." at bounding box center [1041, 103] width 301 height 49
click at [1006, 137] on div "[DATE] 11:18 AM" at bounding box center [882, 145] width 637 height 35
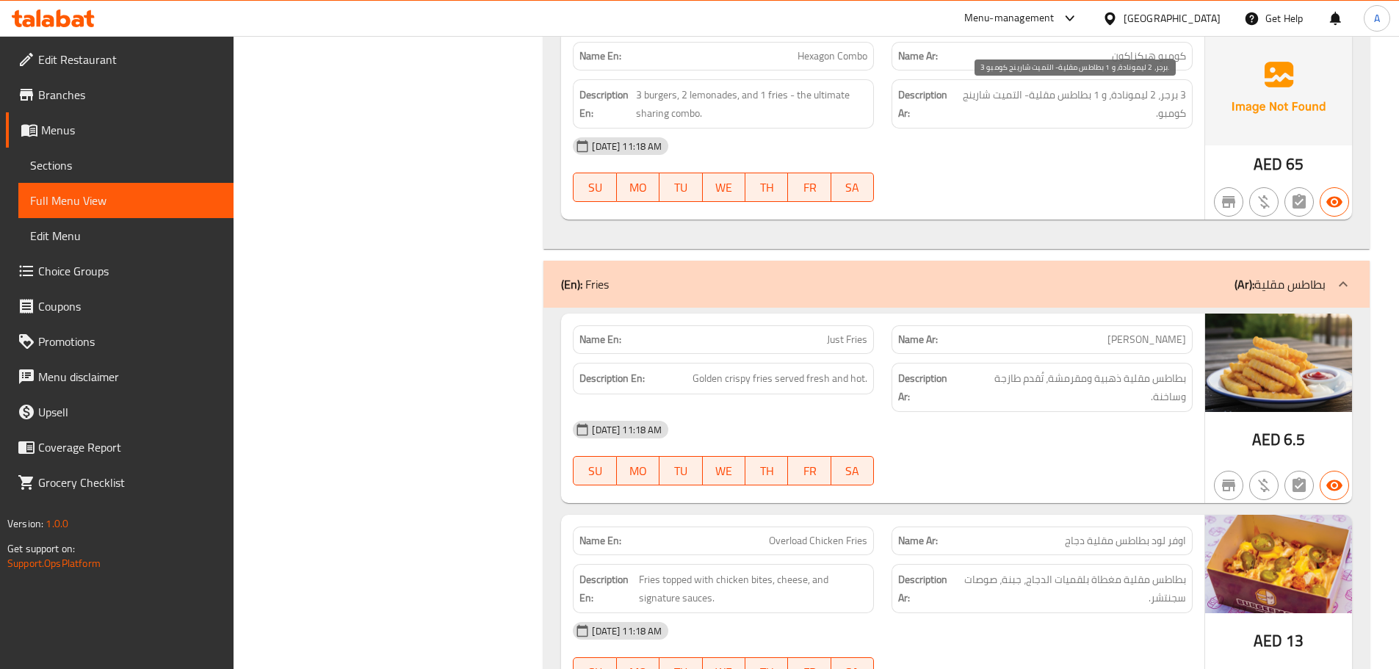
click at [988, 93] on span "3 برجر، 2 ليمونادة، و 1 بطاطس مقلية- التميت شارينج كومبو." at bounding box center [1071, 104] width 228 height 36
click at [987, 154] on div "[DATE] 11:18 AM" at bounding box center [882, 145] width 637 height 35
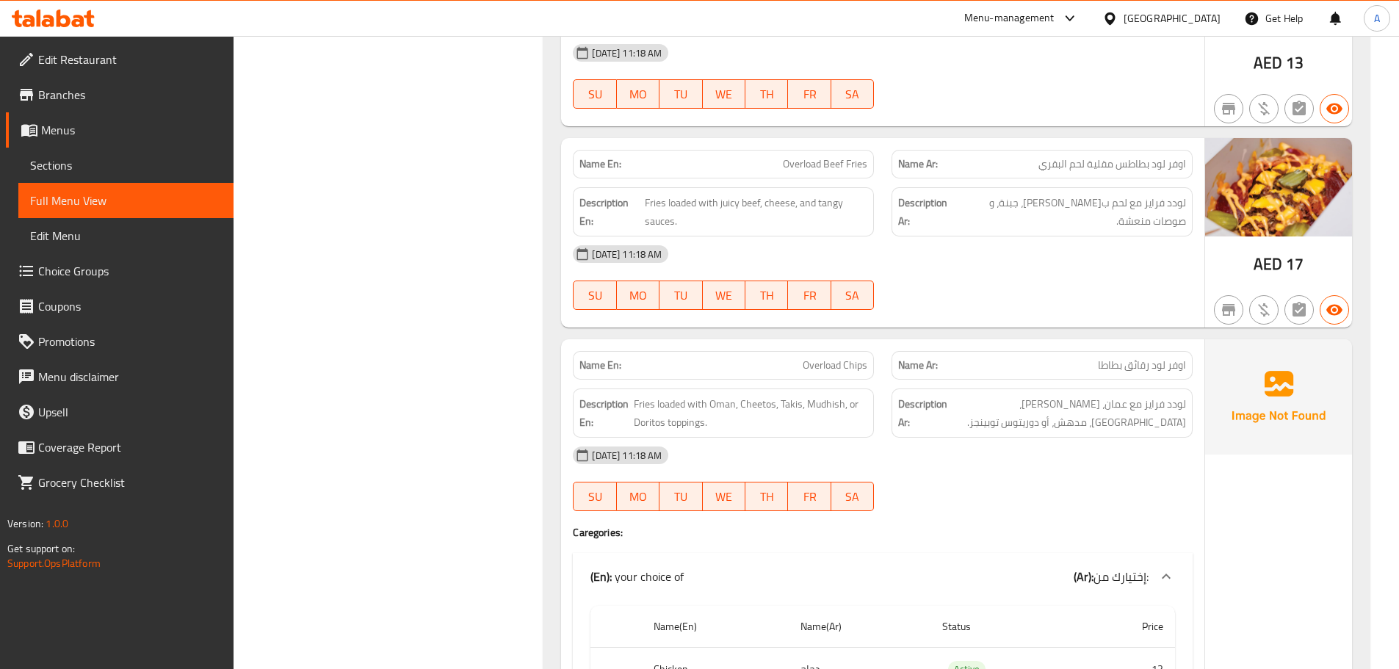
scroll to position [3509, 0]
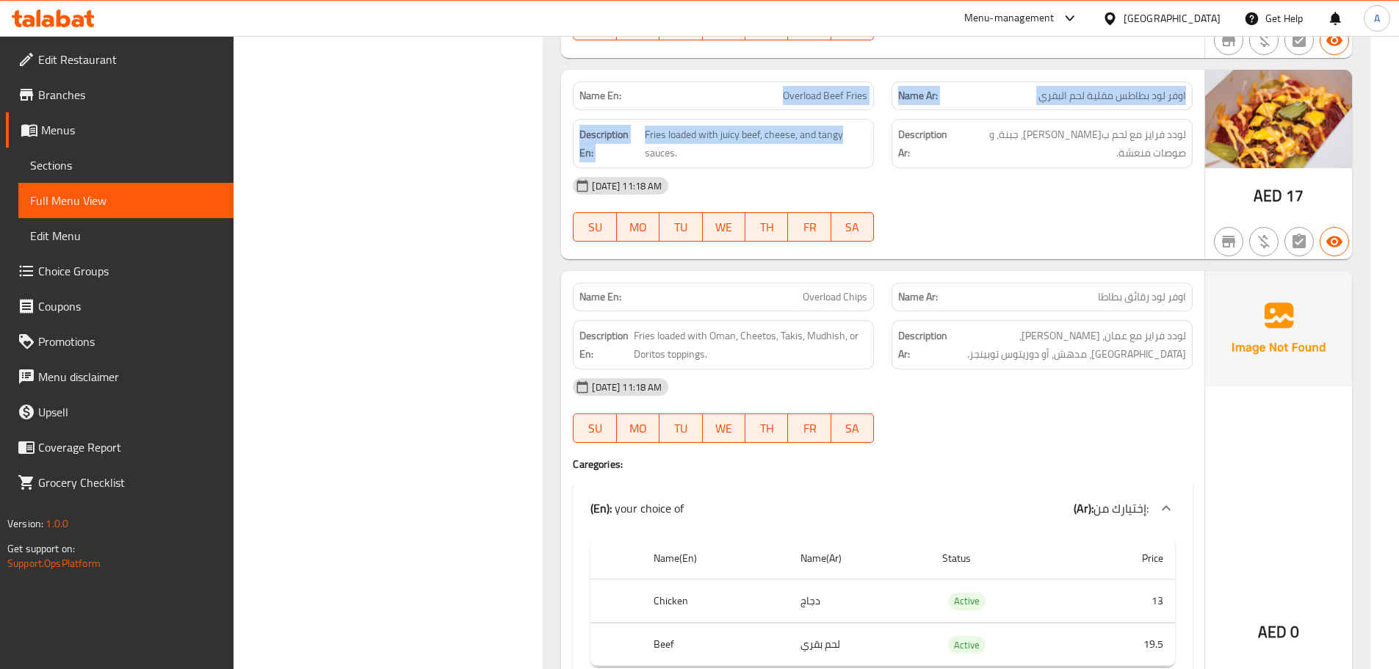
drag, startPoint x: 783, startPoint y: 99, endPoint x: 1016, endPoint y: 199, distance: 253.9
click at [878, 135] on div "Name En: Overload Beef Fries Name Ar: اوفر لود بطاطس مقلية لحم البقري Descripti…" at bounding box center [882, 164] width 643 height 189
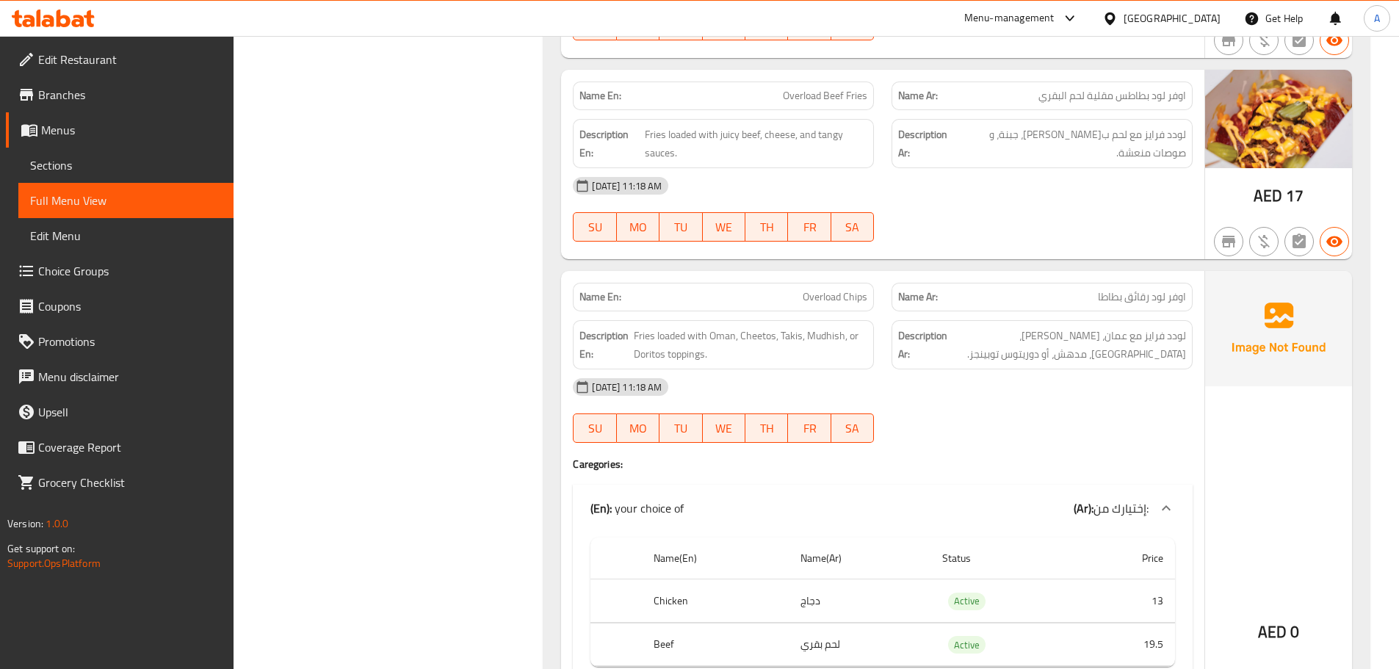
click at [1019, 200] on div "[DATE] 11:18 AM" at bounding box center [882, 185] width 637 height 35
click at [1178, 131] on span "لودد فرايز مع لحم ب[PERSON_NAME]، جبنة، و صوصات منعشة." at bounding box center [1070, 144] width 231 height 36
drag, startPoint x: 1178, startPoint y: 131, endPoint x: 1056, endPoint y: 142, distance: 122.4
click at [1058, 142] on span "لودد فرايز مع لحم ب[PERSON_NAME]، جبنة، و صوصات منعشة." at bounding box center [1070, 144] width 231 height 36
click at [1050, 142] on span "لودد فرايز مع لحم ب[PERSON_NAME]، جبنة، و صوصات منعشة." at bounding box center [1070, 144] width 231 height 36
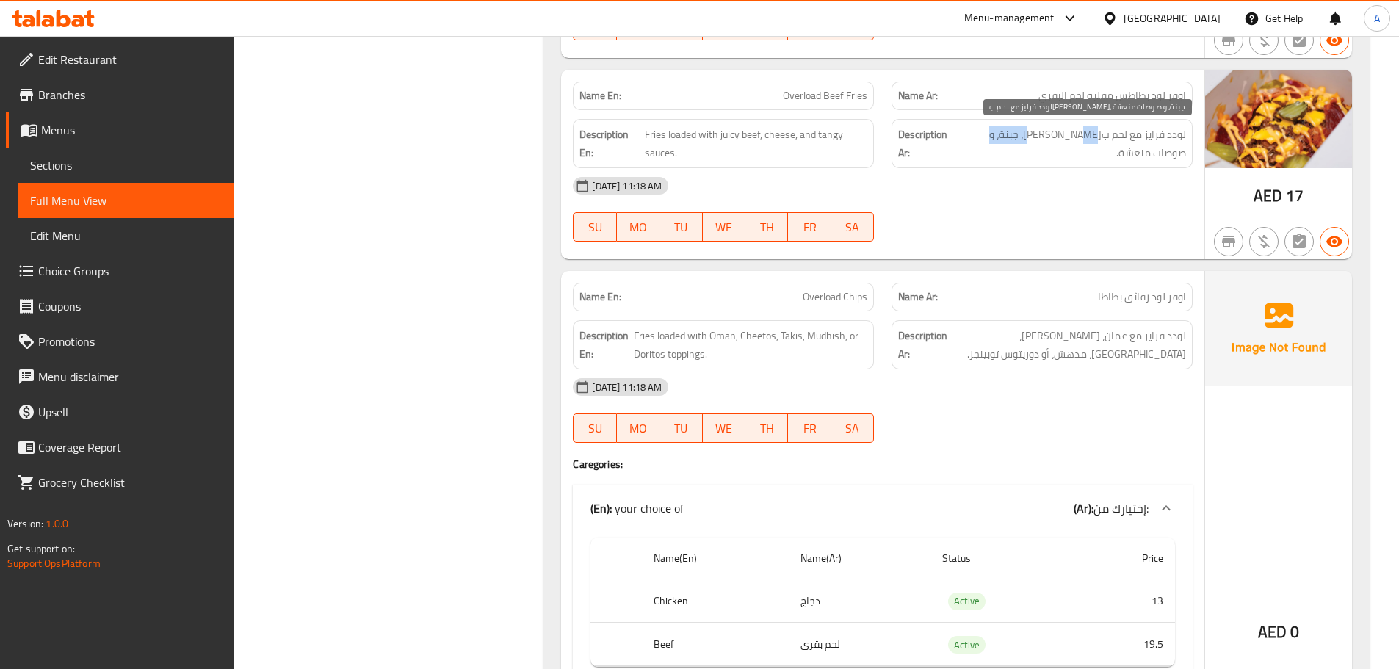
drag, startPoint x: 1050, startPoint y: 142, endPoint x: 1008, endPoint y: 137, distance: 42.2
click at [1008, 137] on span "لودد فرايز مع لحم ب[PERSON_NAME]، جبنة، و صوصات منعشة." at bounding box center [1070, 144] width 231 height 36
click at [1037, 188] on div "[DATE] 11:18 AM" at bounding box center [882, 185] width 637 height 35
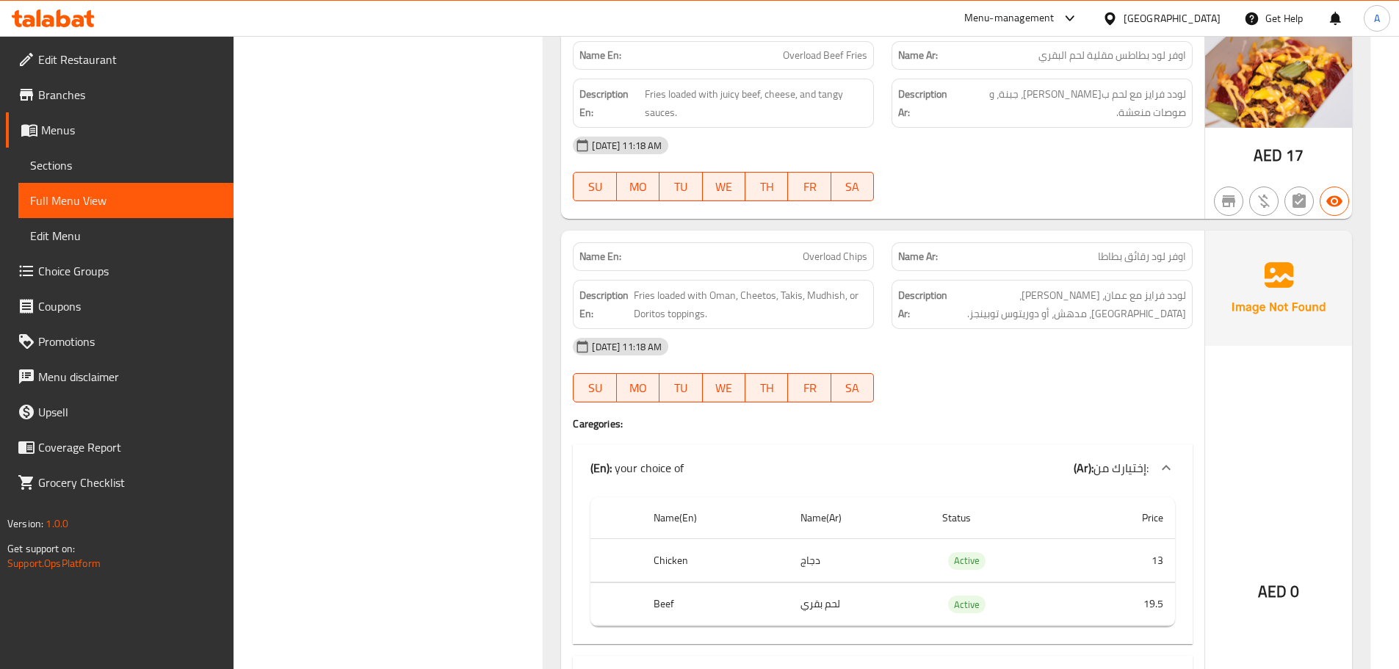
scroll to position [3583, 0]
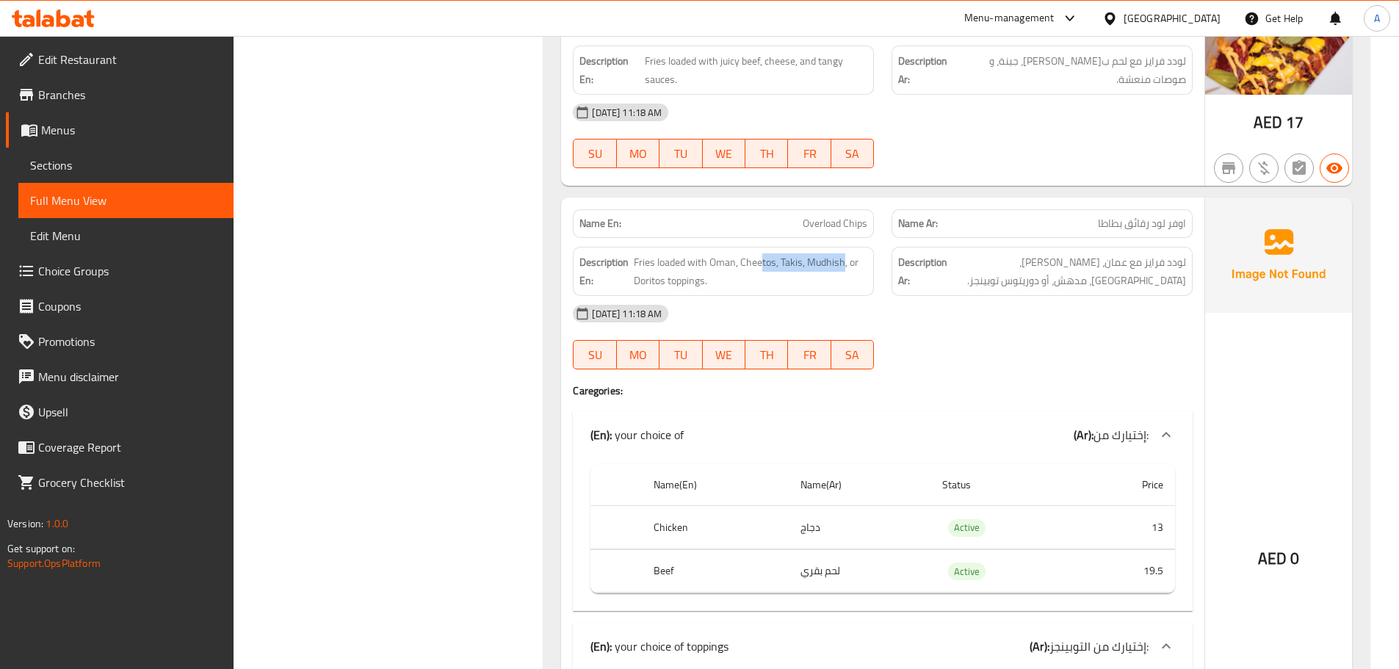
drag, startPoint x: 784, startPoint y: 233, endPoint x: 949, endPoint y: 316, distance: 184.9
click at [850, 240] on div "Description En: Fries loaded with Oman, Cheetos, Takis, Mudhish, or Doritos top…" at bounding box center [723, 271] width 319 height 67
click at [974, 334] on div "[DATE] 11:18 AM SU MO TU WE TH FR SA" at bounding box center [882, 337] width 637 height 82
drag, startPoint x: 794, startPoint y: 230, endPoint x: 953, endPoint y: 293, distance: 170.7
click at [854, 244] on div "Name En: Overload Chips Name Ar: اوفر لود رقائق بطاطا Description En: Fries loa…" at bounding box center [882, 518] width 643 height 642
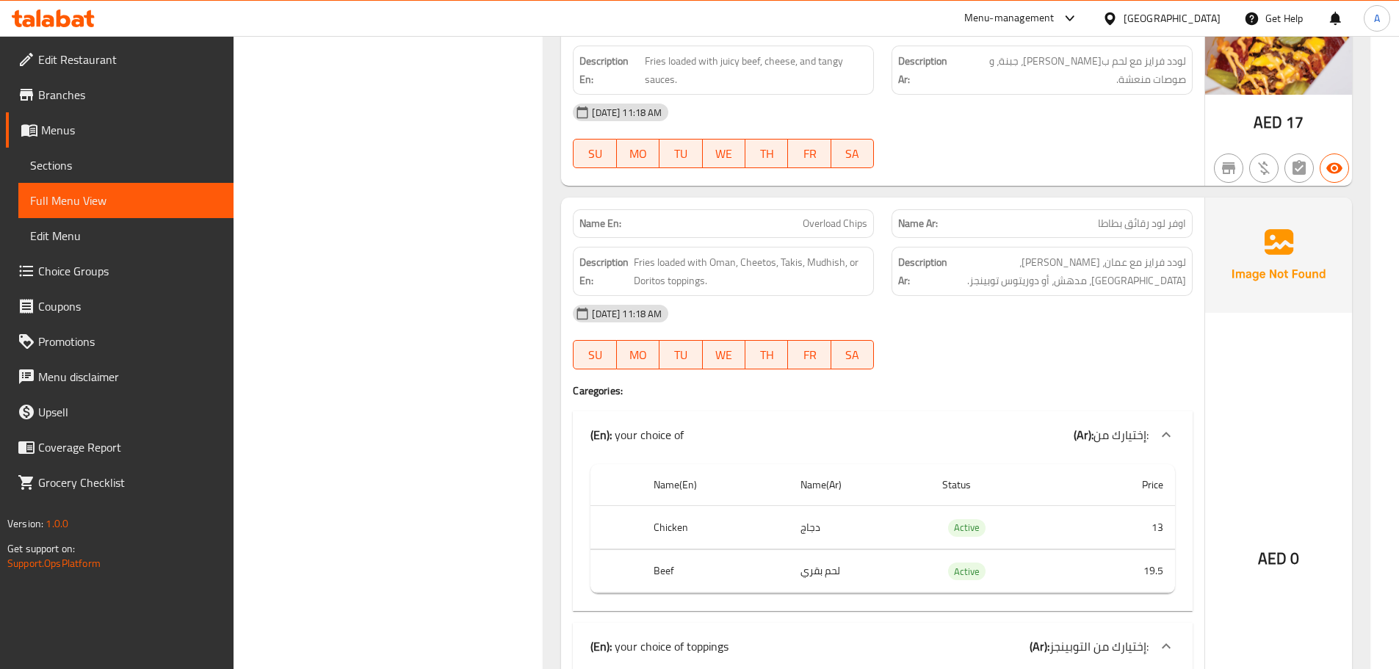
click at [1081, 363] on div at bounding box center [1041, 369] width 319 height 18
click at [1181, 265] on span "لودد فرايز مع عمان، [PERSON_NAME]، [GEOGRAPHIC_DATA]، مدهش، أو دوريتوس توبينجز." at bounding box center [1068, 271] width 236 height 36
drag, startPoint x: 1181, startPoint y: 265, endPoint x: 1149, endPoint y: 261, distance: 32.6
click at [1149, 261] on span "لودد فرايز مع عمان، [PERSON_NAME]، [GEOGRAPHIC_DATA]، مدهش، أو دوريتوس توبينجز." at bounding box center [1068, 271] width 236 height 36
drag, startPoint x: 1123, startPoint y: 258, endPoint x: 1112, endPoint y: 258, distance: 11.0
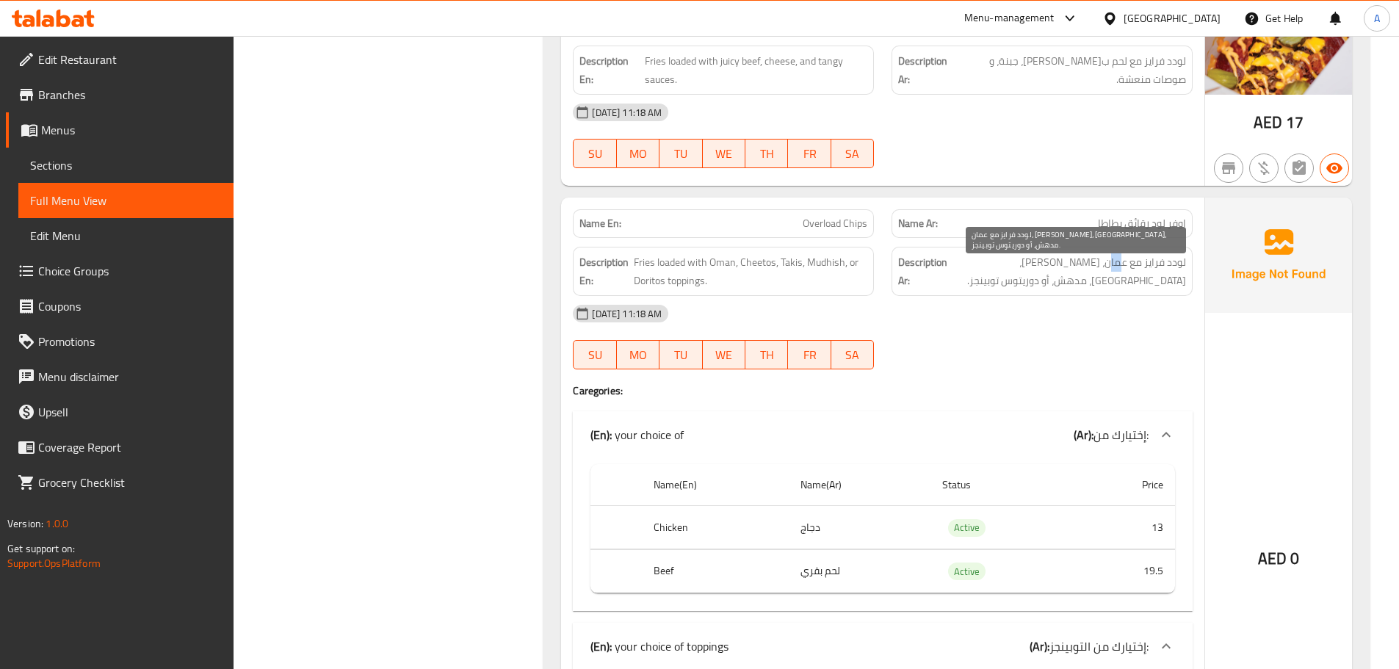
click at [1112, 258] on span "لودد فرايز مع عمان، [PERSON_NAME]، [GEOGRAPHIC_DATA]، مدهش، أو دوريتوس توبينجز." at bounding box center [1068, 271] width 236 height 36
click at [1082, 259] on span "لودد فرايز مع عمان، [PERSON_NAME]، [GEOGRAPHIC_DATA]، مدهش، أو دوريتوس توبينجز." at bounding box center [1068, 271] width 236 height 36
click at [1048, 261] on span "لودد فرايز مع عمان، [PERSON_NAME]، [GEOGRAPHIC_DATA]، مدهش، أو دوريتوس توبينجز." at bounding box center [1068, 271] width 236 height 36
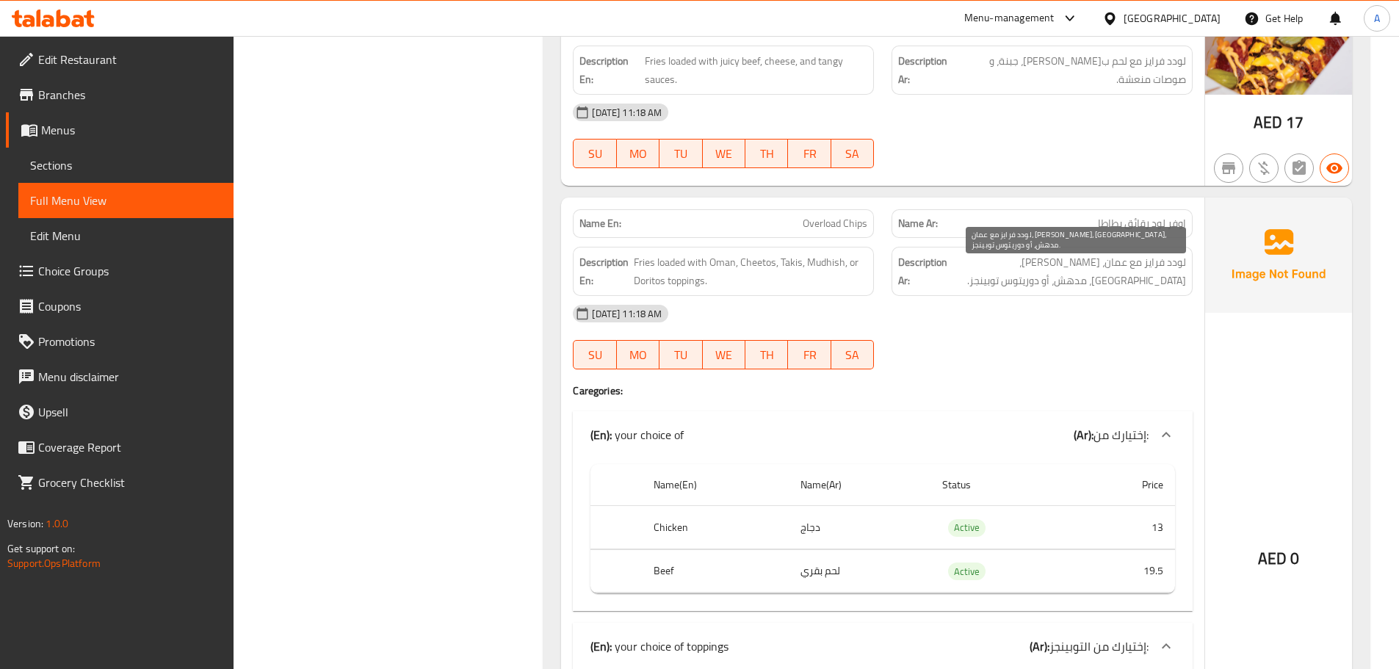
click at [1006, 265] on span "لودد فرايز مع عمان، [PERSON_NAME]، [GEOGRAPHIC_DATA]، مدهش، أو دوريتوس توبينجز." at bounding box center [1068, 271] width 236 height 36
click at [1005, 336] on div "[DATE] 11:18 AM SU MO TU WE TH FR SA" at bounding box center [882, 337] width 637 height 82
drag, startPoint x: 1012, startPoint y: 250, endPoint x: 1080, endPoint y: 337, distance: 110.9
click at [1079, 335] on div "Name En: Overload Chips Name Ar: اوفر لود رقائق بطاطا Description En: Fries loa…" at bounding box center [882, 518] width 643 height 642
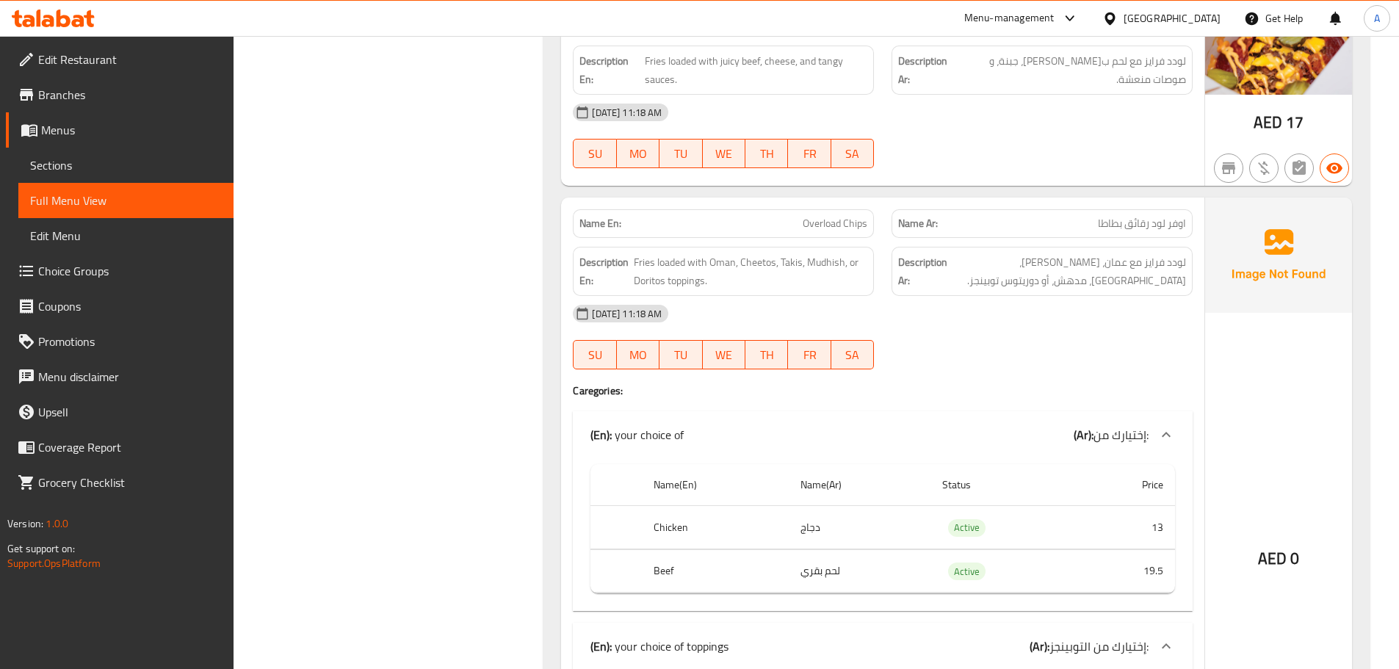
click at [1080, 337] on div "[DATE] 11:18 AM SU MO TU WE TH FR SA" at bounding box center [882, 337] width 637 height 82
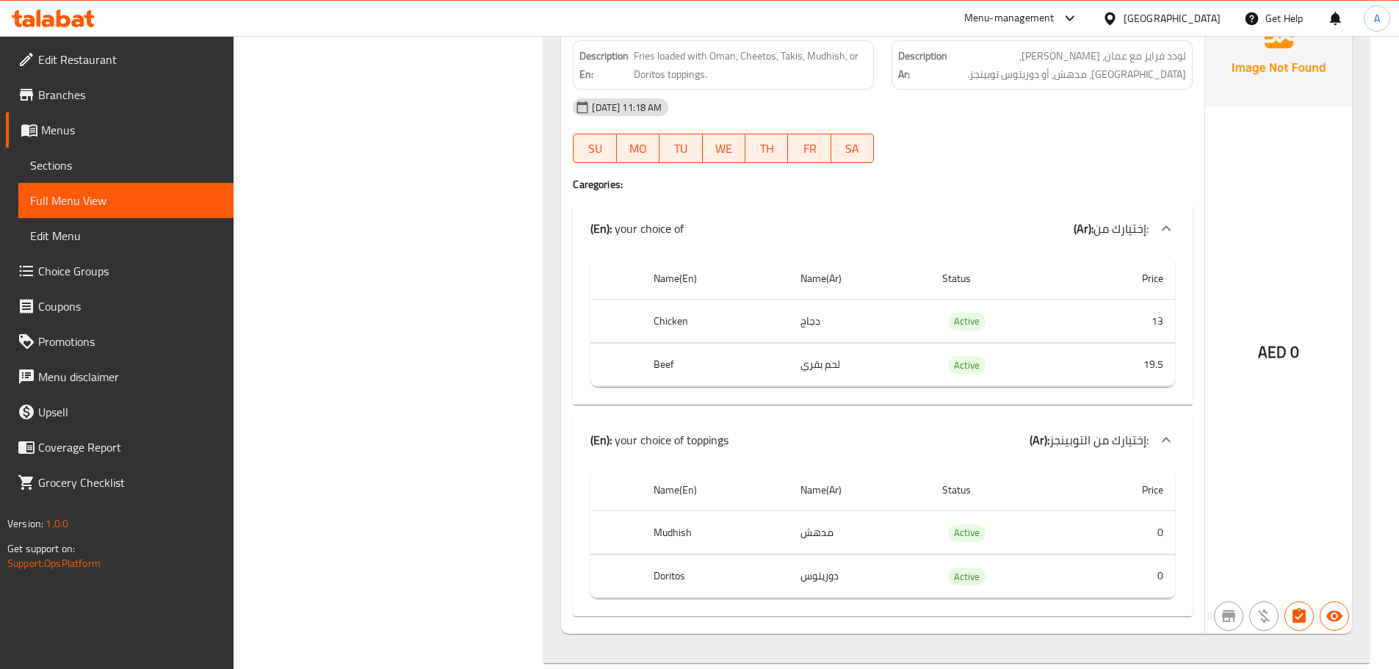
scroll to position [3803, 0]
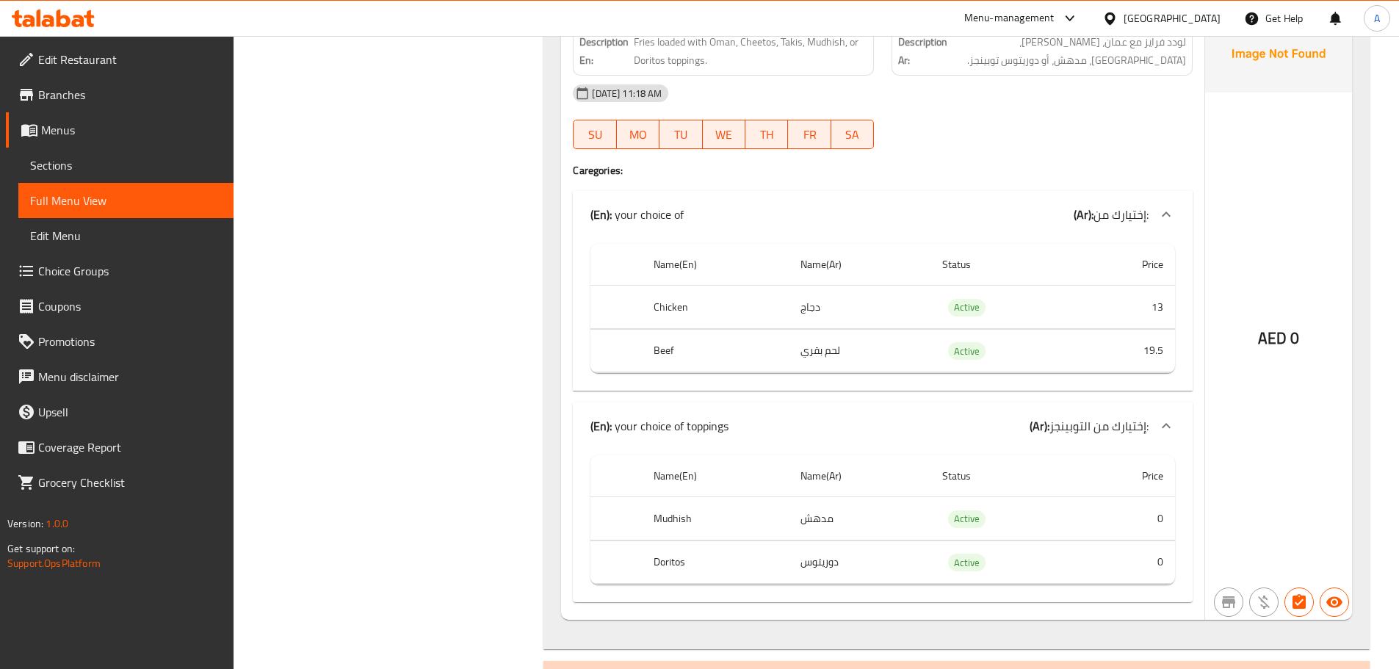
click at [841, 319] on td "دجاج" at bounding box center [860, 307] width 142 height 43
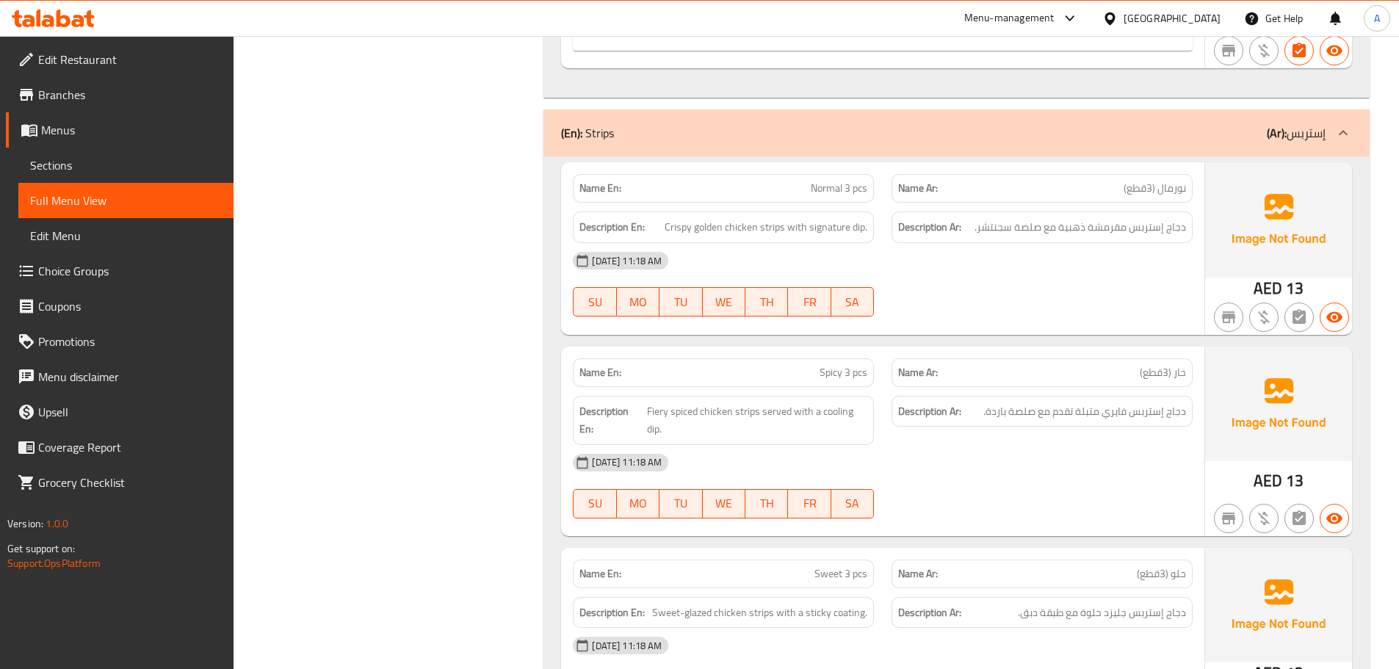
scroll to position [4361, 0]
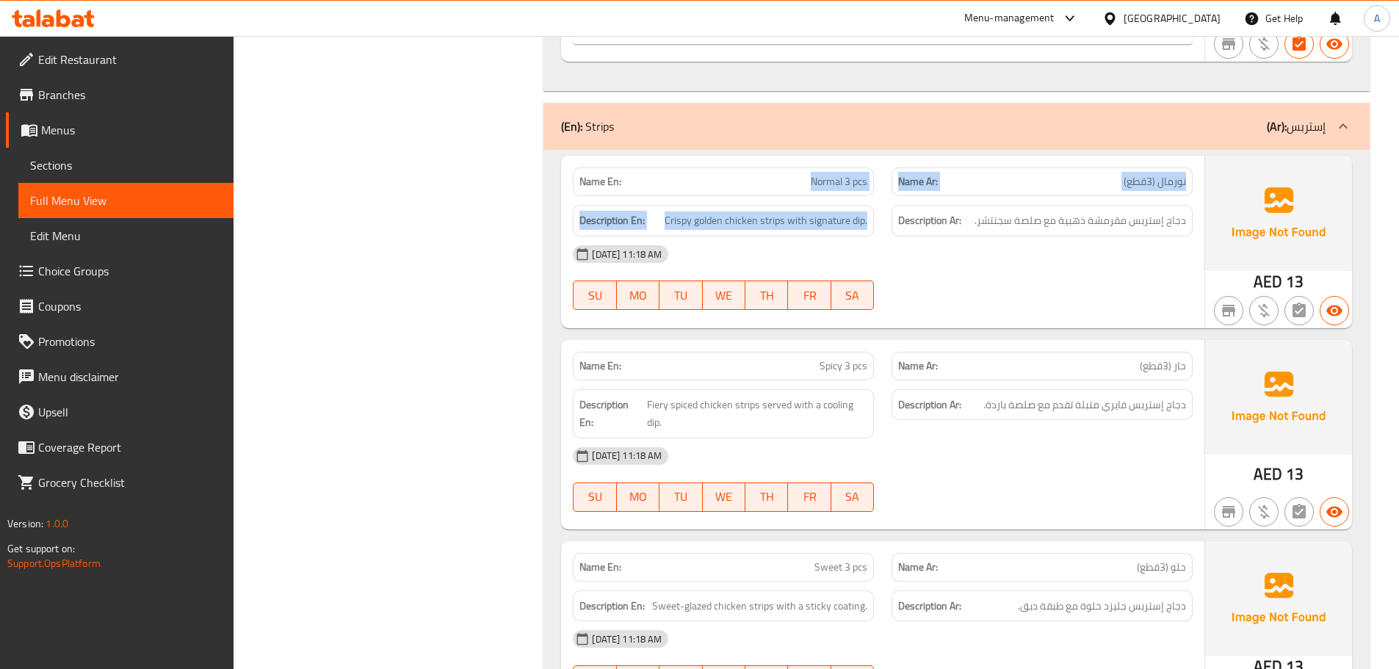
drag, startPoint x: 805, startPoint y: 178, endPoint x: 897, endPoint y: 222, distance: 102.5
click at [885, 214] on div "Name En: Normal 3 pcs Name Ar: نورمال (3قطع) Description En: Crispy golden chic…" at bounding box center [882, 242] width 643 height 172
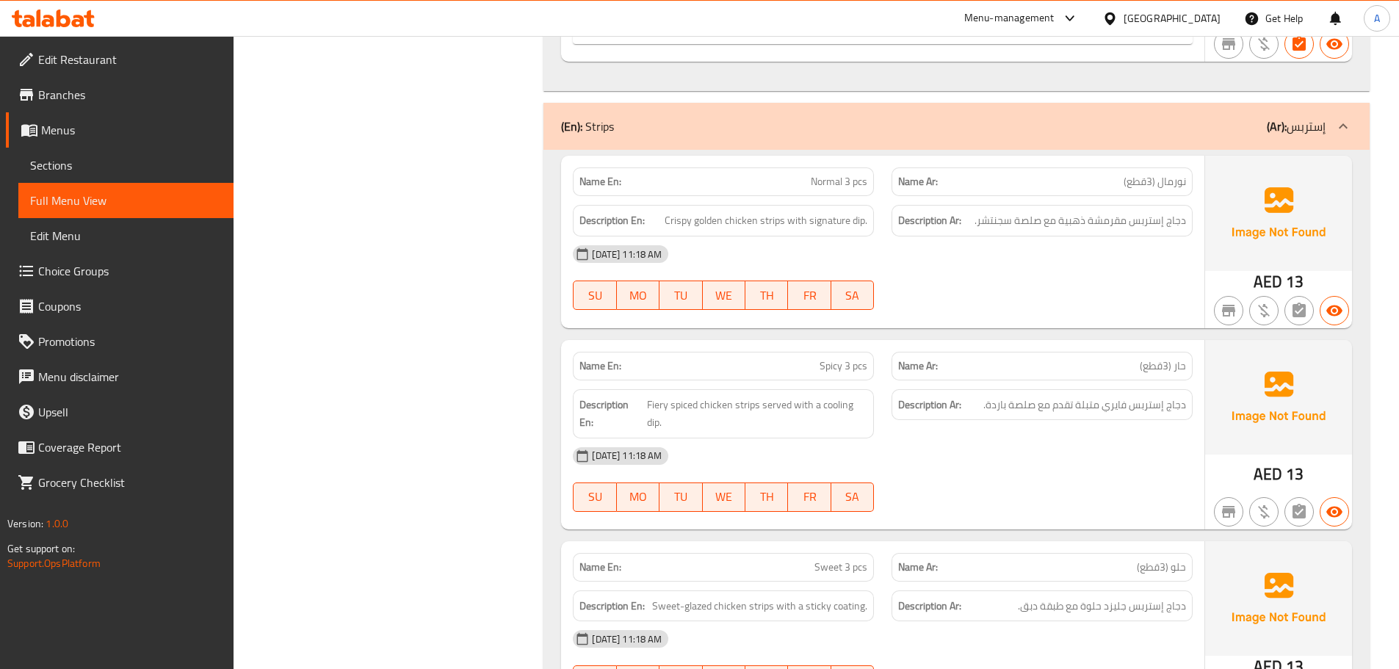
click at [1090, 227] on span "دجاج إستربس مقرمشة ذهبية مع صلصة سجنتشر." at bounding box center [1079, 220] width 211 height 18
click at [1090, 277] on div "[DATE] 11:18 AM SU MO TU WE TH FR SA" at bounding box center [882, 277] width 637 height 82
click at [1128, 220] on span "دجاج إستربس مقرمشة ذهبية مع صلصة سجنتشر." at bounding box center [1079, 220] width 211 height 18
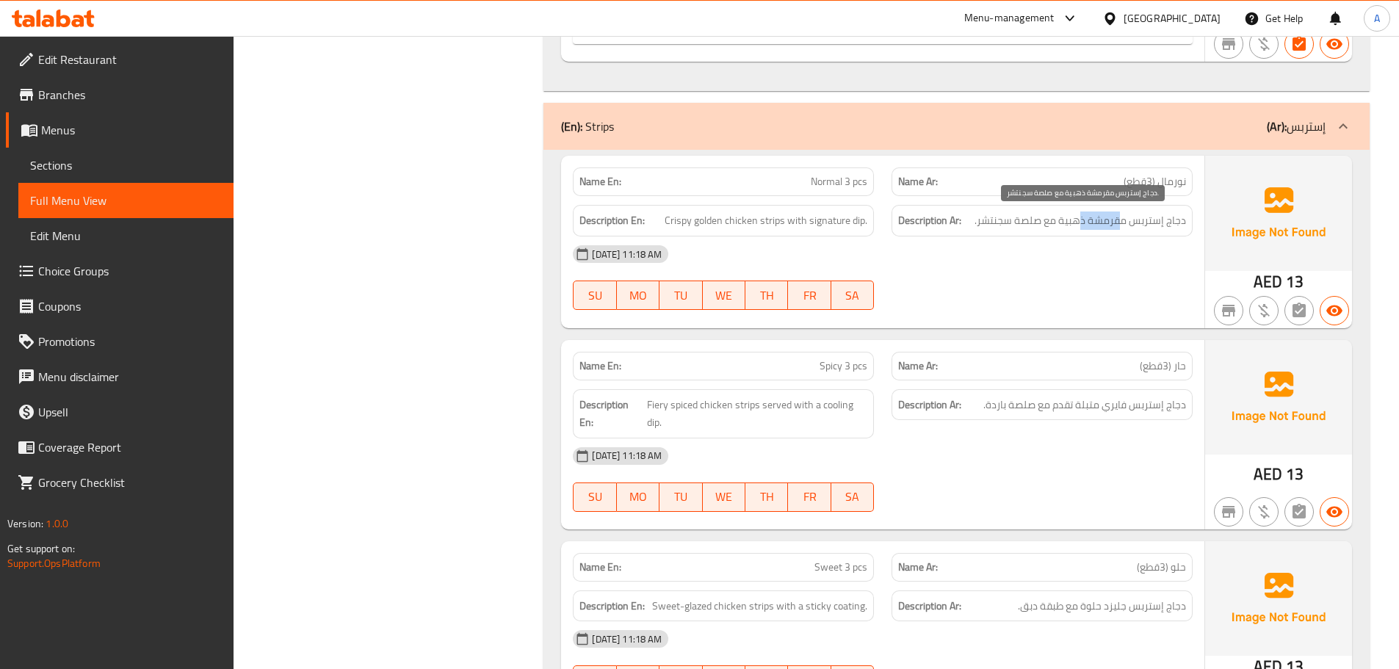
click at [1128, 220] on span "دجاج إستربس مقرمشة ذهبية مع صلصة سجنتشر." at bounding box center [1079, 220] width 211 height 18
drag, startPoint x: 1128, startPoint y: 220, endPoint x: 894, endPoint y: 194, distance: 235.7
click at [978, 200] on div "Description Ar: دجاج إستربس مقرمشة ذهبية مع صلصة سجنتشر." at bounding box center [1041, 220] width 319 height 49
click at [707, 226] on span "Crispy golden chicken strips with signature dip." at bounding box center [765, 220] width 203 height 18
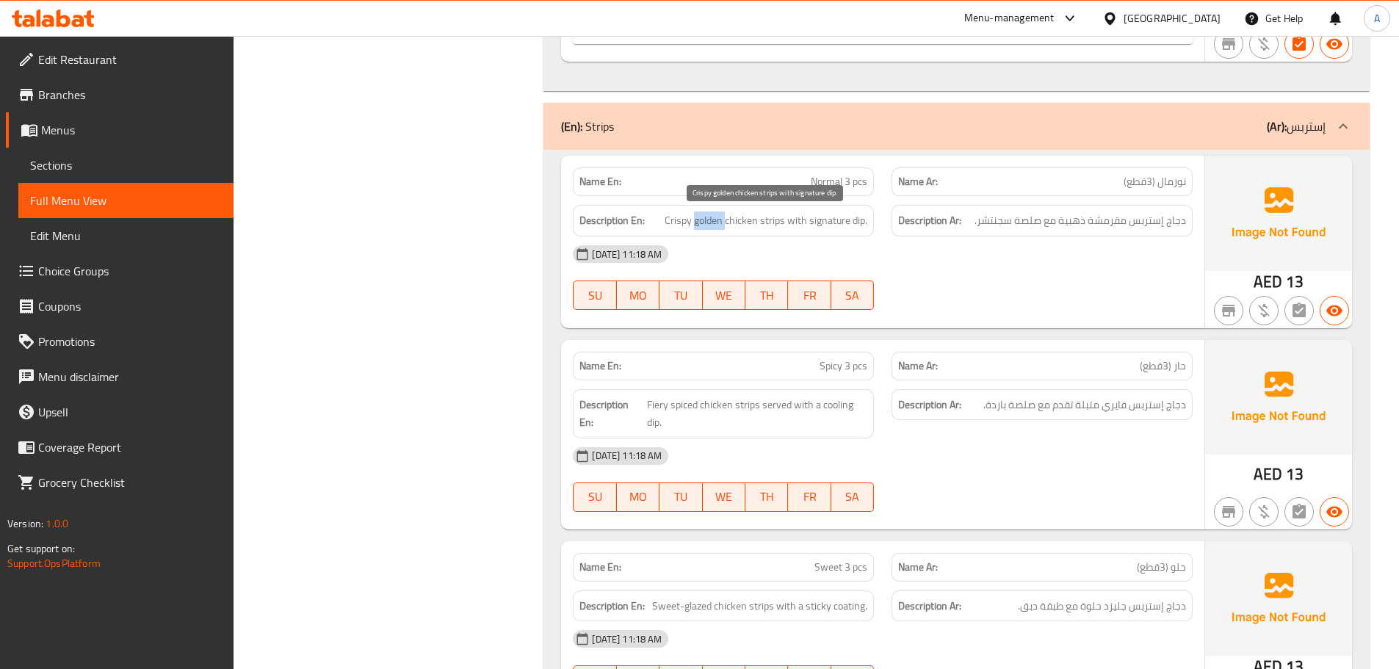
click at [707, 226] on span "Crispy golden chicken strips with signature dip." at bounding box center [765, 220] width 203 height 18
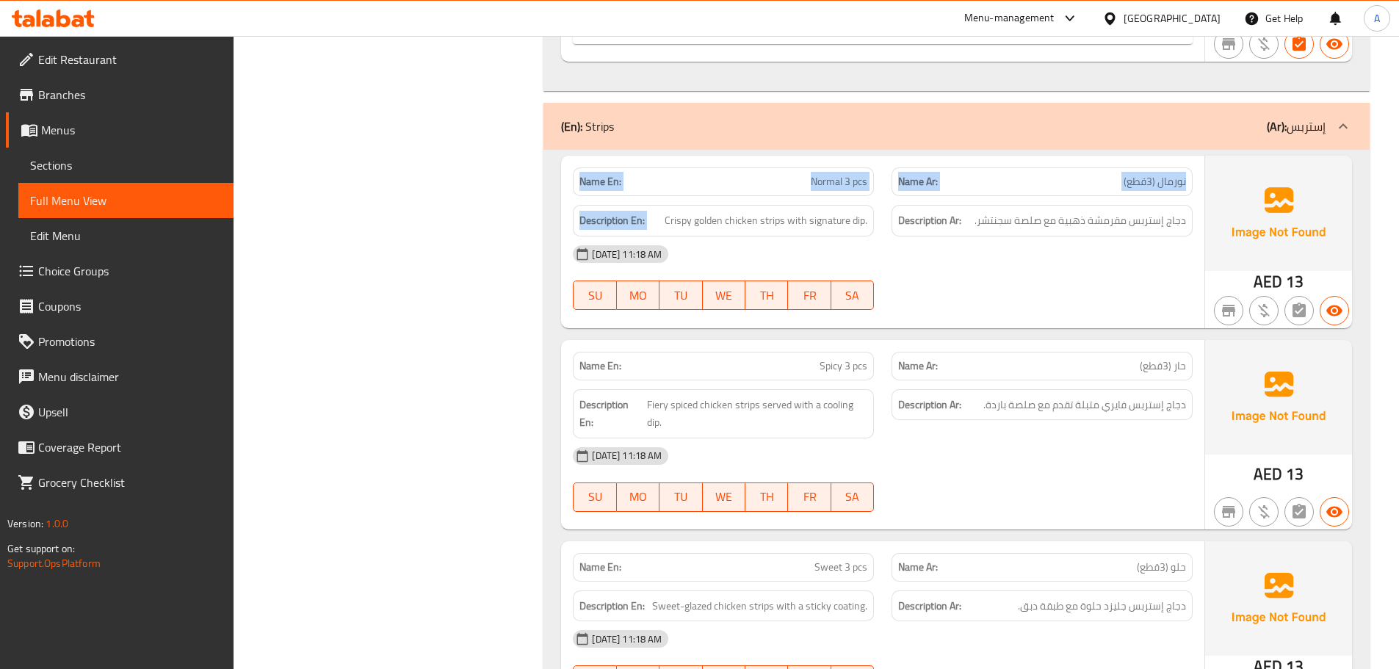
drag, startPoint x: 707, startPoint y: 226, endPoint x: 1091, endPoint y: 325, distance: 396.6
click at [926, 322] on div "Name En: Normal 3 pcs Name Ar: نورمال (3قطع) Description En: Crispy golden chic…" at bounding box center [882, 242] width 643 height 172
click at [1127, 322] on div "Name En: Normal 3 pcs Name Ar: نورمال (3قطع) Description En: Crispy golden chic…" at bounding box center [882, 242] width 643 height 172
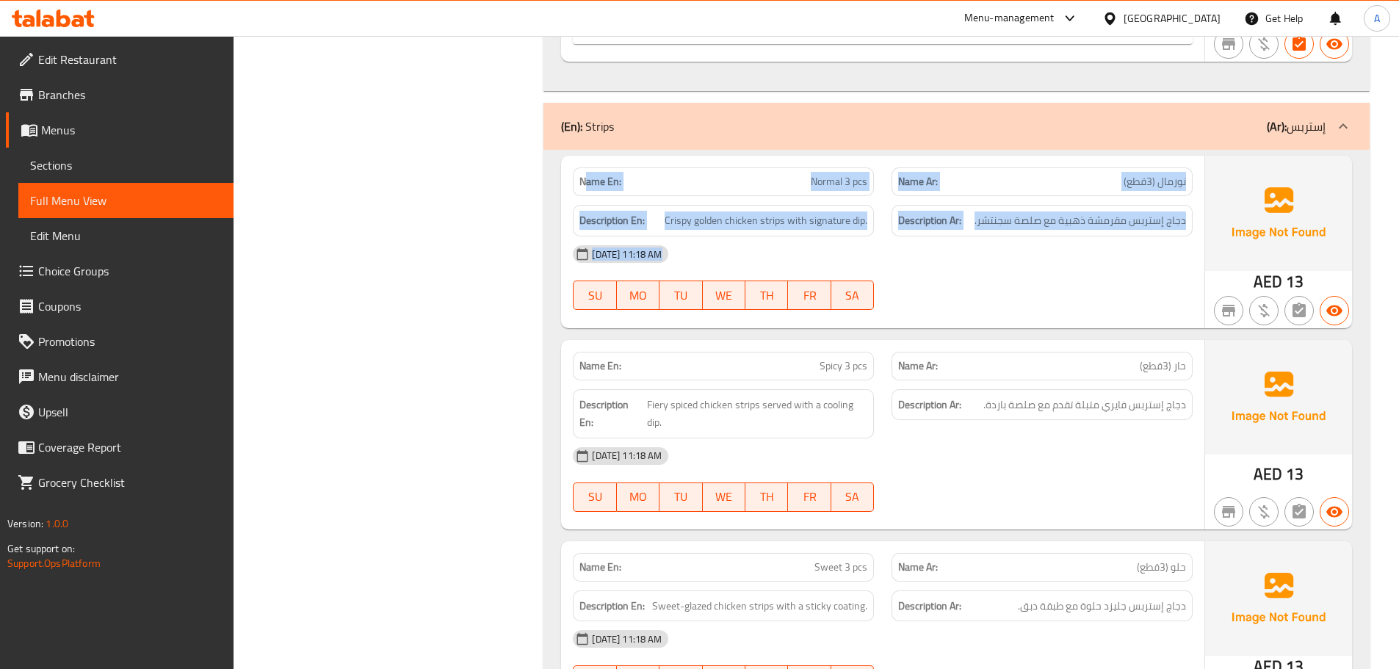
drag, startPoint x: 1157, startPoint y: 316, endPoint x: 584, endPoint y: 167, distance: 592.3
click at [584, 167] on div "Name En: Normal 3 pcs Name Ar: نورمال (3قطع) Description En: Crispy golden chic…" at bounding box center [882, 242] width 643 height 172
click at [591, 174] on strong "Name En:" at bounding box center [600, 181] width 42 height 15
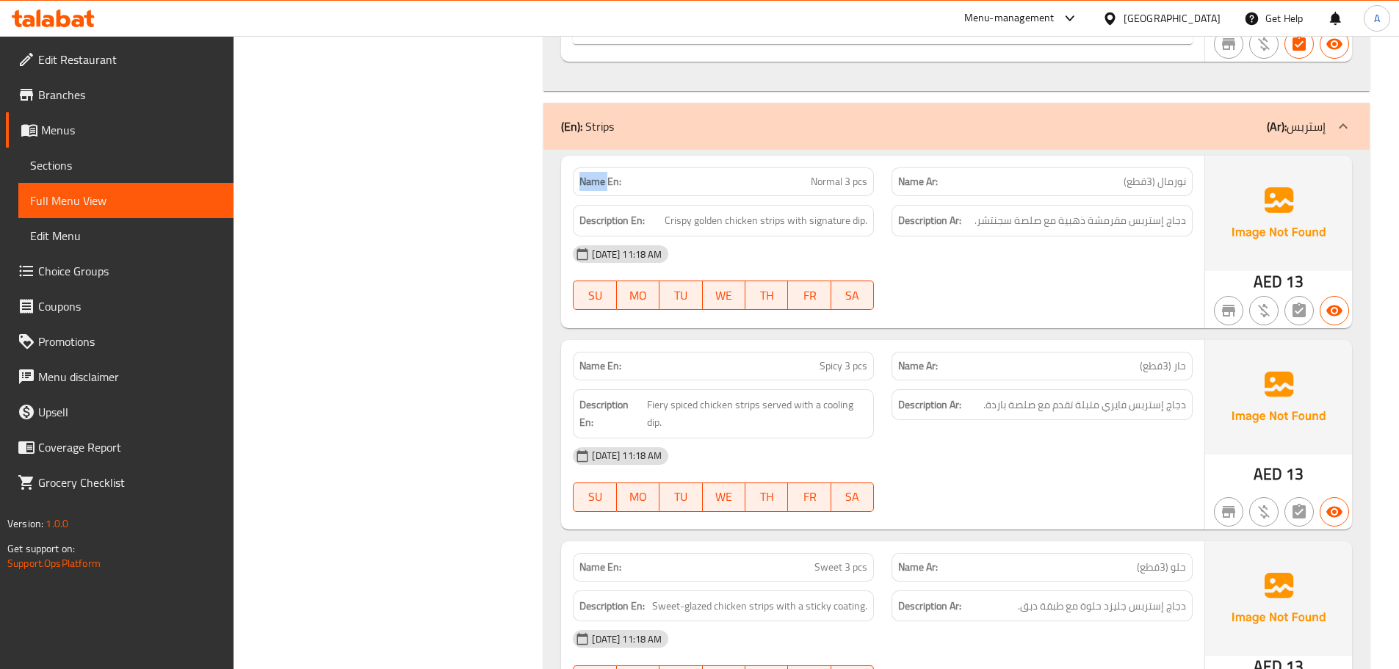
click at [591, 174] on strong "Name En:" at bounding box center [600, 181] width 42 height 15
drag, startPoint x: 591, startPoint y: 173, endPoint x: 946, endPoint y: 302, distance: 377.4
click at [899, 292] on div "Name En: Normal 3 pcs Name Ar: نورمال (3قطع) Description En: Crispy golden chic…" at bounding box center [882, 242] width 643 height 172
click at [971, 300] on div "[DATE] 11:18 AM SU MO TU WE TH FR SA" at bounding box center [882, 277] width 637 height 82
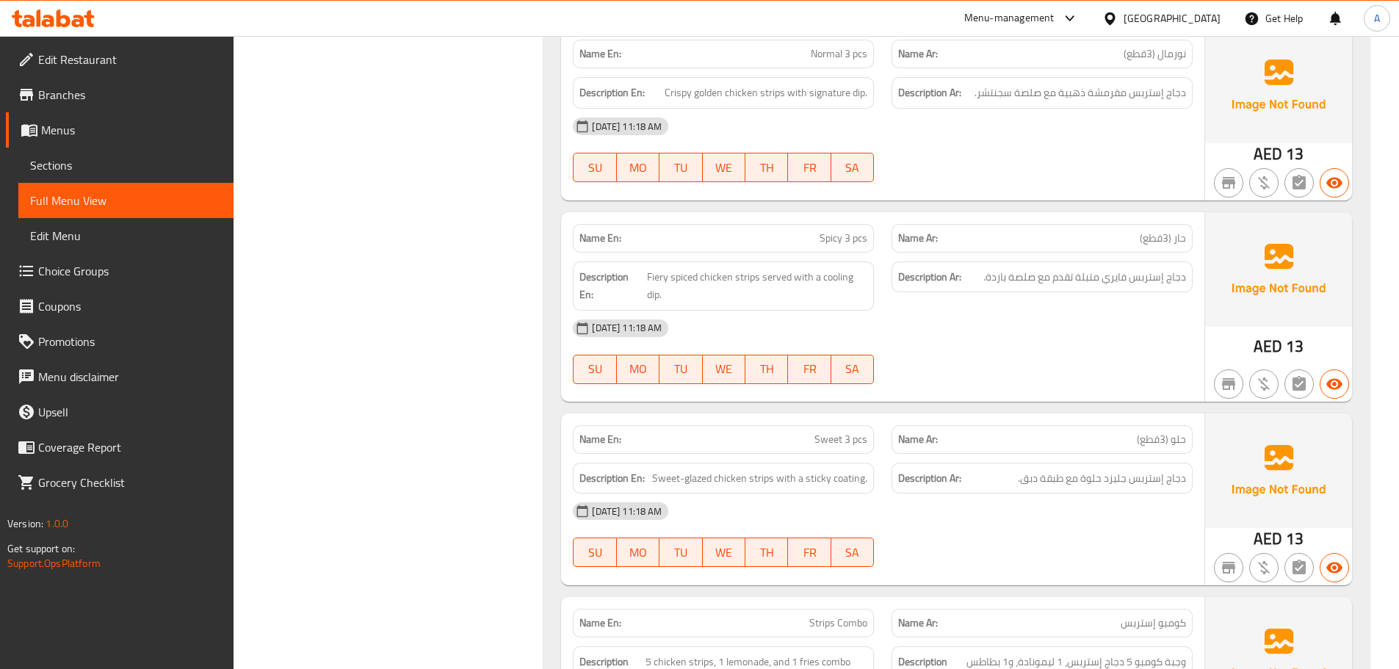
scroll to position [4508, 0]
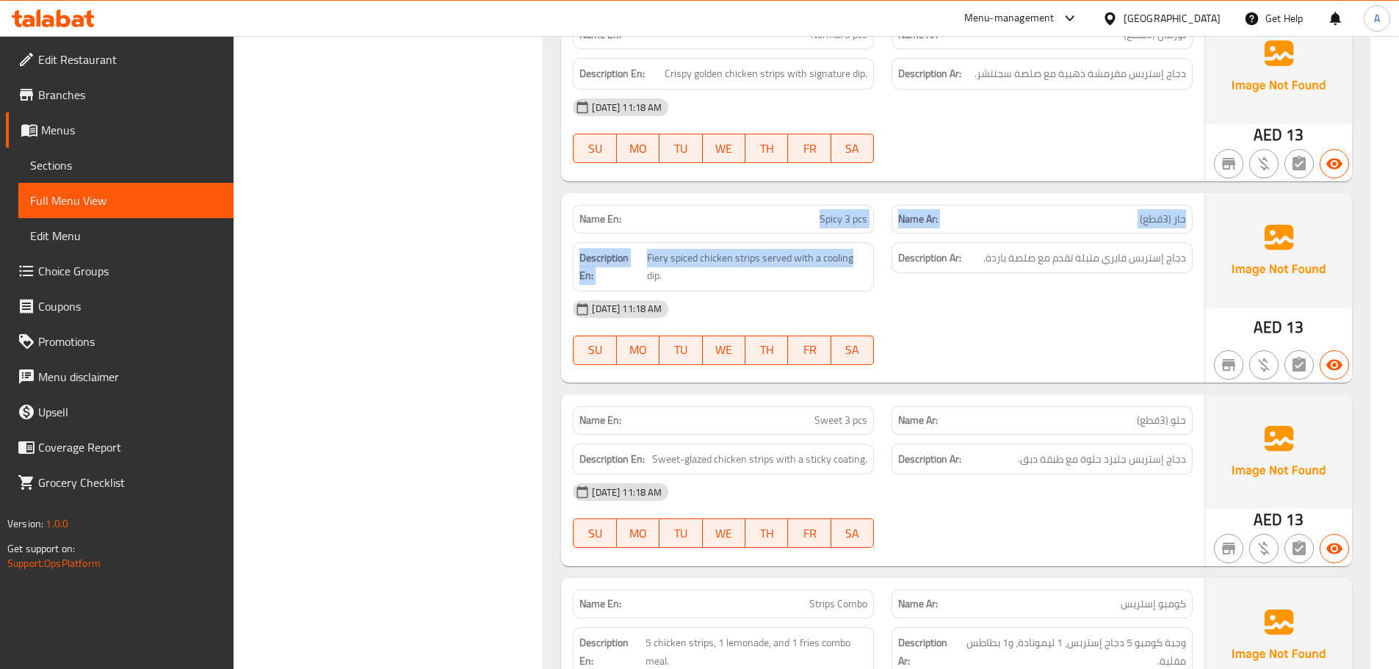
drag, startPoint x: 800, startPoint y: 232, endPoint x: 916, endPoint y: 286, distance: 128.1
click at [901, 276] on div "Name En: Spicy 3 pcs Name Ar: حار (3قطع) Description En: Fiery spiced chicken s…" at bounding box center [882, 287] width 643 height 189
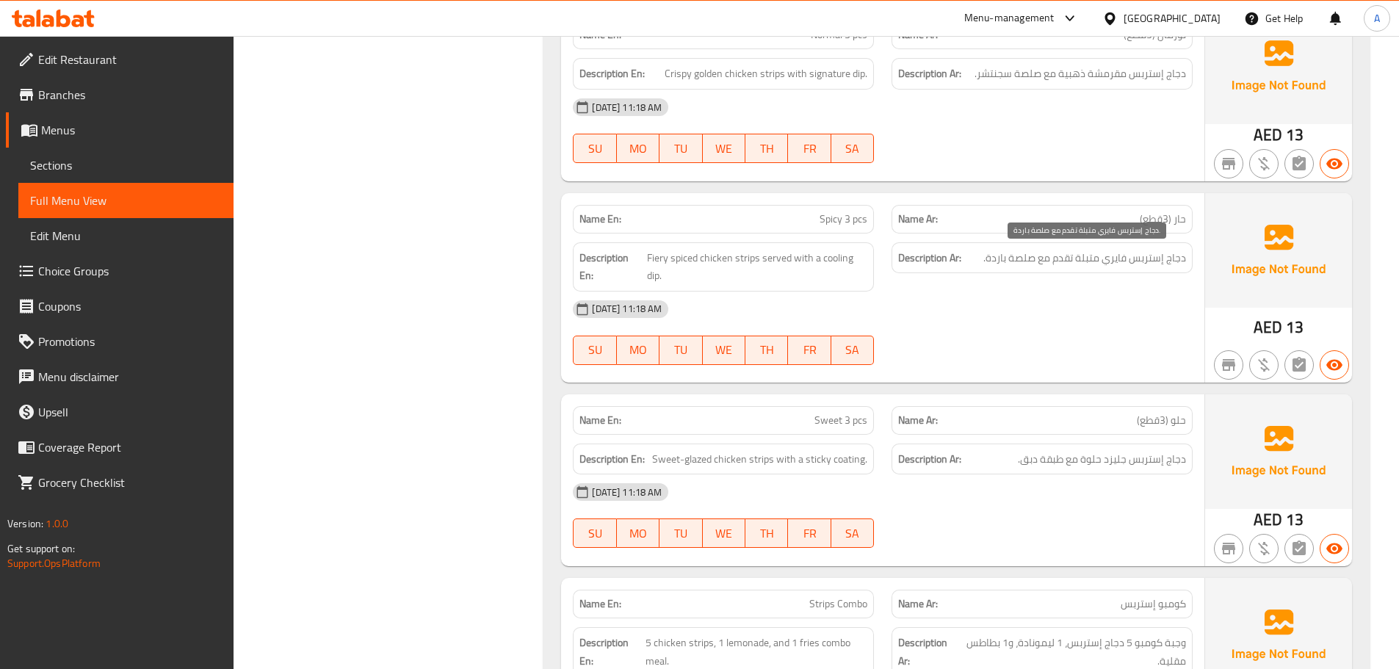
click at [1150, 264] on span "دجاج إستربس فايري متبلة تقدم مع صلصة باردة." at bounding box center [1084, 258] width 203 height 18
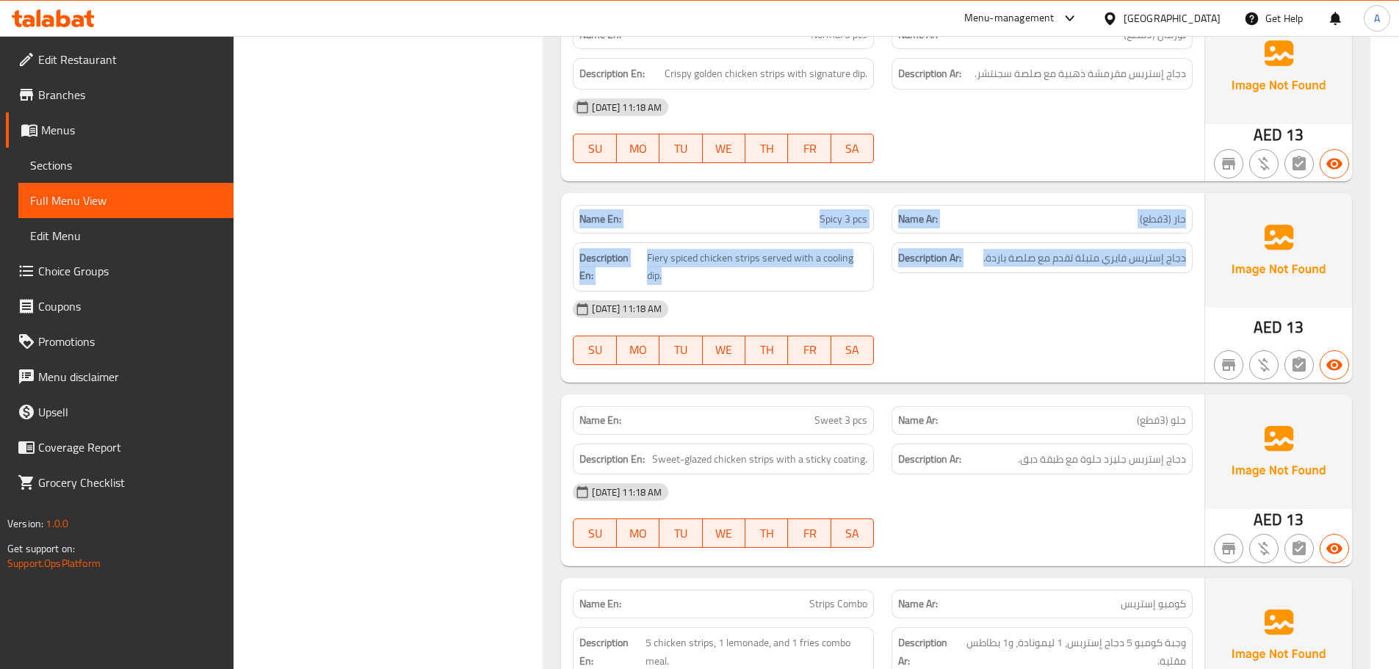
drag, startPoint x: 1150, startPoint y: 264, endPoint x: 570, endPoint y: 212, distance: 583.1
click at [560, 206] on div "Name En: Normal 3 pcs Name Ar: نورمال (3قطع) Description En: Crispy golden chic…" at bounding box center [956, 400] width 826 height 794
click at [565, 215] on div "Name En: Spicy 3 pcs" at bounding box center [723, 219] width 319 height 46
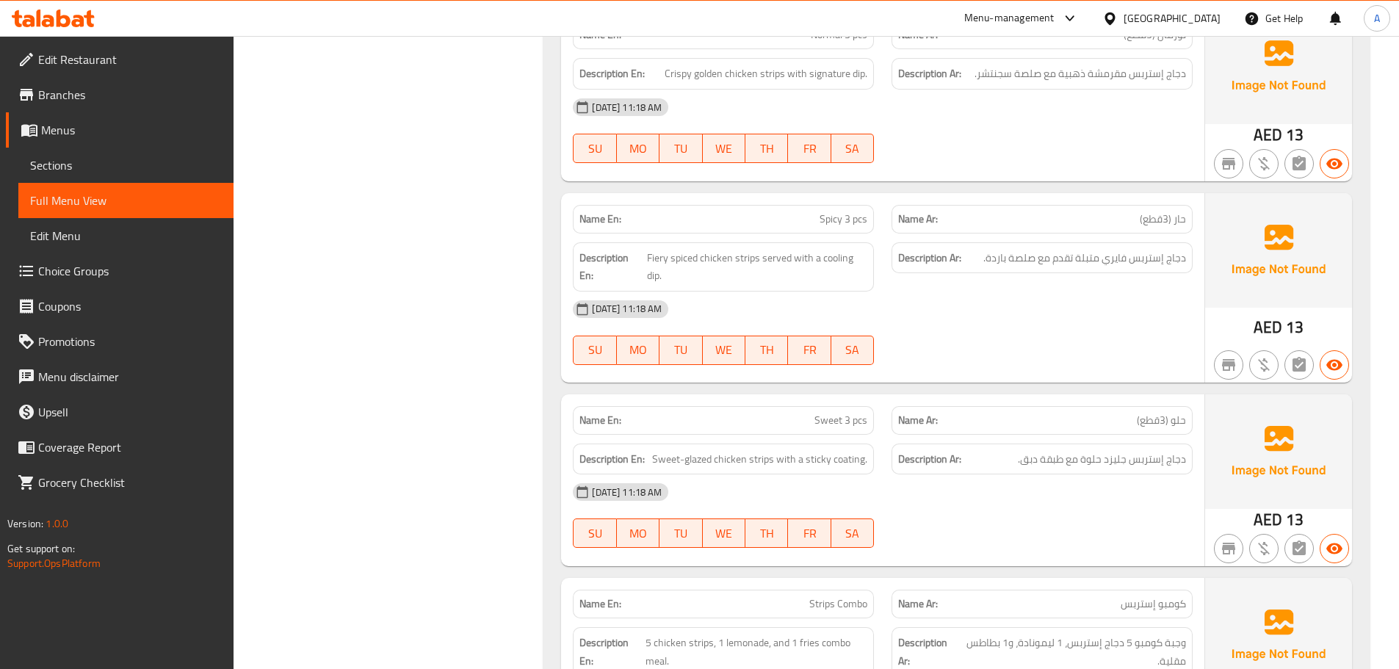
click at [588, 216] on strong "Name En:" at bounding box center [600, 218] width 42 height 15
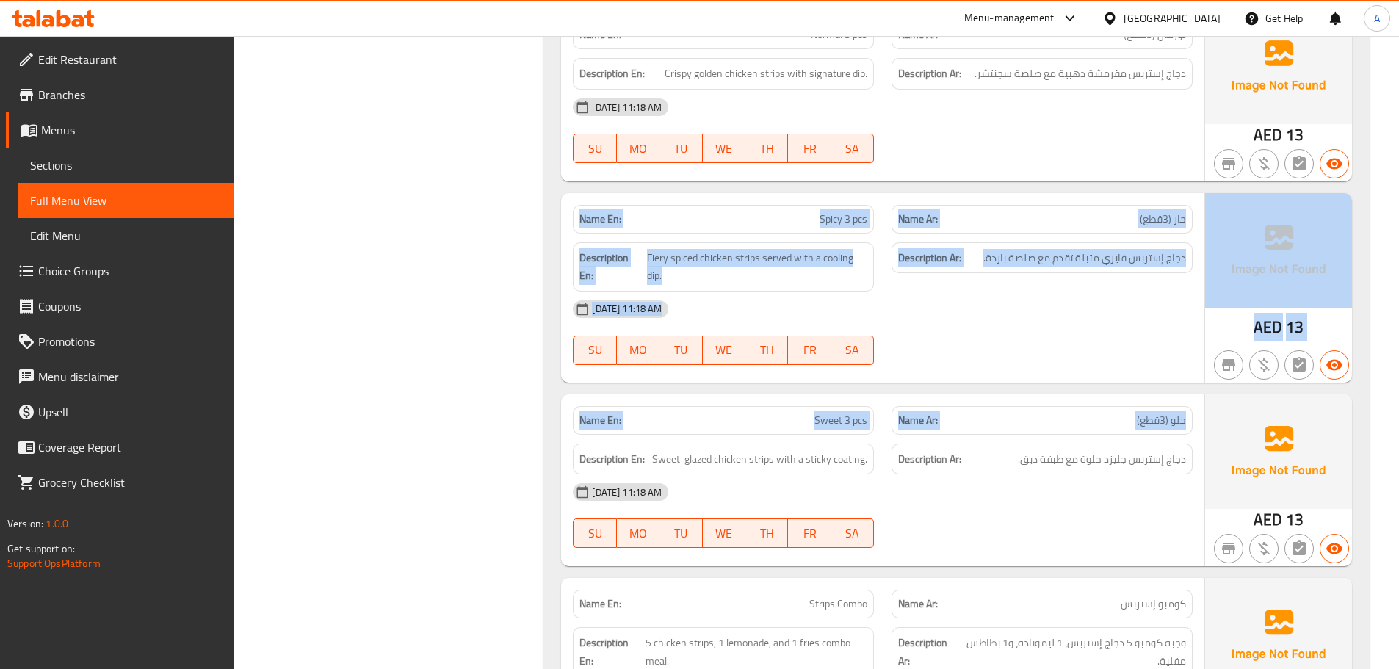
drag, startPoint x: 588, startPoint y: 216, endPoint x: 1148, endPoint y: 411, distance: 593.3
click at [1126, 413] on div "Name En: Normal 3 pcs Name Ar: نورمال (3قطع) Description En: Crispy golden chic…" at bounding box center [956, 400] width 826 height 794
click at [1150, 413] on span "حلو (3قطع)" at bounding box center [1161, 420] width 49 height 15
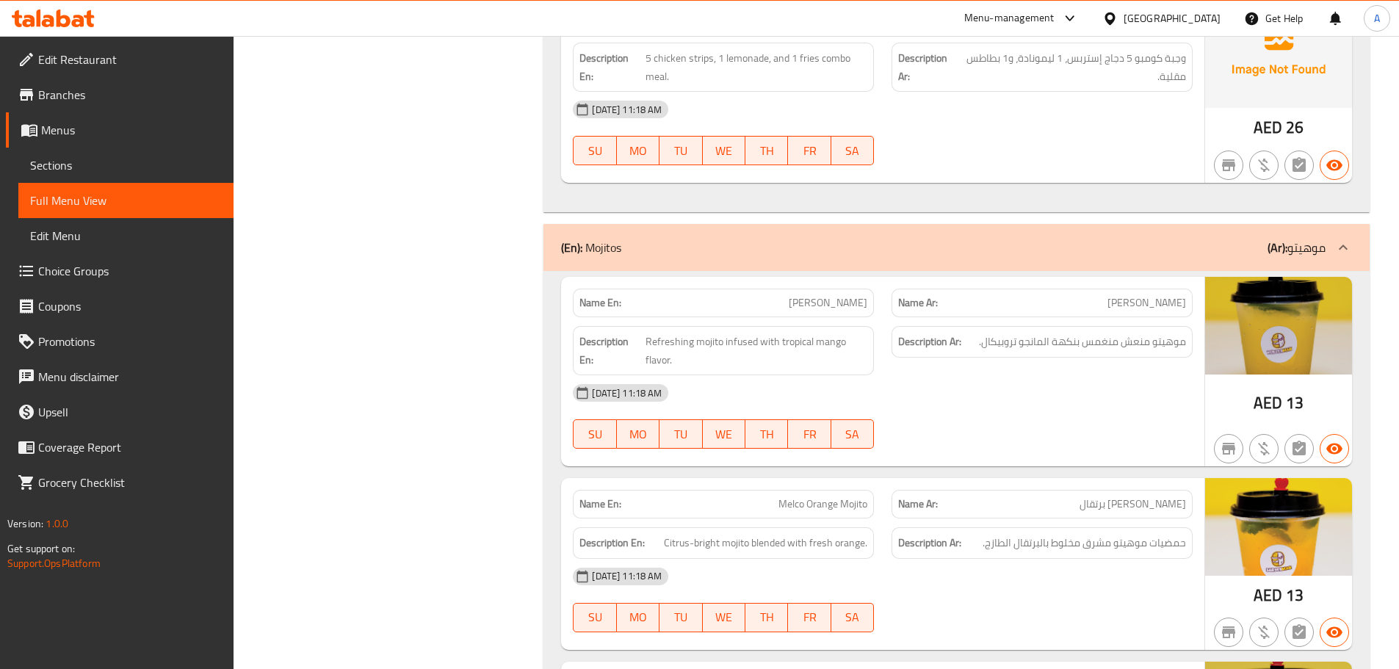
scroll to position [5095, 0]
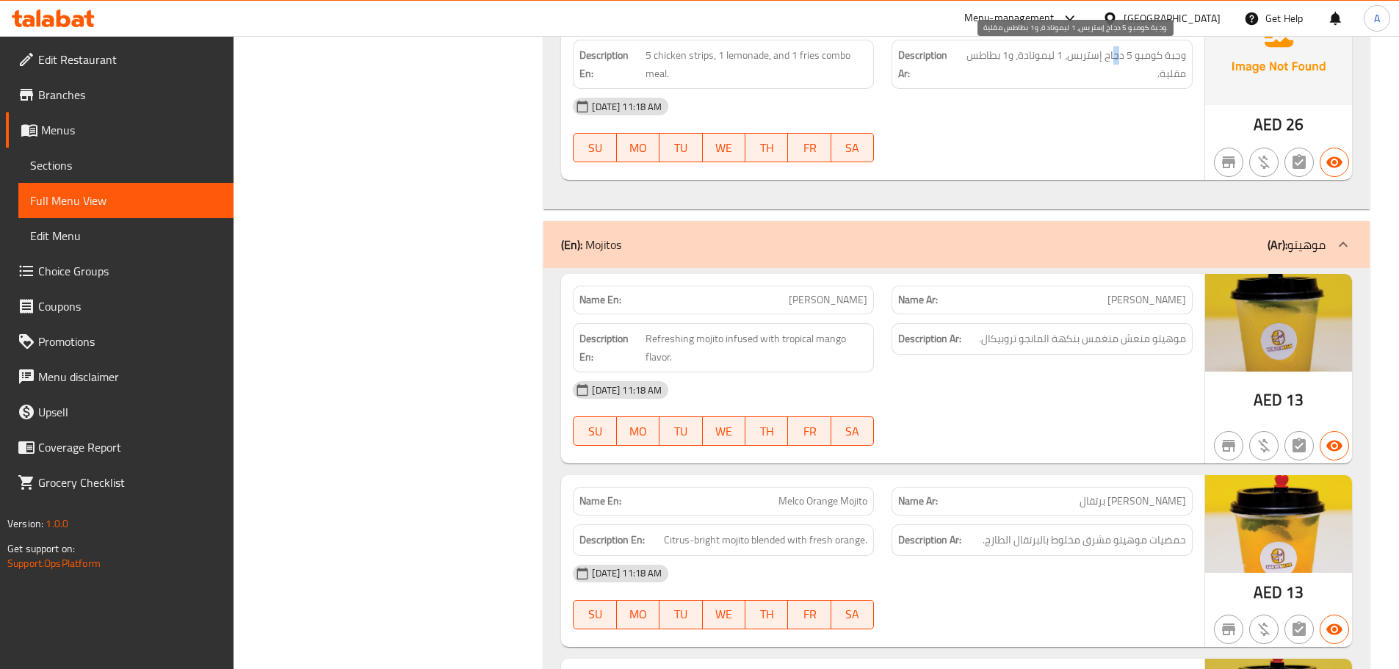
drag, startPoint x: 1120, startPoint y: 51, endPoint x: 1096, endPoint y: 51, distance: 24.2
click at [1106, 51] on span "وجبة كومبو 5 دجاج إستربس، 1 ليمونادة، و1 بطاطس مقلية." at bounding box center [1072, 64] width 228 height 36
click at [1046, 51] on span "وجبة كومبو 5 دجاج إستربس، 1 ليمونادة، و1 بطاطس مقلية." at bounding box center [1072, 64] width 228 height 36
drag, startPoint x: 1013, startPoint y: 49, endPoint x: 982, endPoint y: 43, distance: 32.3
click at [982, 43] on div "Description Ar: وجبة كومبو 5 دجاج إستربس، 1 ليمونادة، و1 بطاطس مقلية." at bounding box center [1041, 64] width 301 height 49
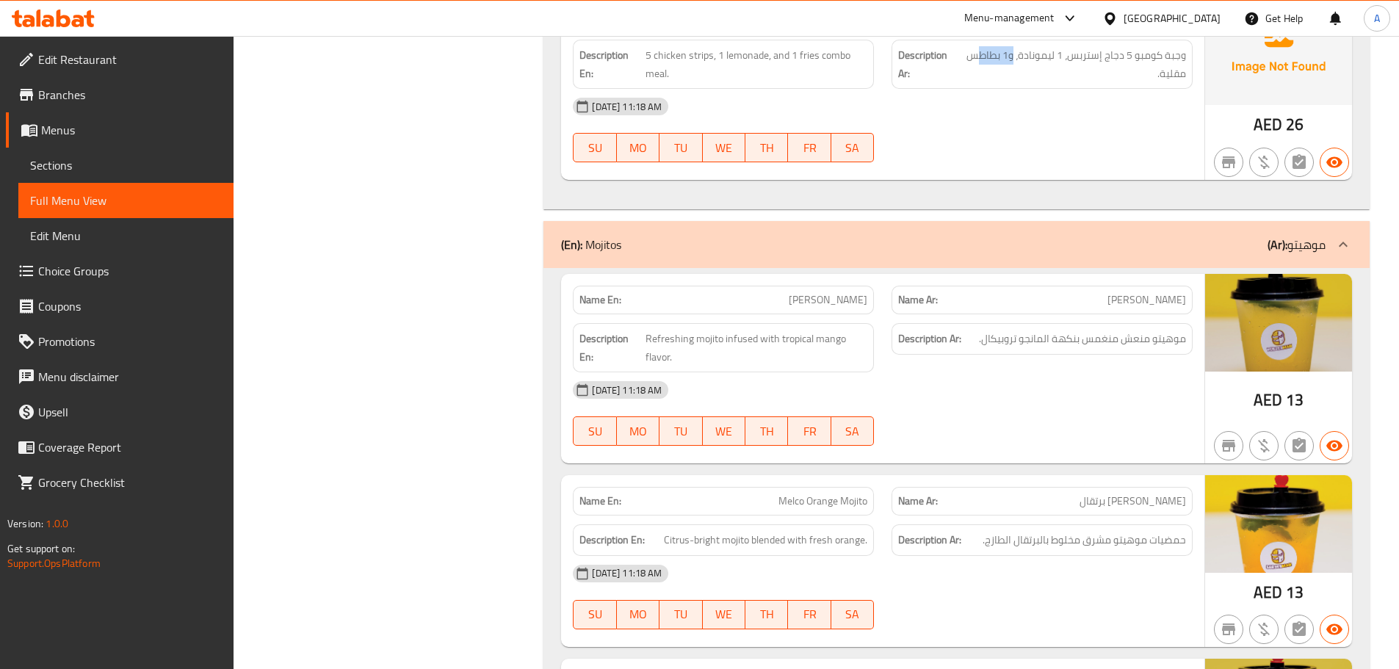
scroll to position [5242, 0]
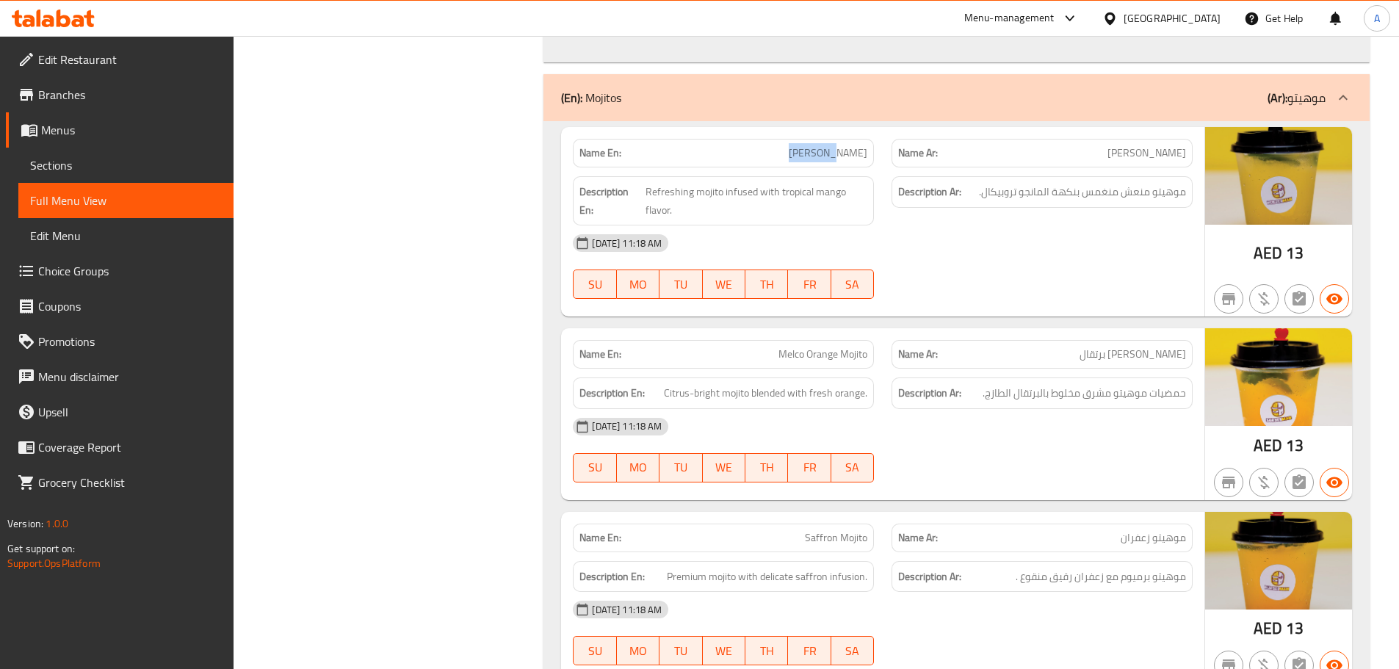
drag, startPoint x: 785, startPoint y: 143, endPoint x: 879, endPoint y: 192, distance: 106.1
click at [850, 176] on div "Name En: [PERSON_NAME] Name Ar: [PERSON_NAME] Description En: Refreshing mojito…" at bounding box center [882, 221] width 643 height 189
drag, startPoint x: 1052, startPoint y: 285, endPoint x: 1059, endPoint y: 365, distance: 80.4
click at [1055, 295] on div "[DATE] 11:18 AM SU MO TU WE TH FR SA" at bounding box center [882, 266] width 637 height 82
drag, startPoint x: 1134, startPoint y: 146, endPoint x: 1117, endPoint y: 146, distance: 17.6
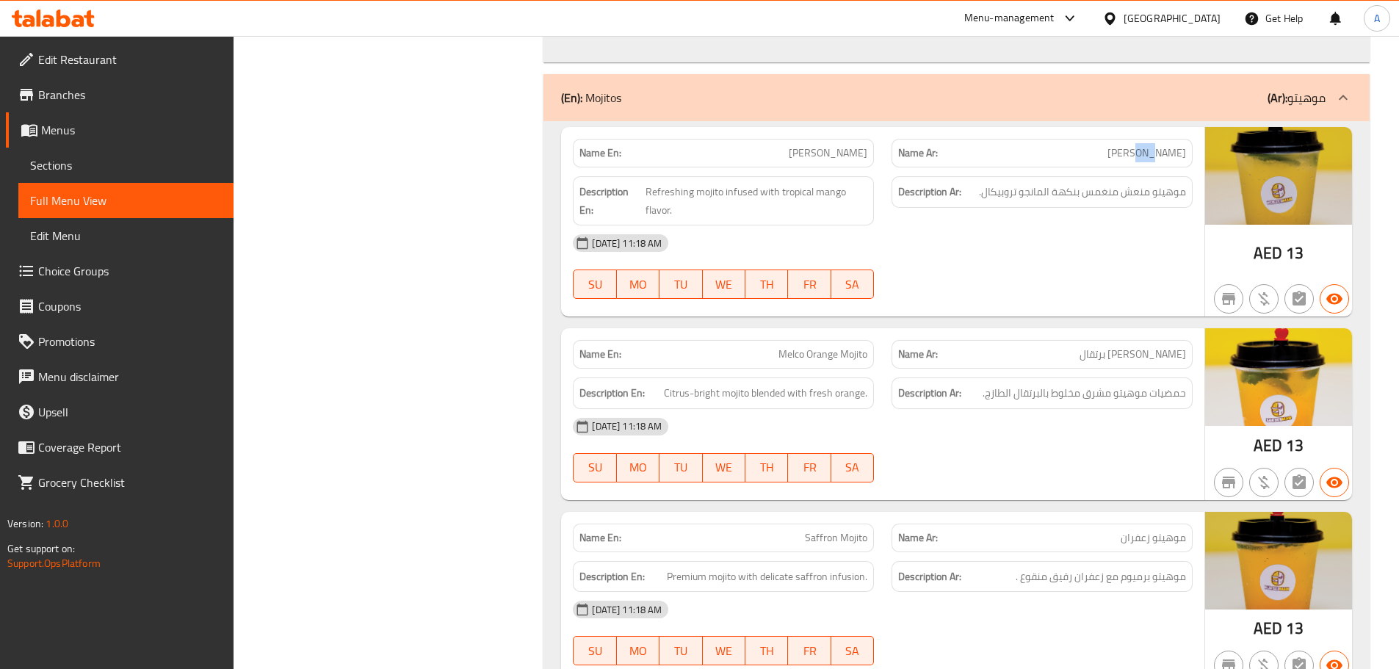
click at [1123, 146] on span "[PERSON_NAME]" at bounding box center [1146, 152] width 79 height 15
drag, startPoint x: 1180, startPoint y: 195, endPoint x: 998, endPoint y: 195, distance: 182.1
click at [998, 195] on span "موهيتو منعش منغمس بنكهة المانجو تروبيكال." at bounding box center [1082, 192] width 207 height 18
click at [1083, 235] on div "[DATE] 11:18 AM" at bounding box center [882, 242] width 637 height 35
drag, startPoint x: 1048, startPoint y: 176, endPoint x: 945, endPoint y: 178, distance: 103.5
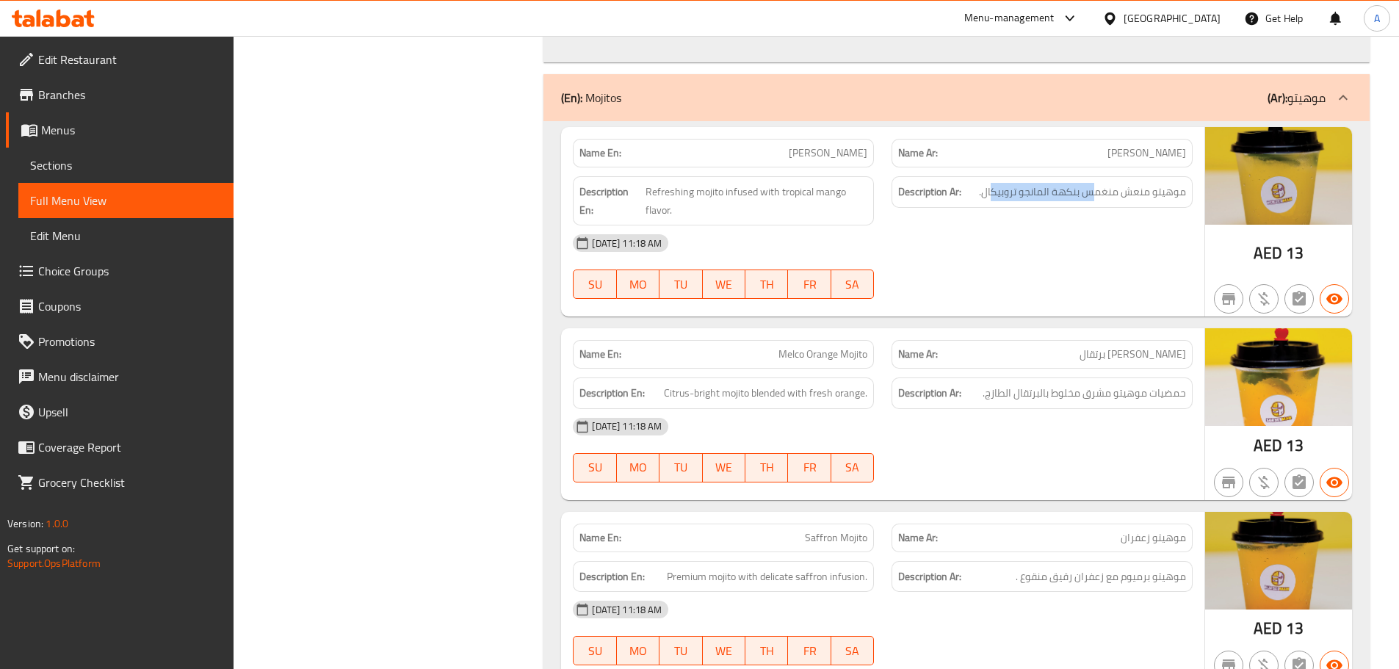
click at [990, 175] on div "Description Ar: موهيتو منعش منغمس بنكهة المانجو تروبيكال." at bounding box center [1041, 200] width 319 height 67
drag, startPoint x: 774, startPoint y: 192, endPoint x: 891, endPoint y: 211, distance: 118.4
click at [855, 197] on span "Refreshing mojito infused with tropical mango flavor." at bounding box center [756, 201] width 222 height 36
click at [961, 250] on div "[DATE] 11:18 AM" at bounding box center [882, 242] width 637 height 35
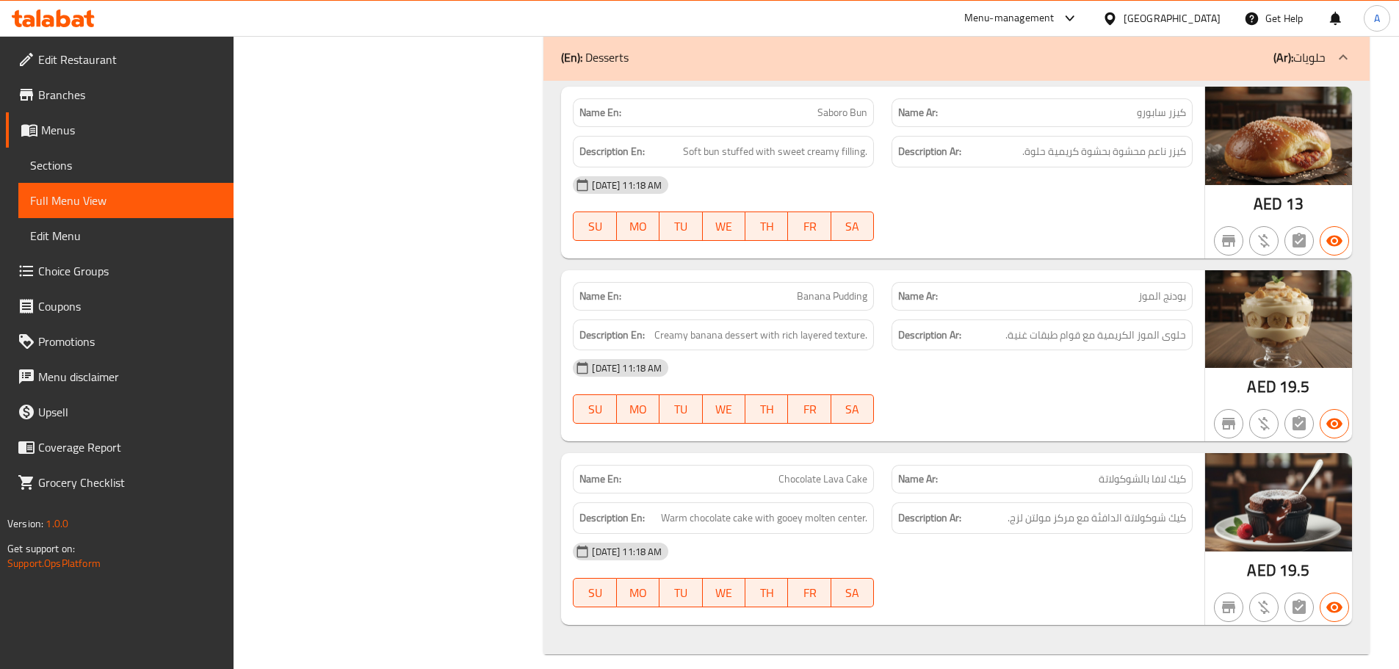
scroll to position [8766, 0]
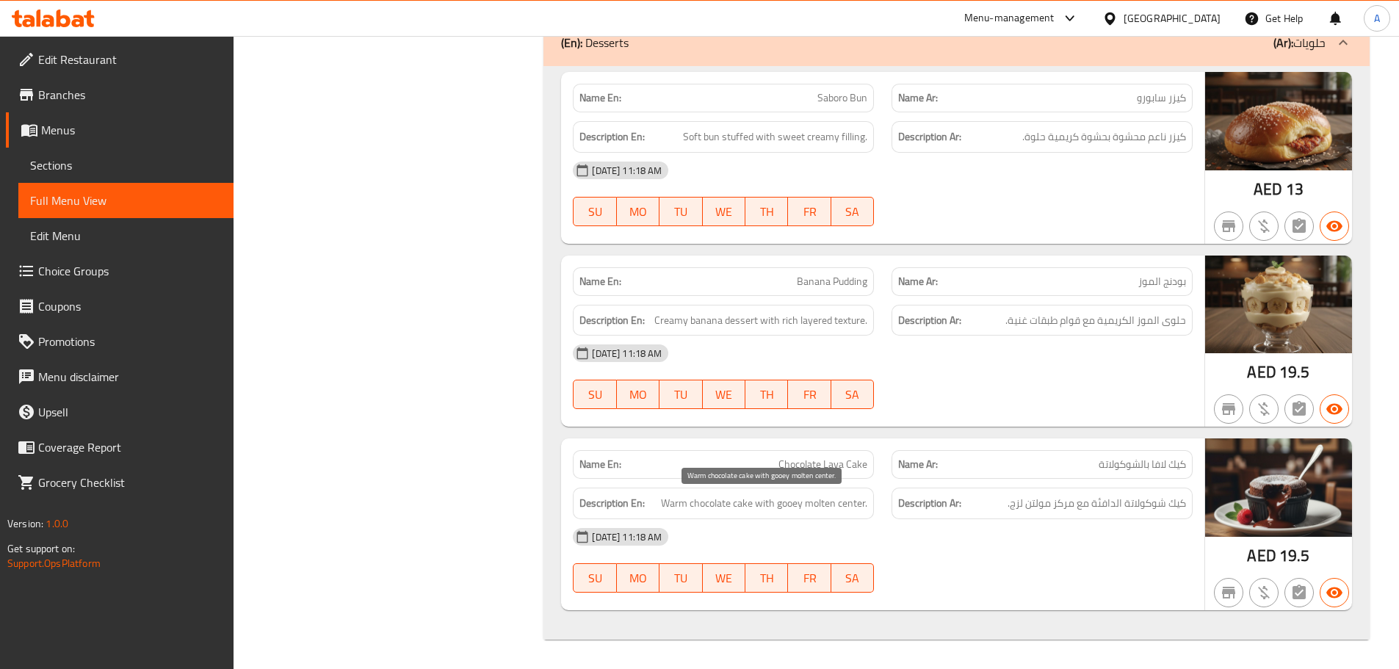
drag, startPoint x: 772, startPoint y: 504, endPoint x: 827, endPoint y: 504, distance: 55.1
click at [795, 503] on span "Warm chocolate cake with gooey molten center." at bounding box center [764, 503] width 206 height 18
click at [1137, 510] on span "كيك شوكولاتة الدافئة مع مركز مولتن لزج." at bounding box center [1096, 503] width 178 height 18
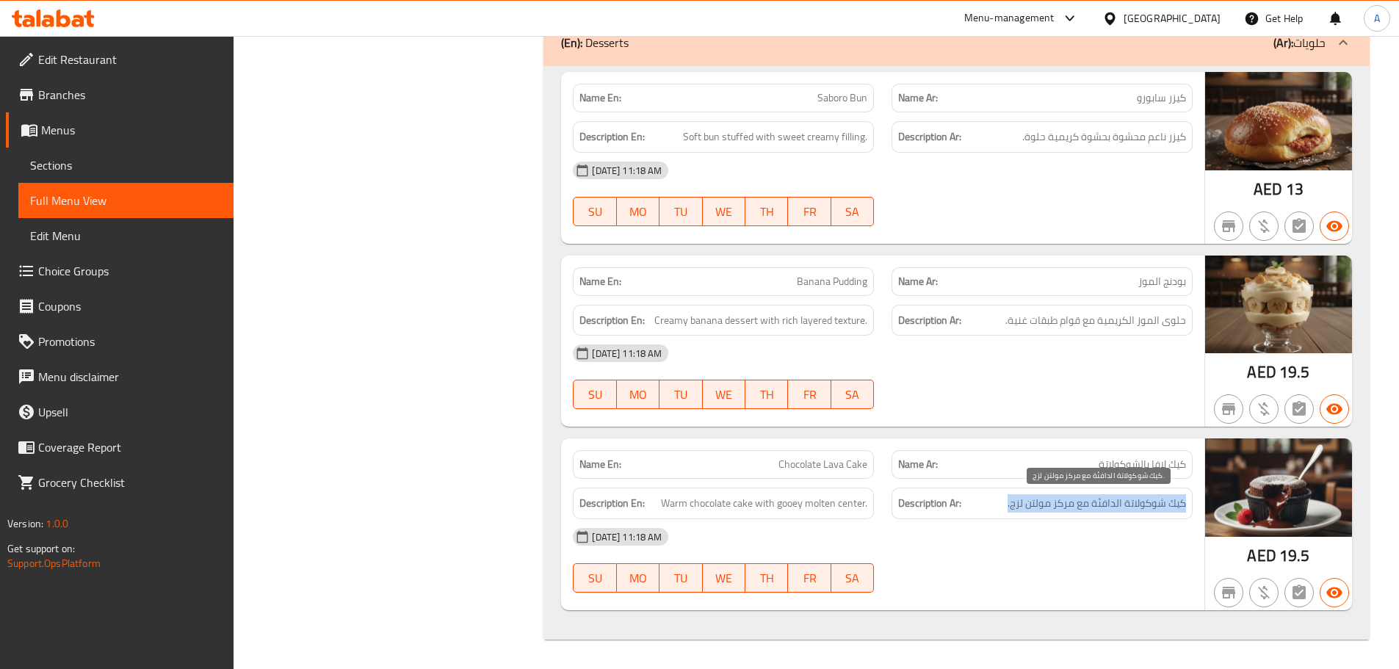
drag, startPoint x: 1137, startPoint y: 510, endPoint x: 1098, endPoint y: 558, distance: 61.6
click at [1137, 510] on span "كيك شوكولاتة الدافئة مع مركز مولتن لزج." at bounding box center [1096, 503] width 178 height 18
click at [1096, 558] on div "[DATE] 11:18 AM SU MO TU WE TH FR SA" at bounding box center [882, 560] width 637 height 82
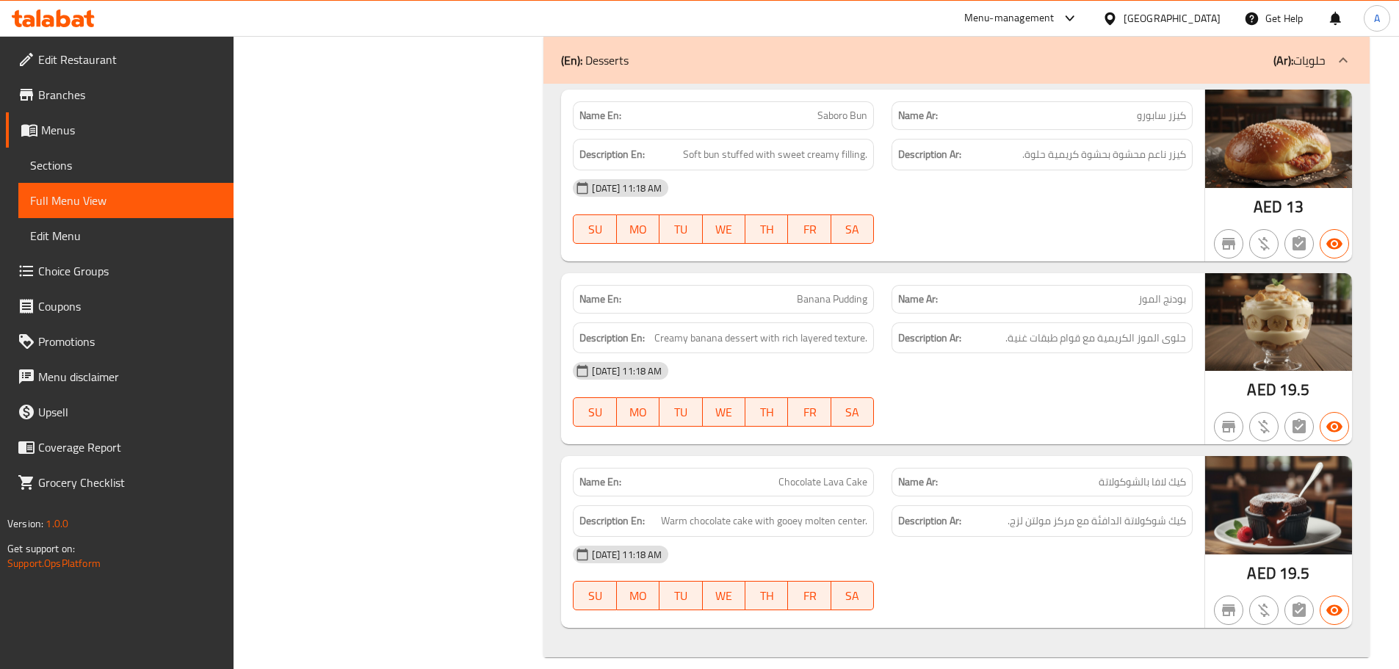
scroll to position [0, 0]
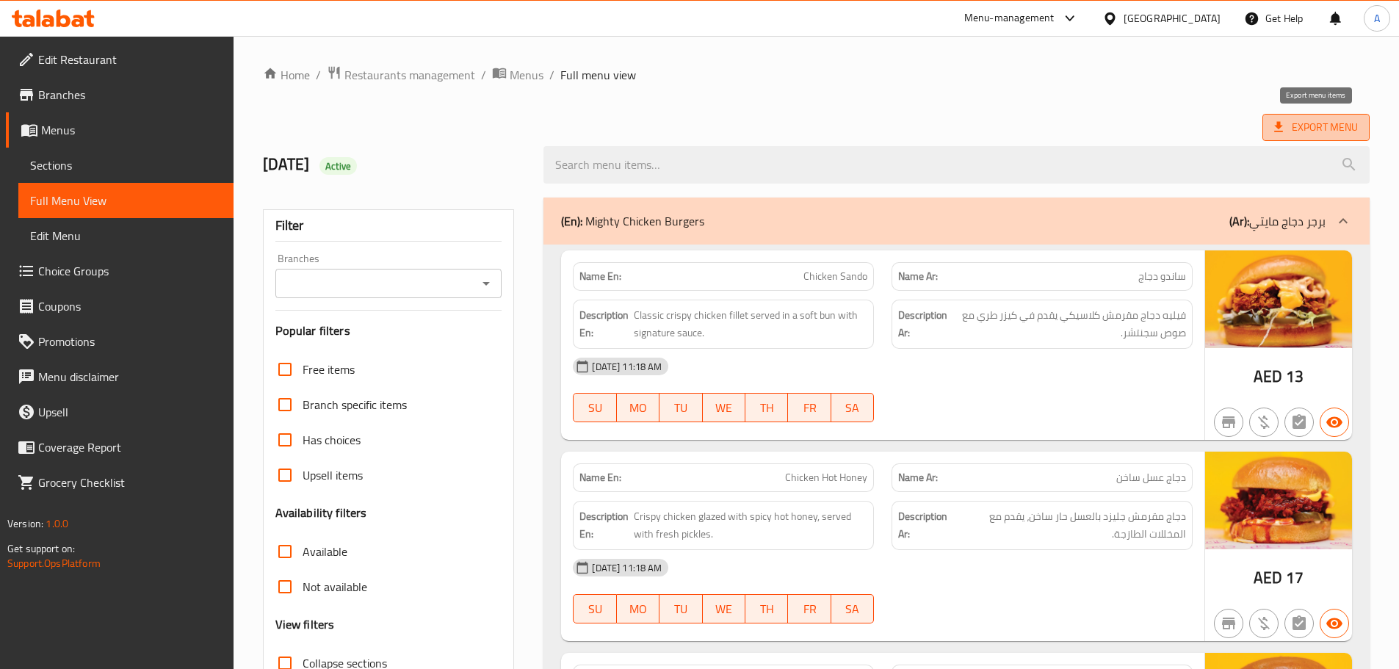
click at [1314, 126] on span "Export Menu" at bounding box center [1316, 127] width 84 height 18
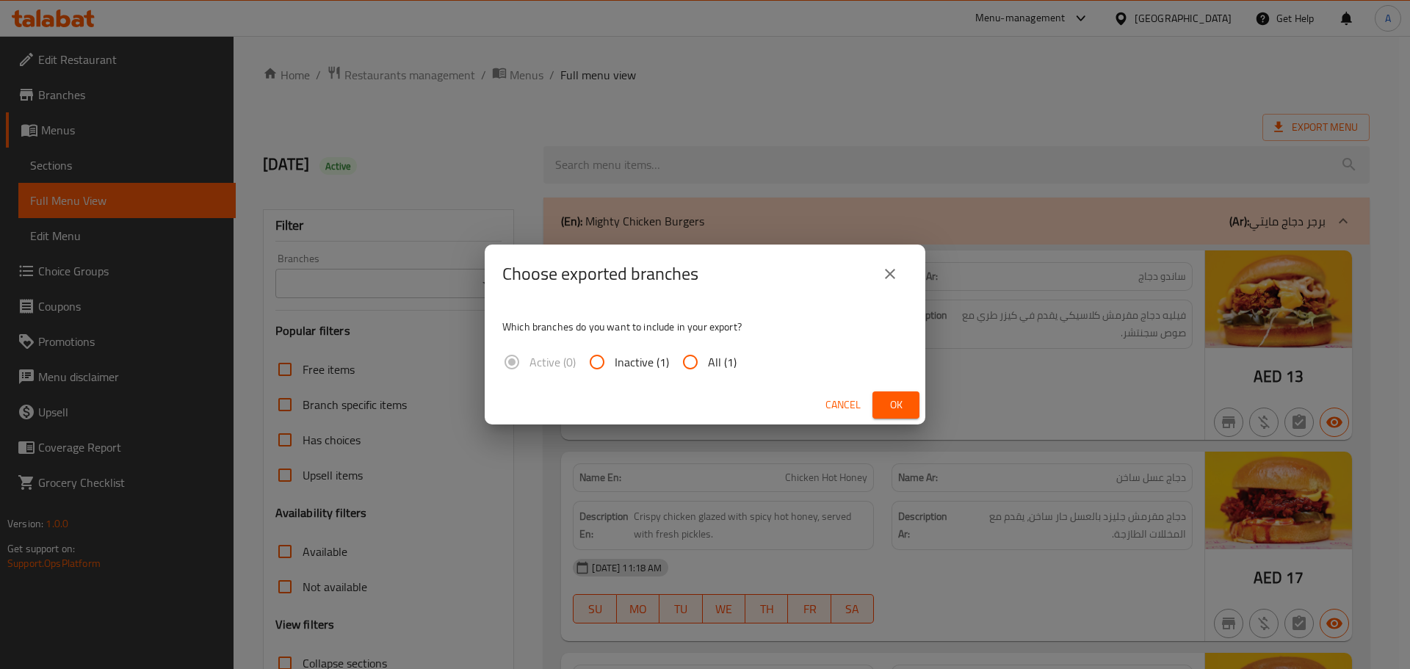
click at [750, 363] on div "Which branches do you want to include in your export? Active (0) Inactive (1) A…" at bounding box center [705, 344] width 441 height 82
click at [704, 366] on input "All (1)" at bounding box center [690, 361] width 35 height 35
radio input "true"
click at [895, 405] on span "Ok" at bounding box center [895, 405] width 23 height 18
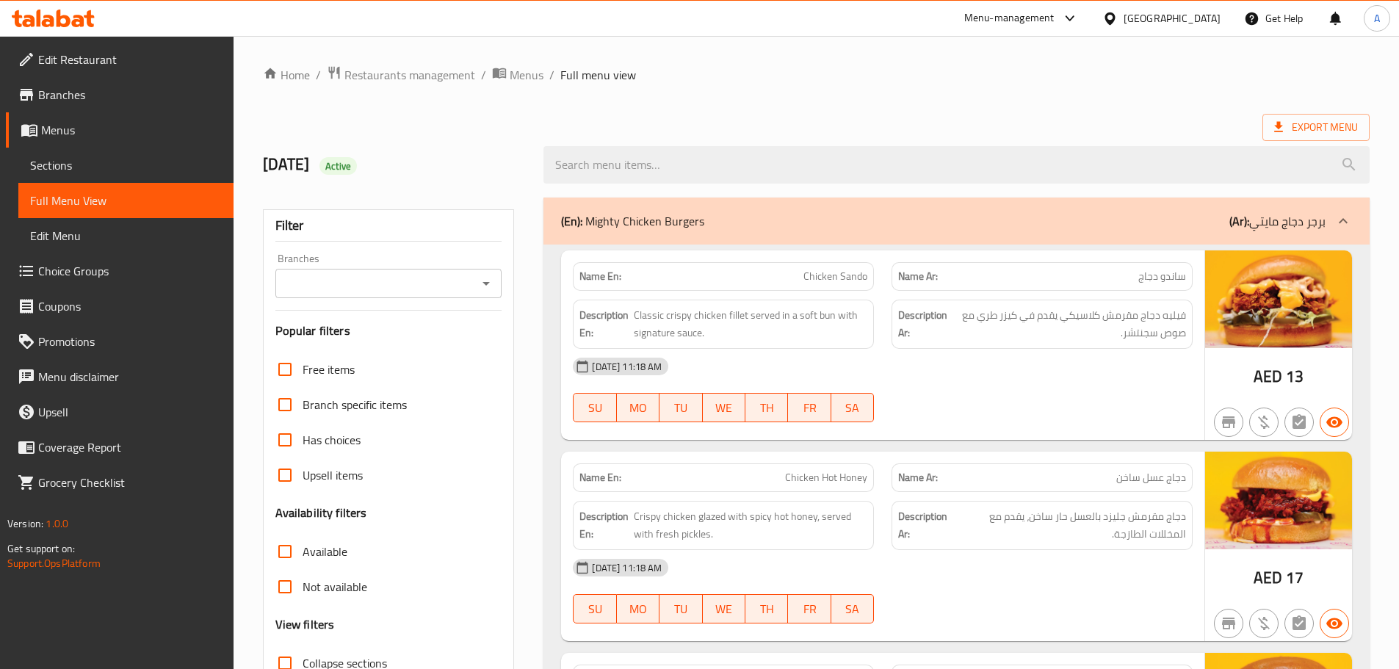
click at [87, 51] on span "Edit Restaurant" at bounding box center [130, 60] width 184 height 18
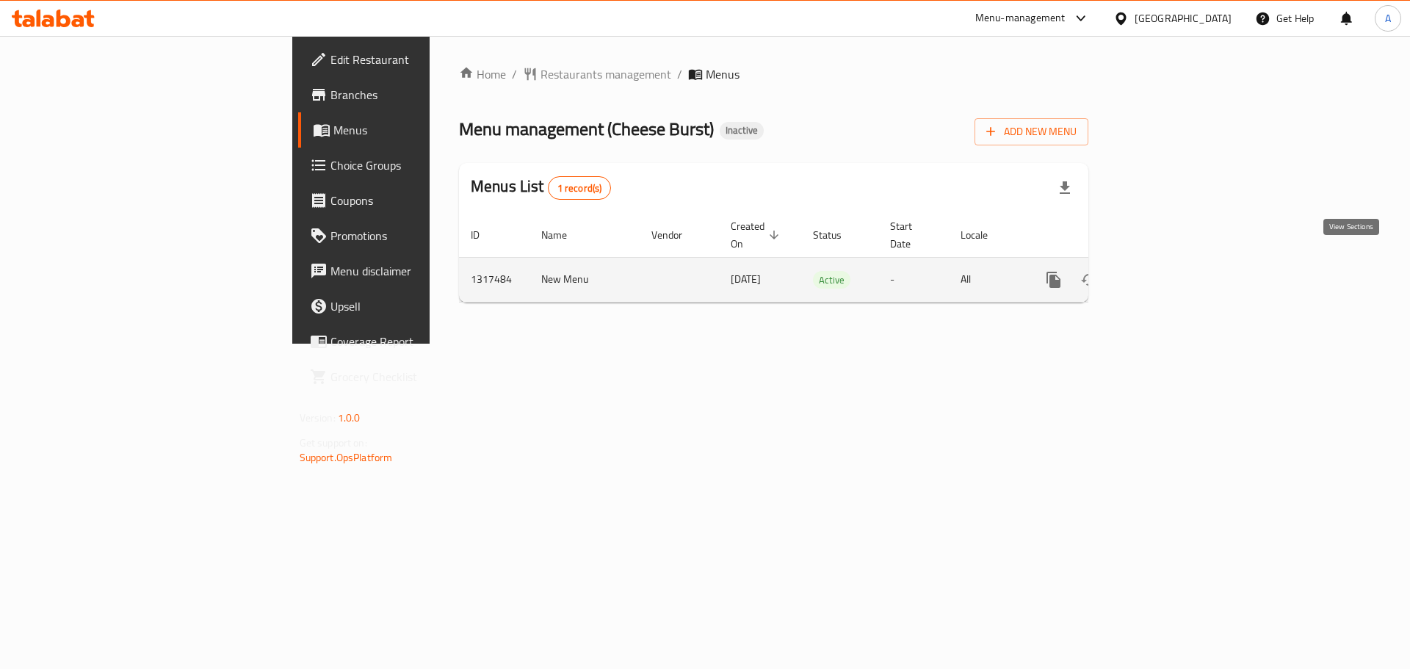
click at [1177, 273] on link "enhanced table" at bounding box center [1159, 279] width 35 height 35
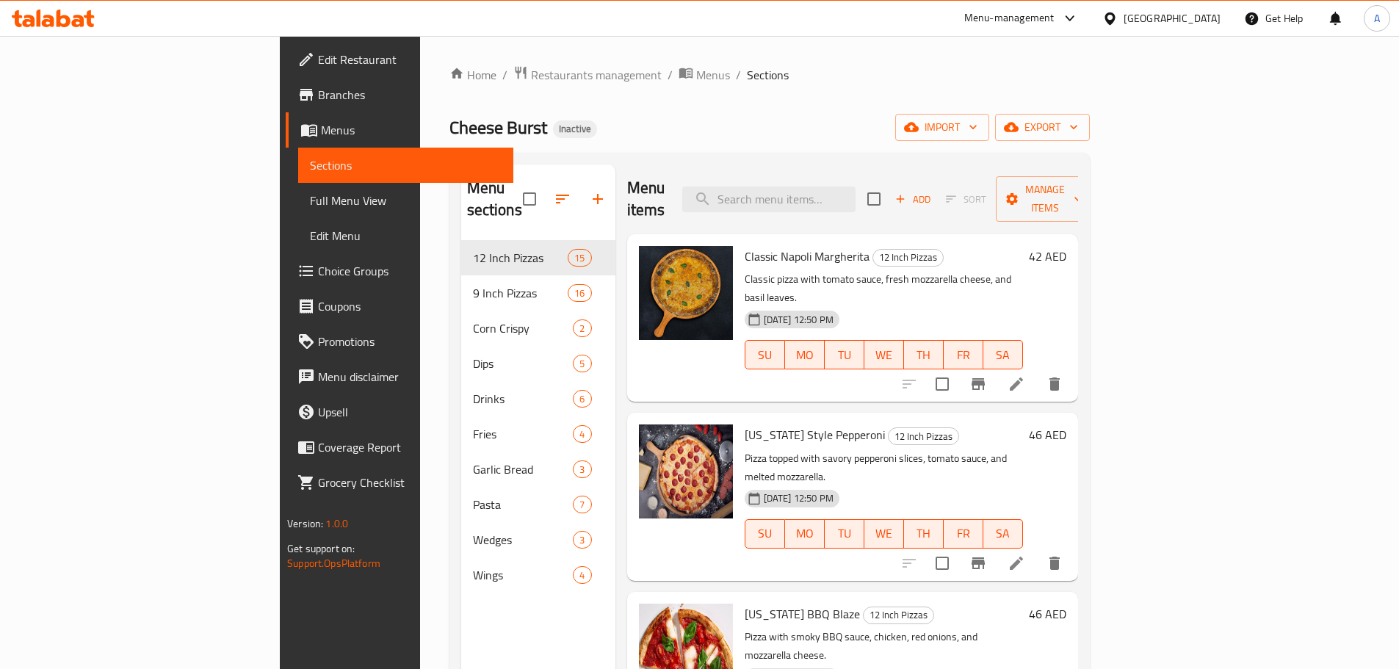
click at [298, 190] on link "Full Menu View" at bounding box center [405, 200] width 215 height 35
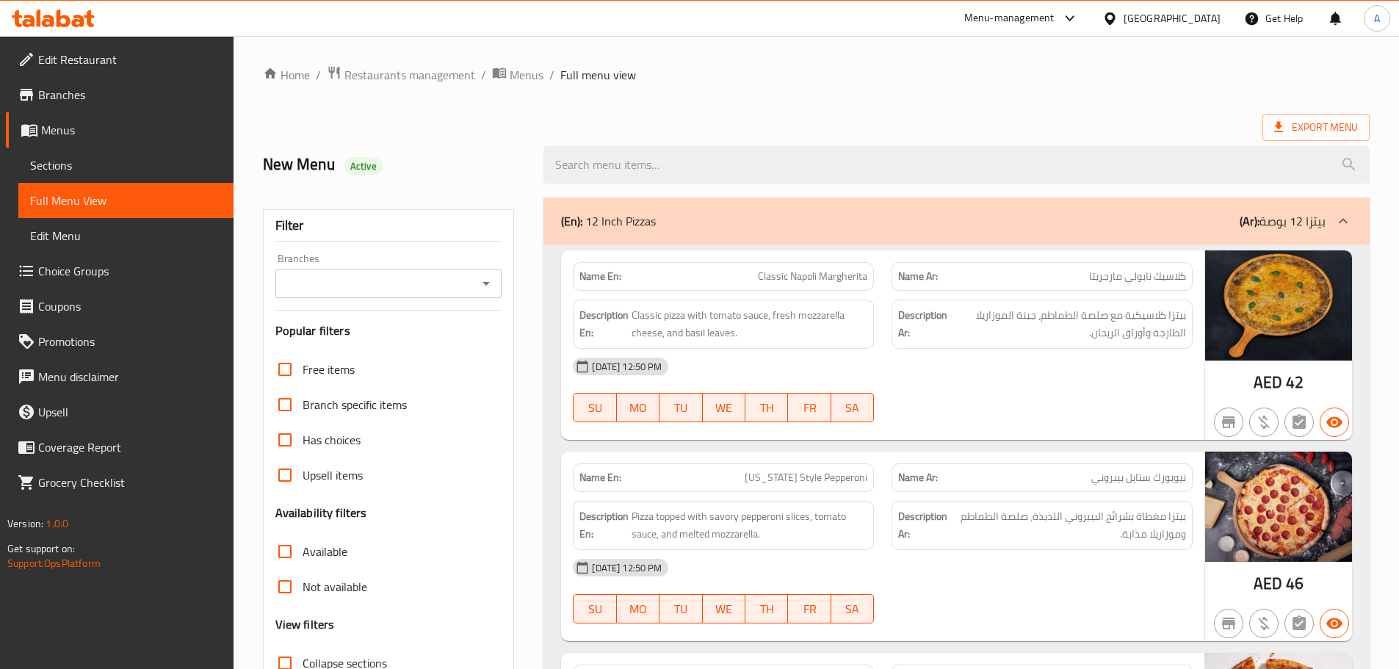
scroll to position [220, 0]
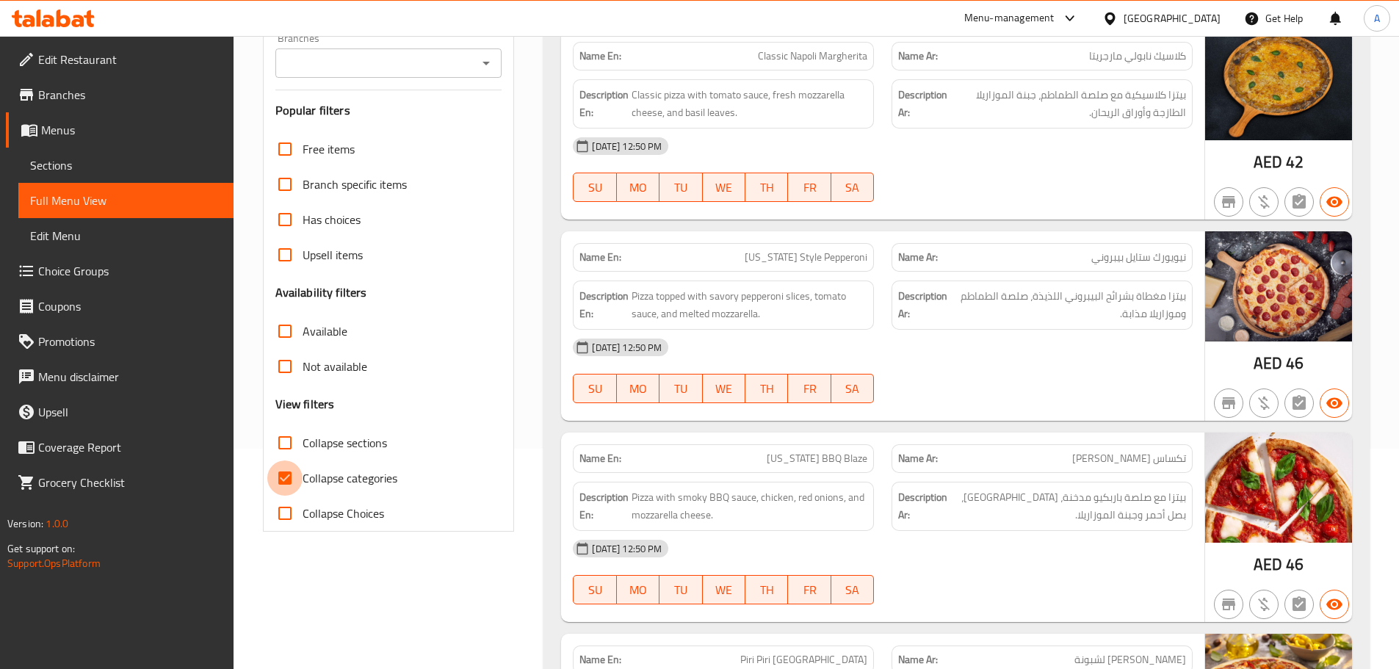
click at [294, 476] on input "Collapse categories" at bounding box center [284, 477] width 35 height 35
checkbox input "false"
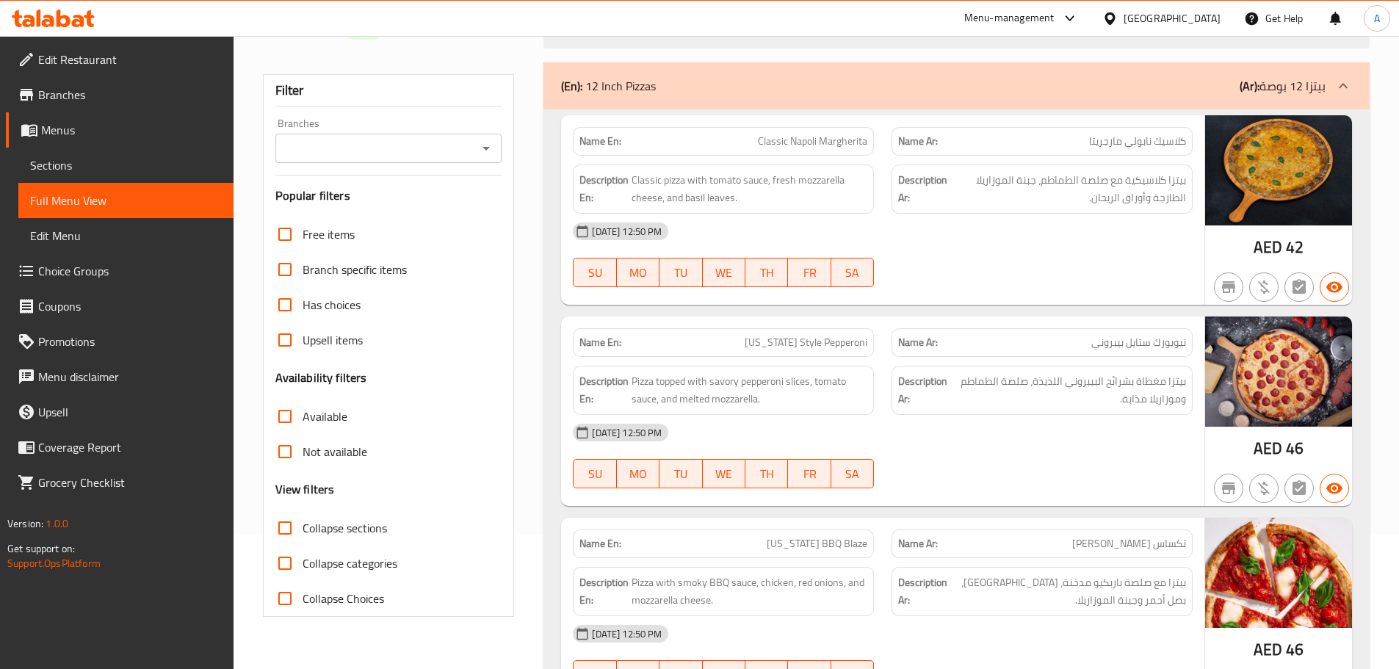
scroll to position [0, 0]
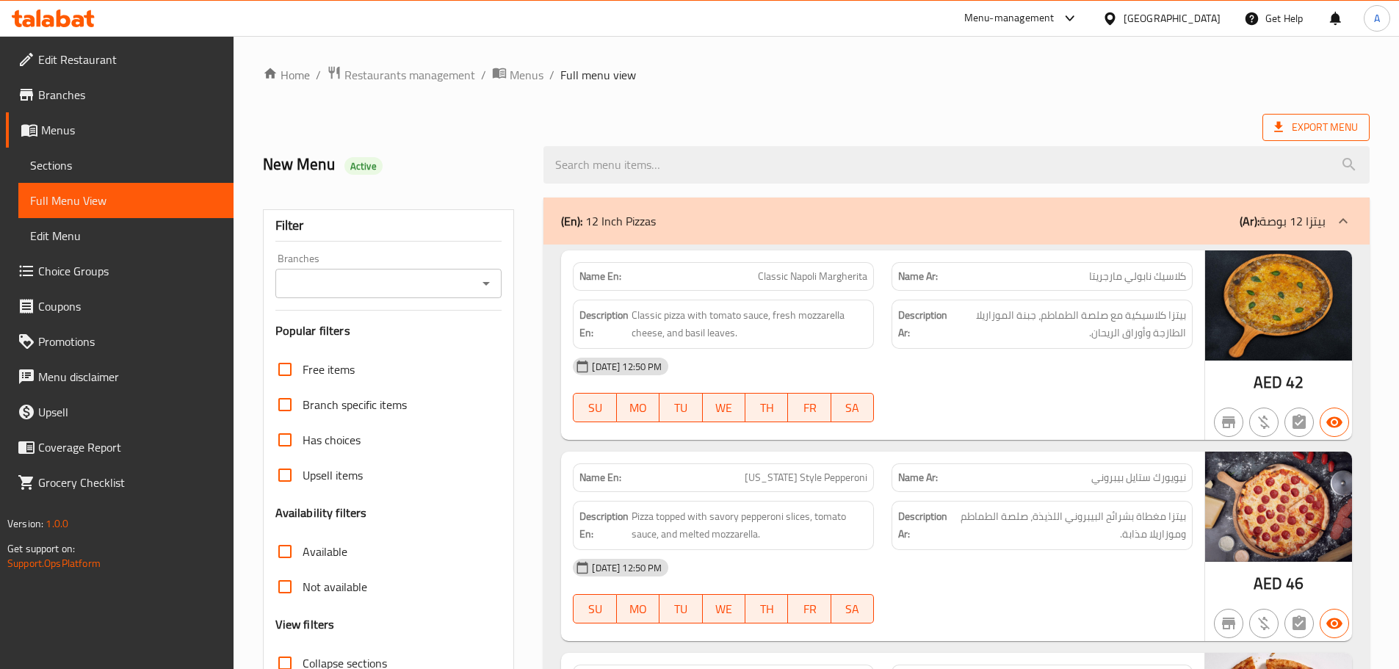
click at [1325, 132] on span "Export Menu" at bounding box center [1316, 127] width 84 height 18
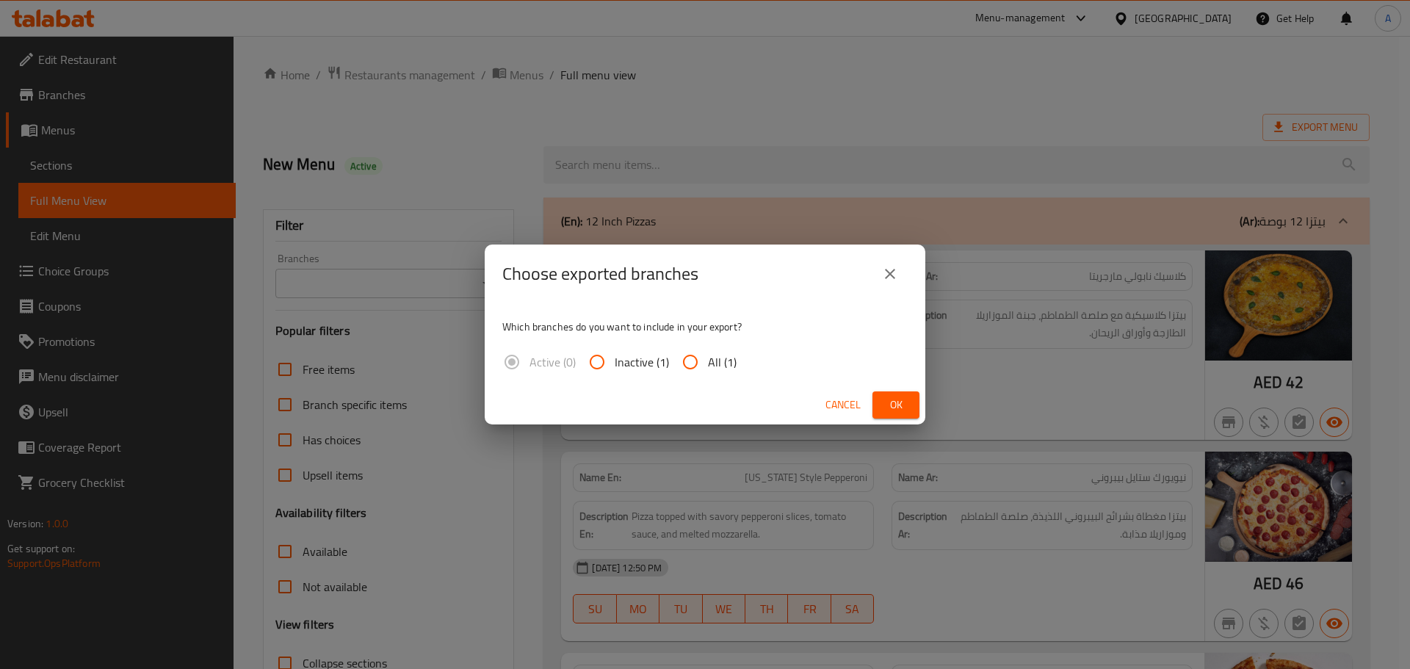
click at [678, 366] on input "All (1)" at bounding box center [690, 361] width 35 height 35
radio input "true"
click at [887, 404] on span "Ok" at bounding box center [895, 405] width 23 height 18
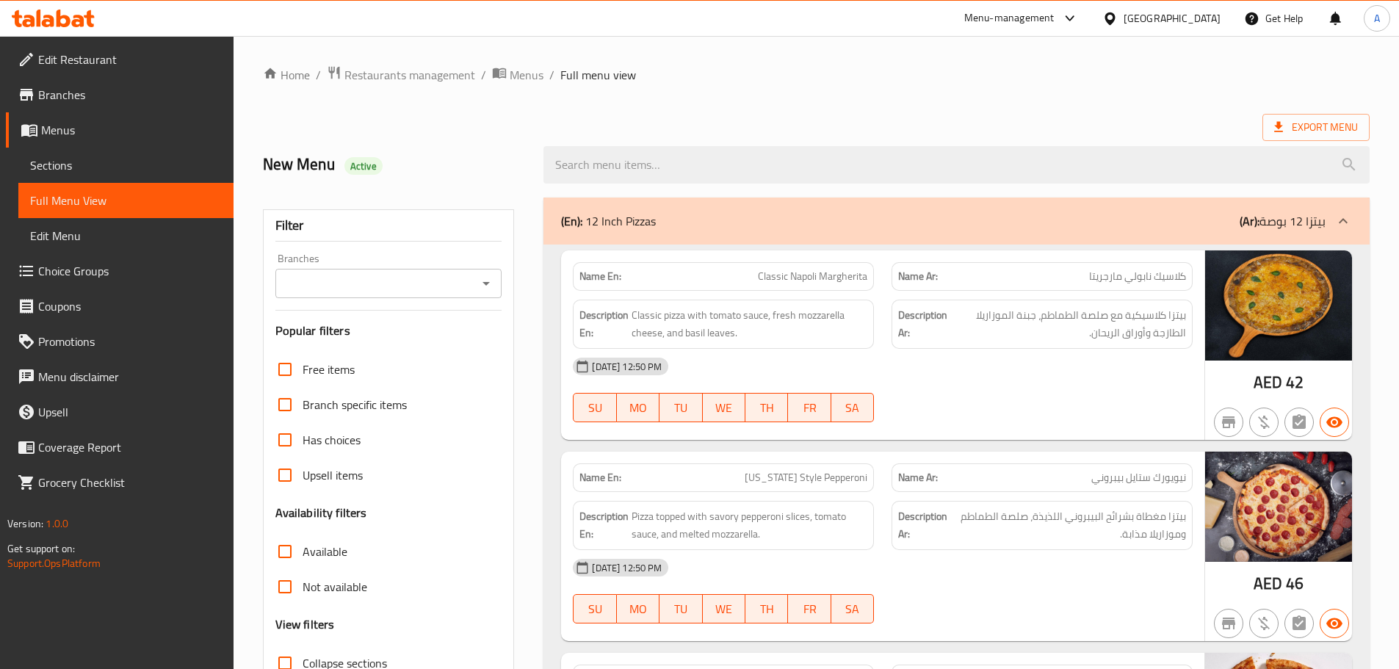
click at [1119, 70] on ol "Home / Restaurants management / Menus / Full menu view" at bounding box center [816, 74] width 1106 height 19
click at [289, 166] on h2 "New Menu Active" at bounding box center [395, 164] width 264 height 22
drag, startPoint x: 289, startPoint y: 166, endPoint x: 513, endPoint y: 166, distance: 223.9
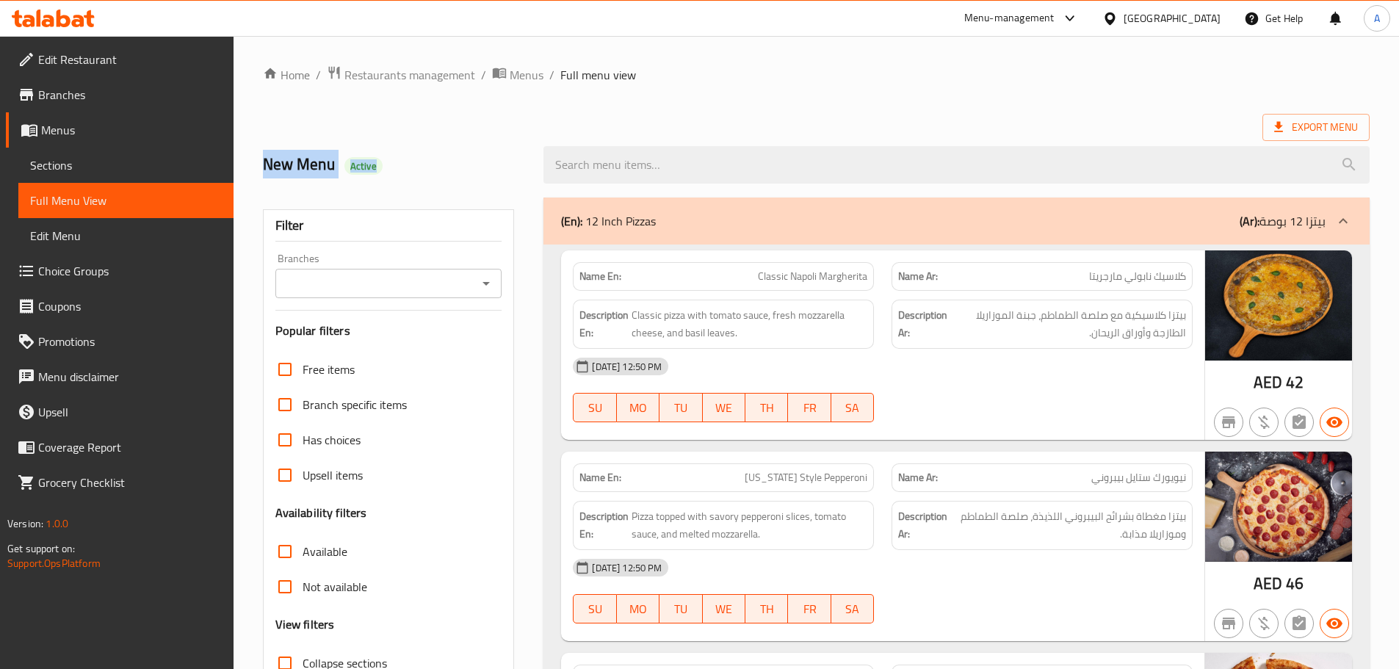
click at [512, 166] on h2 "New Menu Active" at bounding box center [395, 164] width 264 height 22
click at [278, 161] on h2 "New Menu Active" at bounding box center [395, 164] width 264 height 22
drag, startPoint x: 278, startPoint y: 161, endPoint x: 367, endPoint y: 162, distance: 89.6
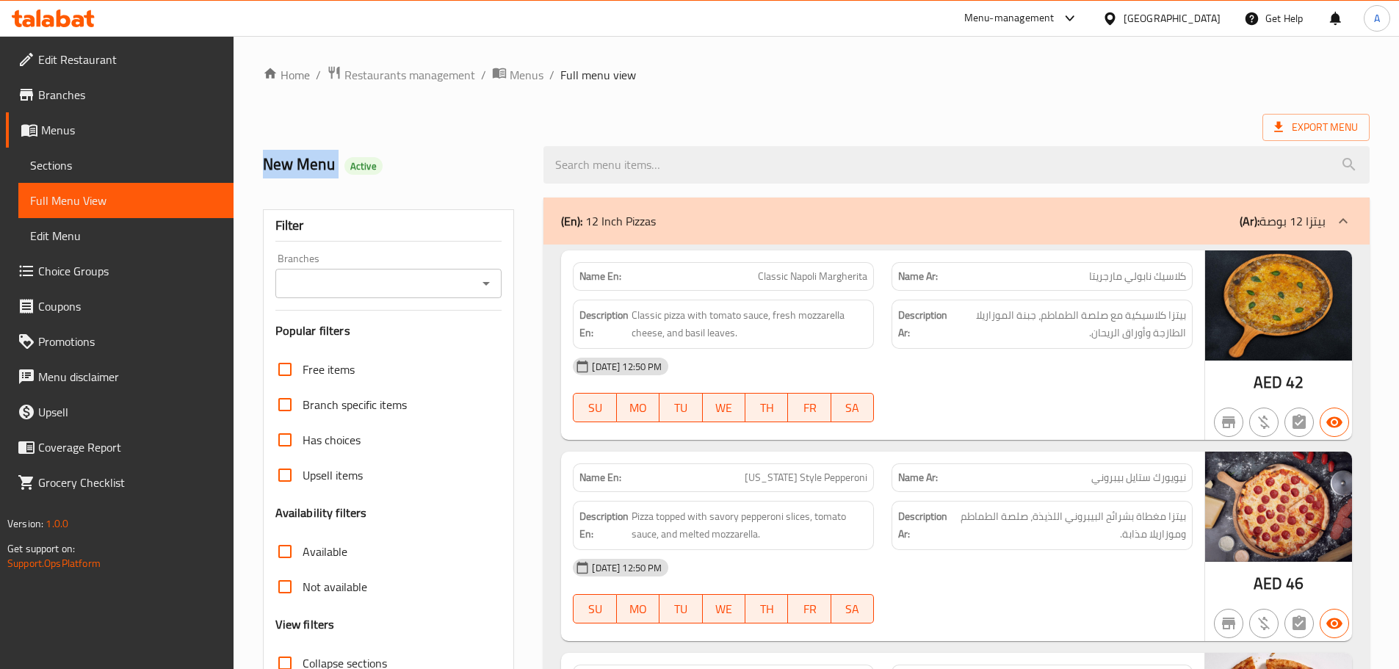
click at [336, 164] on h2 "New Menu Active" at bounding box center [395, 164] width 264 height 22
click at [387, 155] on h2 "New Menu Active" at bounding box center [395, 164] width 264 height 22
click at [330, 164] on h2 "New Menu Active" at bounding box center [395, 164] width 264 height 22
click at [325, 164] on h2 "New Menu Active" at bounding box center [395, 164] width 264 height 22
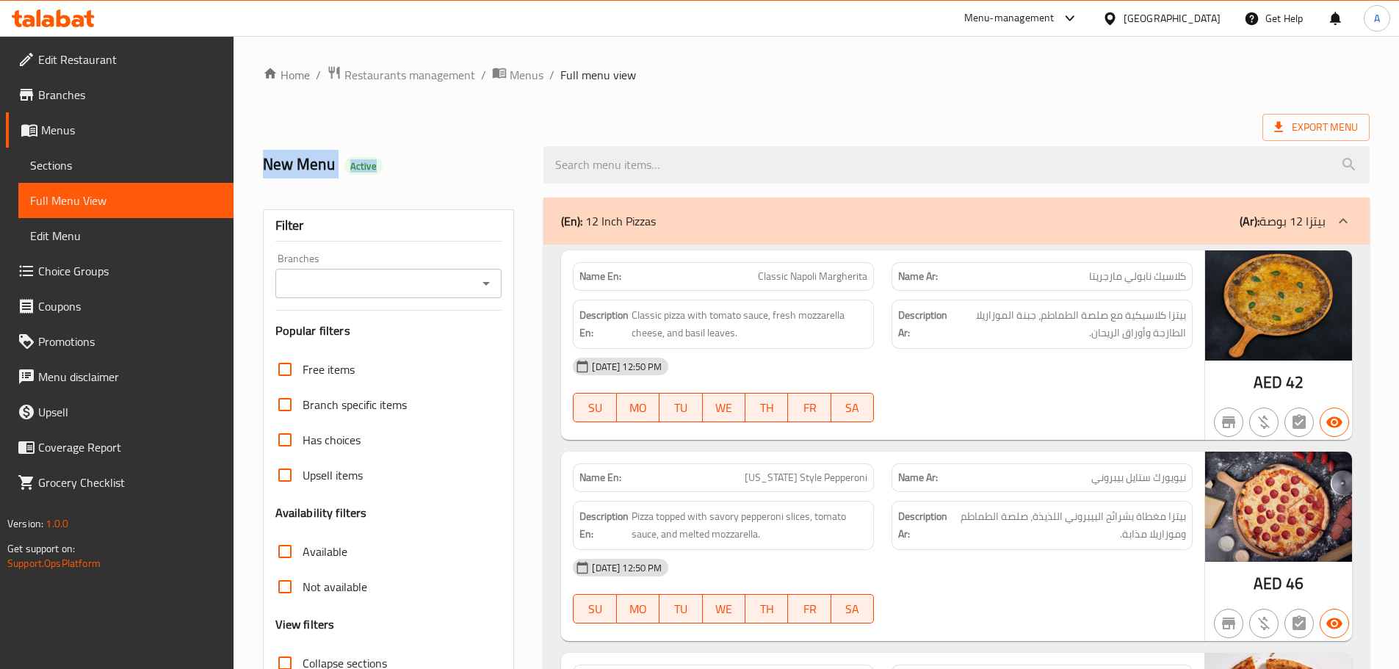
drag, startPoint x: 325, startPoint y: 164, endPoint x: 425, endPoint y: 160, distance: 99.9
click at [425, 160] on h2 "New Menu Active" at bounding box center [395, 164] width 264 height 22
click at [433, 153] on div "New Menu Active" at bounding box center [394, 164] width 281 height 65
click at [264, 153] on h2 "New Menu Active" at bounding box center [395, 164] width 264 height 22
drag, startPoint x: 264, startPoint y: 153, endPoint x: 443, endPoint y: 159, distance: 179.2
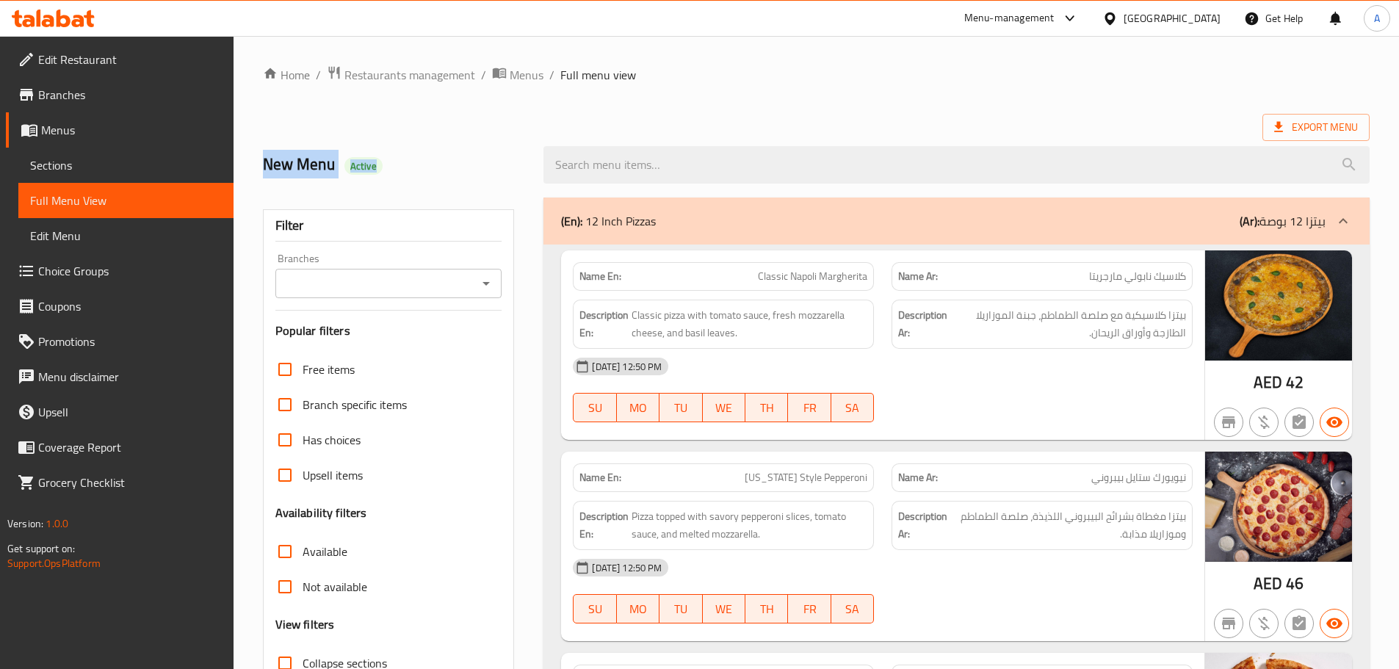
click at [432, 162] on h2 "New Menu Active" at bounding box center [395, 164] width 264 height 22
click at [443, 159] on h2 "New Menu Active" at bounding box center [395, 164] width 264 height 22
click at [277, 156] on h2 "New Menu Active" at bounding box center [395, 164] width 264 height 22
drag, startPoint x: 277, startPoint y: 156, endPoint x: 413, endPoint y: 161, distance: 135.9
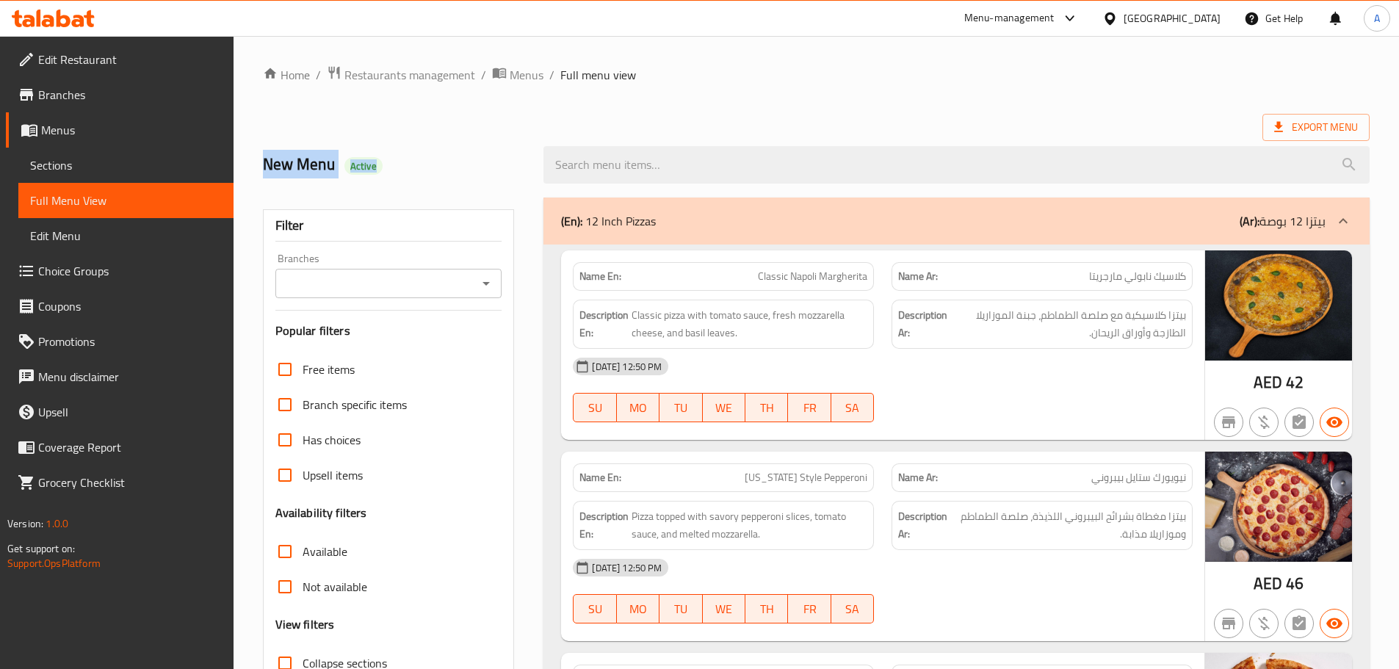
click at [413, 161] on h2 "New Menu Active" at bounding box center [395, 164] width 264 height 22
click at [292, 163] on h2 "New Menu Active" at bounding box center [395, 164] width 264 height 22
drag, startPoint x: 292, startPoint y: 163, endPoint x: 410, endPoint y: 166, distance: 118.2
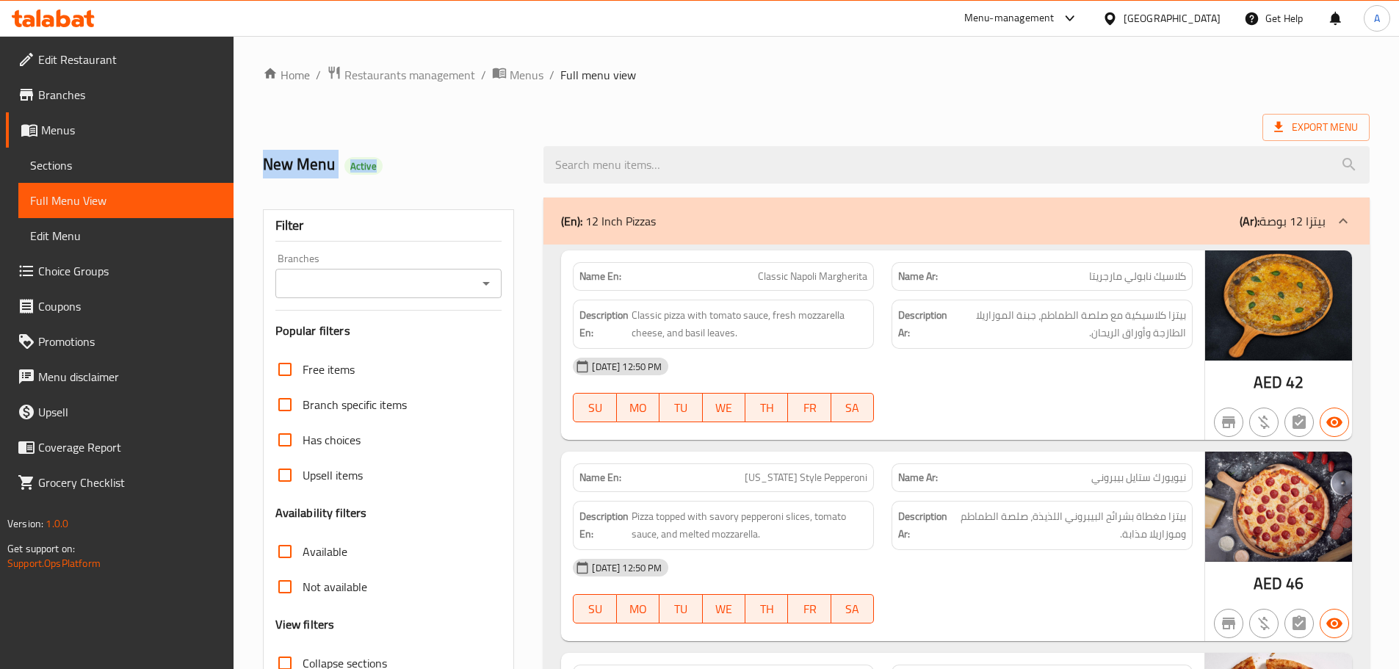
click at [410, 166] on h2 "New Menu Active" at bounding box center [395, 164] width 264 height 22
click at [299, 173] on h2 "New Menu Active" at bounding box center [395, 164] width 264 height 22
drag, startPoint x: 299, startPoint y: 173, endPoint x: 409, endPoint y: 170, distance: 110.2
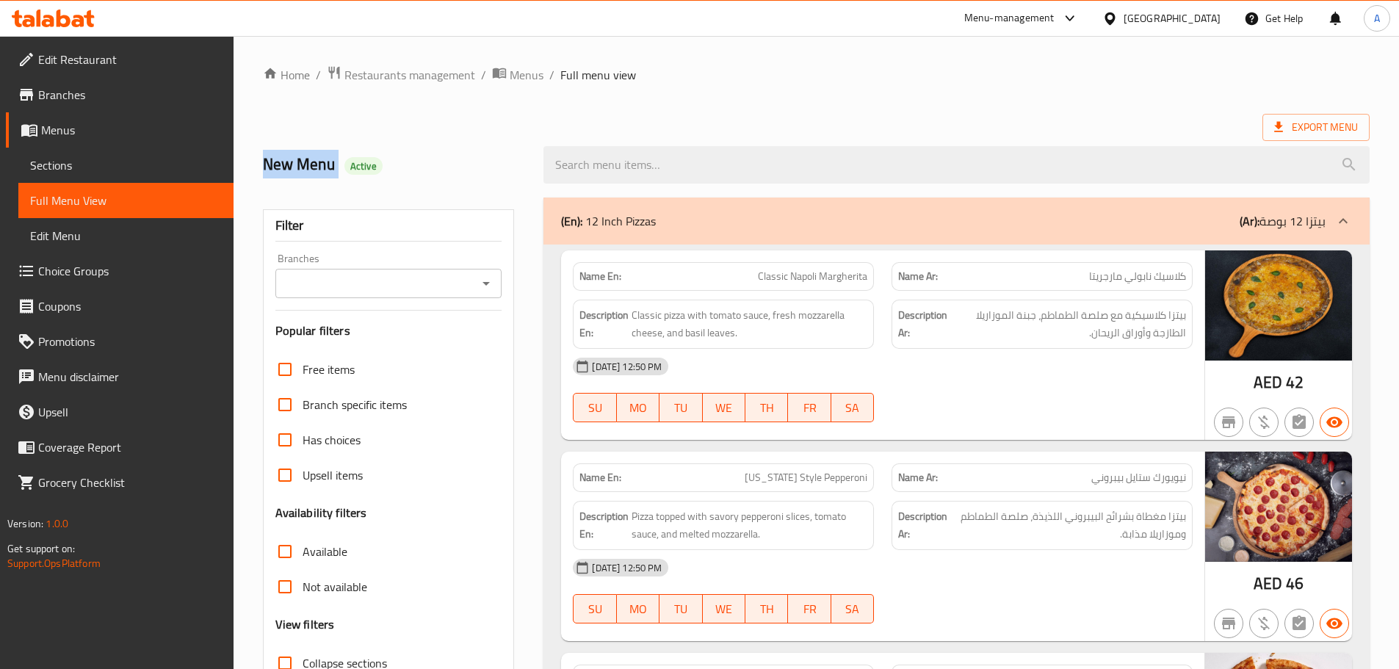
click at [402, 170] on h2 "New Menu Active" at bounding box center [395, 164] width 264 height 22
click at [412, 169] on h2 "New Menu Active" at bounding box center [395, 164] width 264 height 22
click at [305, 174] on h2 "New Menu Active" at bounding box center [395, 164] width 264 height 22
drag, startPoint x: 305, startPoint y: 174, endPoint x: 479, endPoint y: 181, distance: 174.1
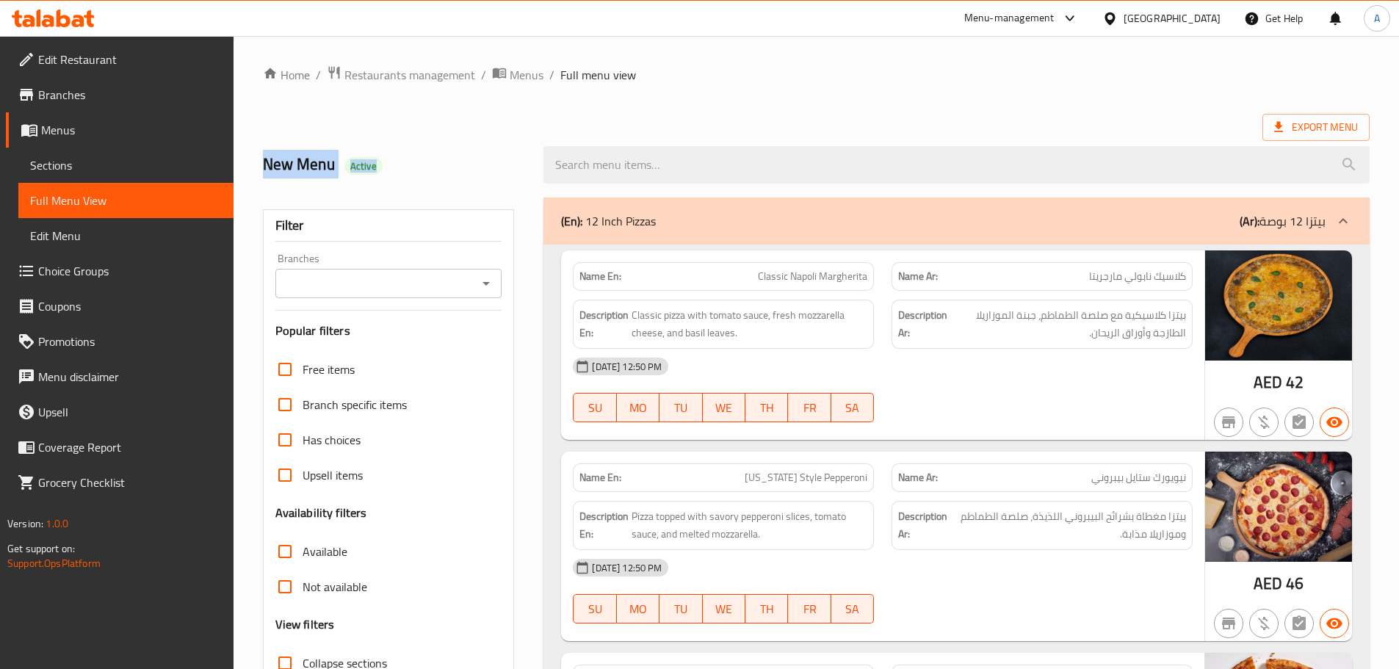
click at [479, 181] on div "New Menu Active" at bounding box center [394, 164] width 281 height 65
click at [459, 140] on div "New Menu Active" at bounding box center [394, 164] width 281 height 65
click at [264, 170] on h2 "New Menu Active" at bounding box center [395, 164] width 264 height 22
drag, startPoint x: 264, startPoint y: 170, endPoint x: 429, endPoint y: 170, distance: 165.2
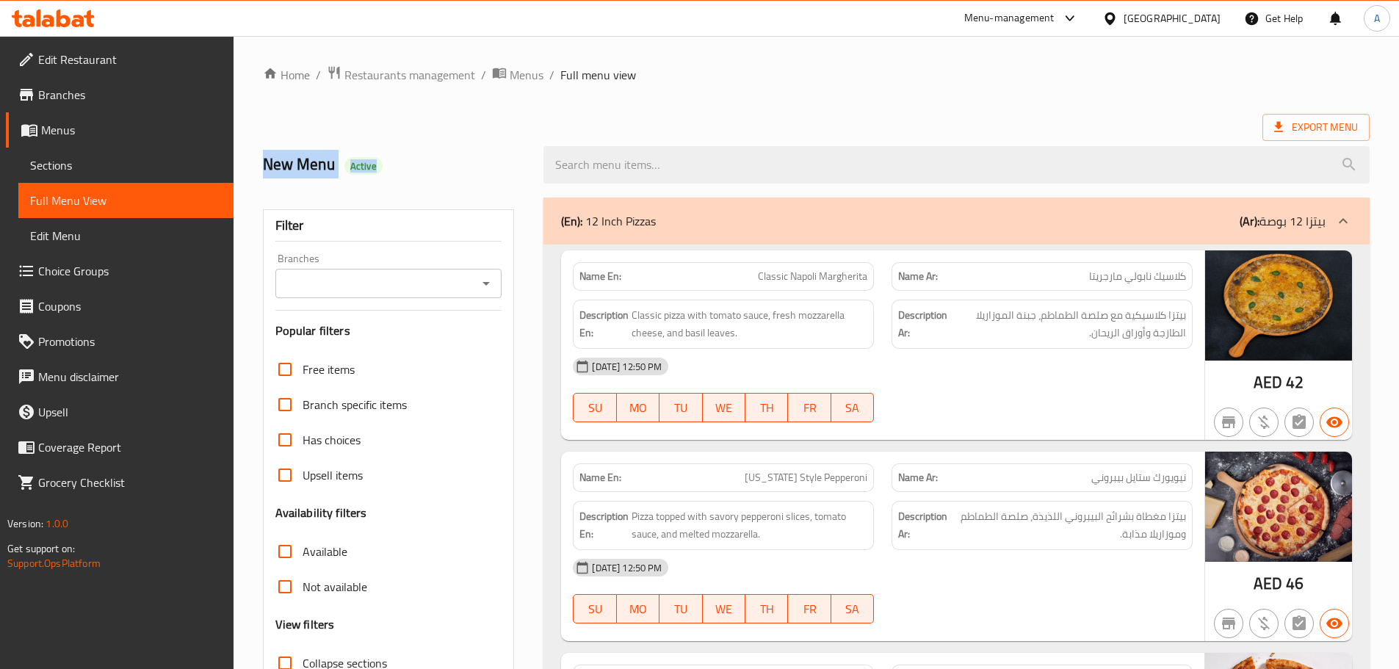
click at [429, 170] on h2 "New Menu Active" at bounding box center [395, 164] width 264 height 22
click at [739, 123] on div "Export Menu" at bounding box center [816, 127] width 1106 height 27
click at [796, 119] on div "Export Menu" at bounding box center [816, 127] width 1106 height 27
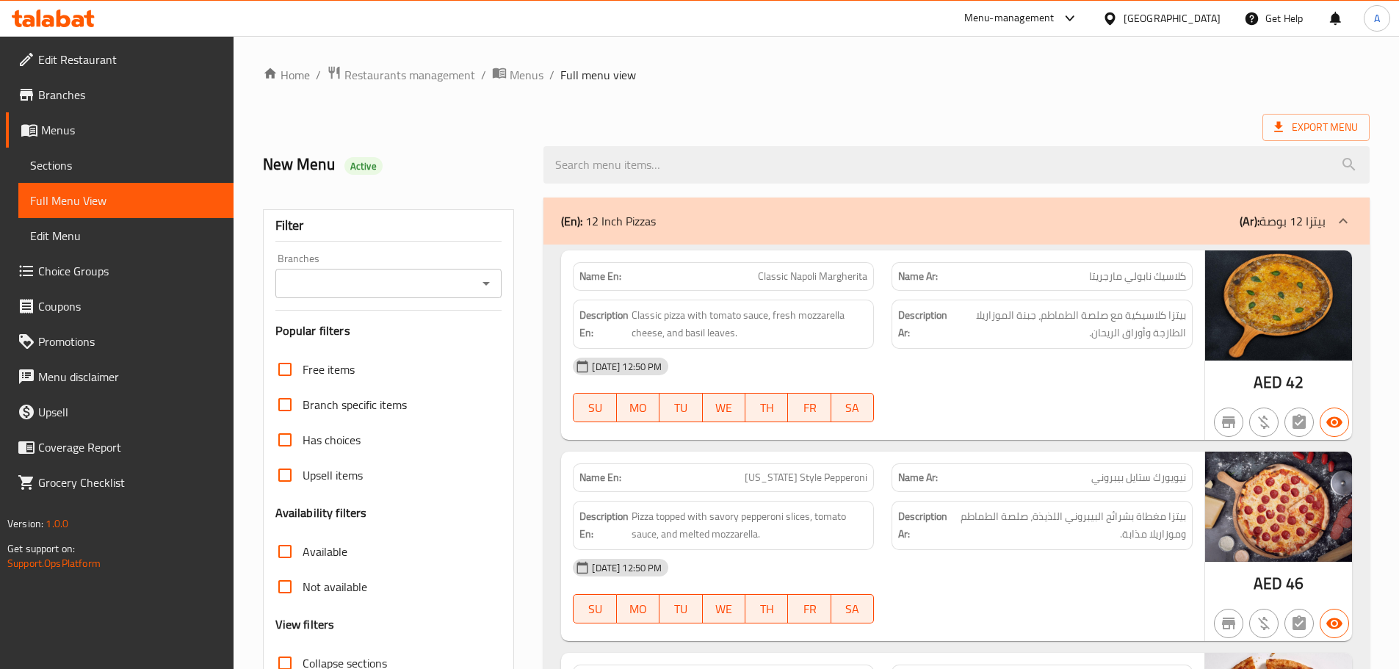
click at [295, 164] on h2 "New Menu Active" at bounding box center [395, 164] width 264 height 22
drag, startPoint x: 295, startPoint y: 164, endPoint x: 406, endPoint y: 164, distance: 110.9
click at [405, 164] on h2 "New Menu Active" at bounding box center [395, 164] width 264 height 22
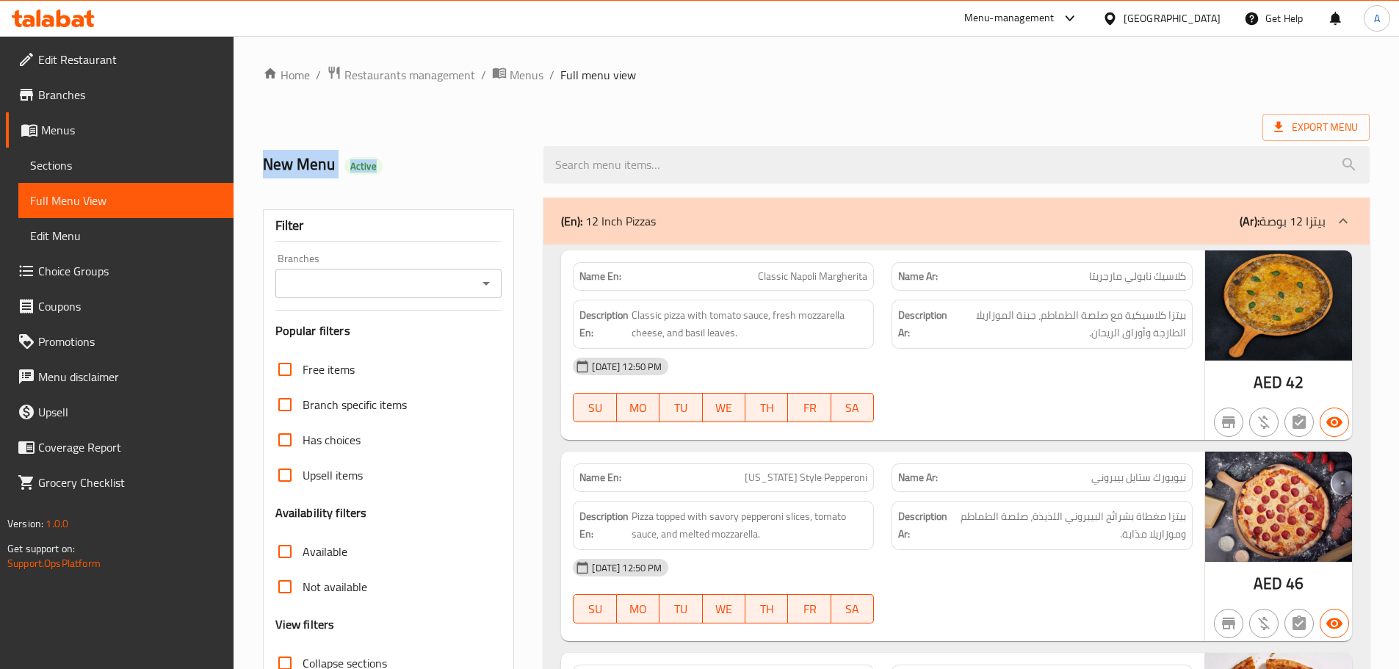
click at [421, 150] on div "New Menu Active" at bounding box center [394, 164] width 281 height 65
click at [318, 156] on h2 "New Menu Active" at bounding box center [395, 164] width 264 height 22
drag, startPoint x: 318, startPoint y: 156, endPoint x: 401, endPoint y: 165, distance: 83.4
click at [388, 165] on h2 "New Menu Active" at bounding box center [395, 164] width 264 height 22
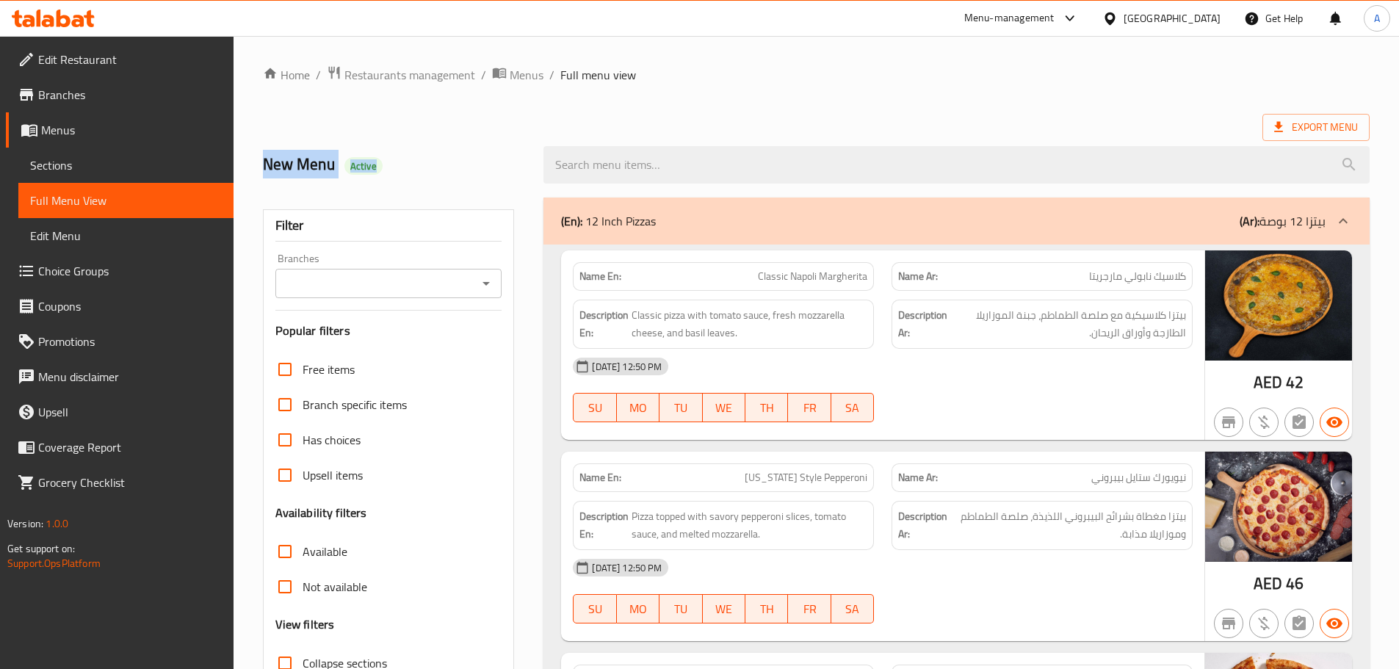
click at [409, 158] on h2 "New Menu Active" at bounding box center [395, 164] width 264 height 22
click at [296, 163] on h2 "New Menu Active" at bounding box center [395, 164] width 264 height 22
drag, startPoint x: 296, startPoint y: 163, endPoint x: 373, endPoint y: 164, distance: 77.1
click at [363, 163] on h2 "New Menu Active" at bounding box center [395, 164] width 264 height 22
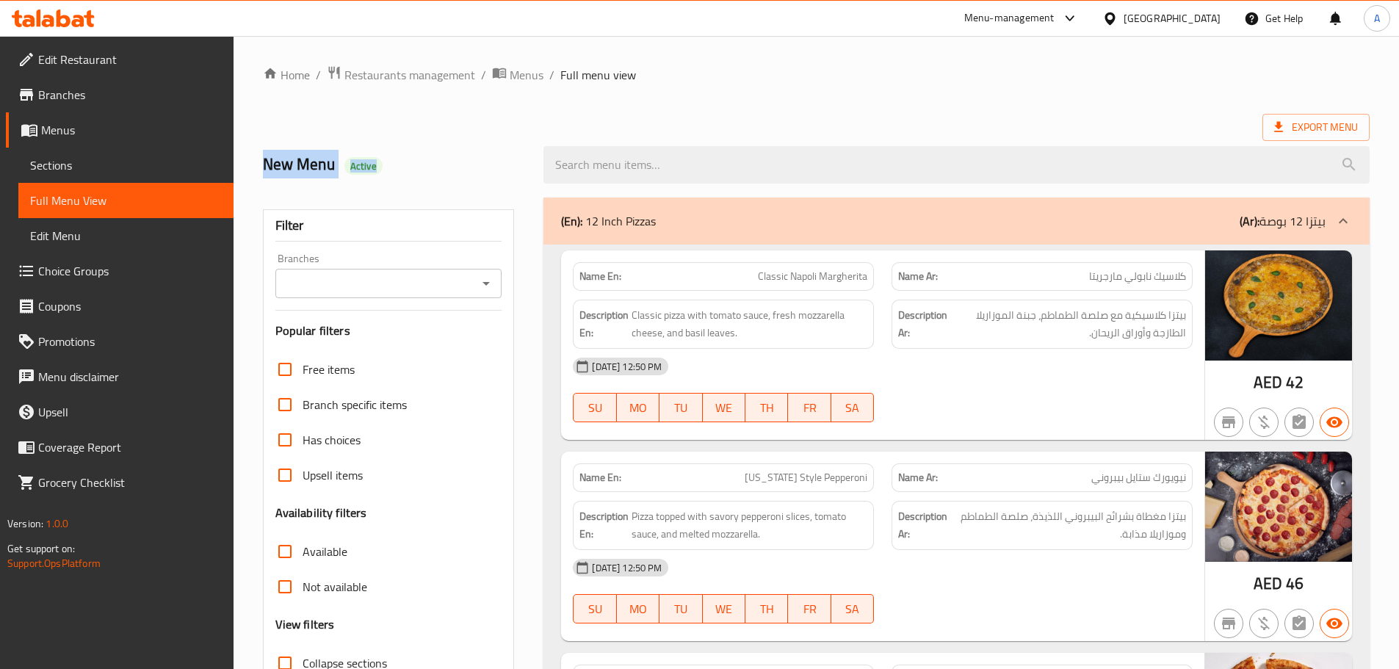
click at [437, 164] on h2 "New Menu Active" at bounding box center [395, 164] width 264 height 22
click at [764, 126] on div "Export Menu" at bounding box center [816, 127] width 1106 height 27
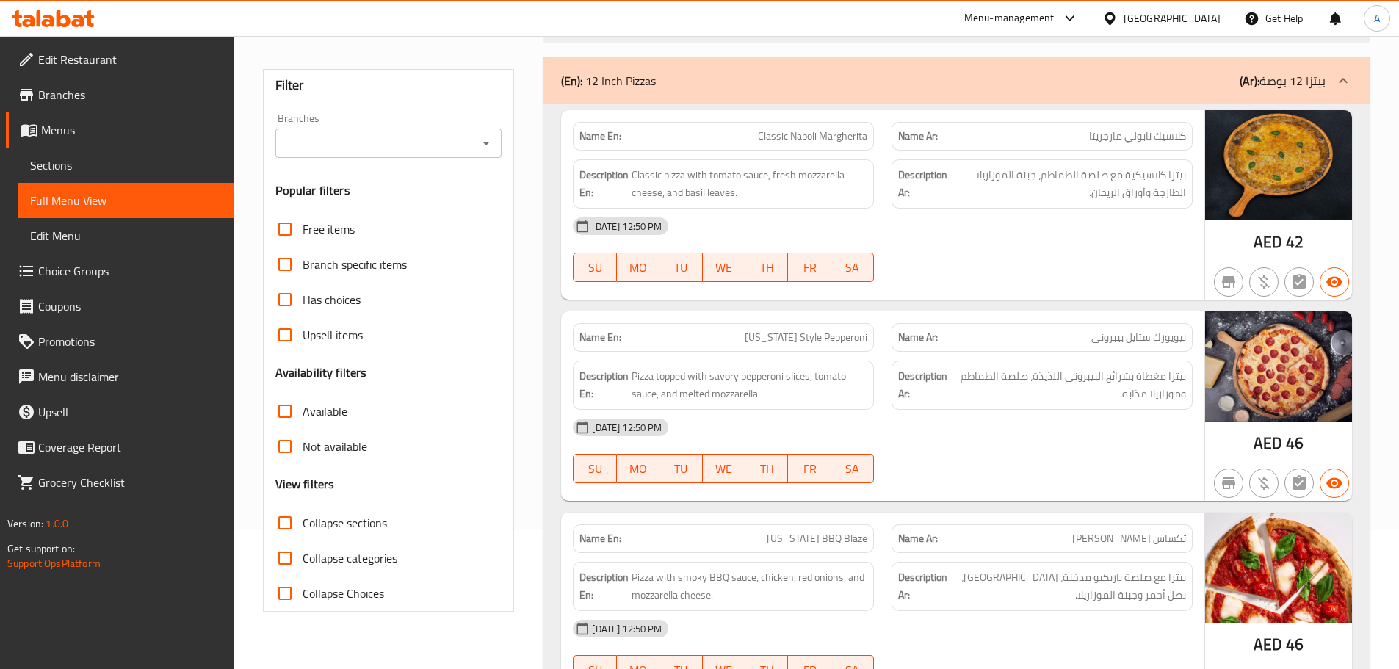
scroll to position [220, 0]
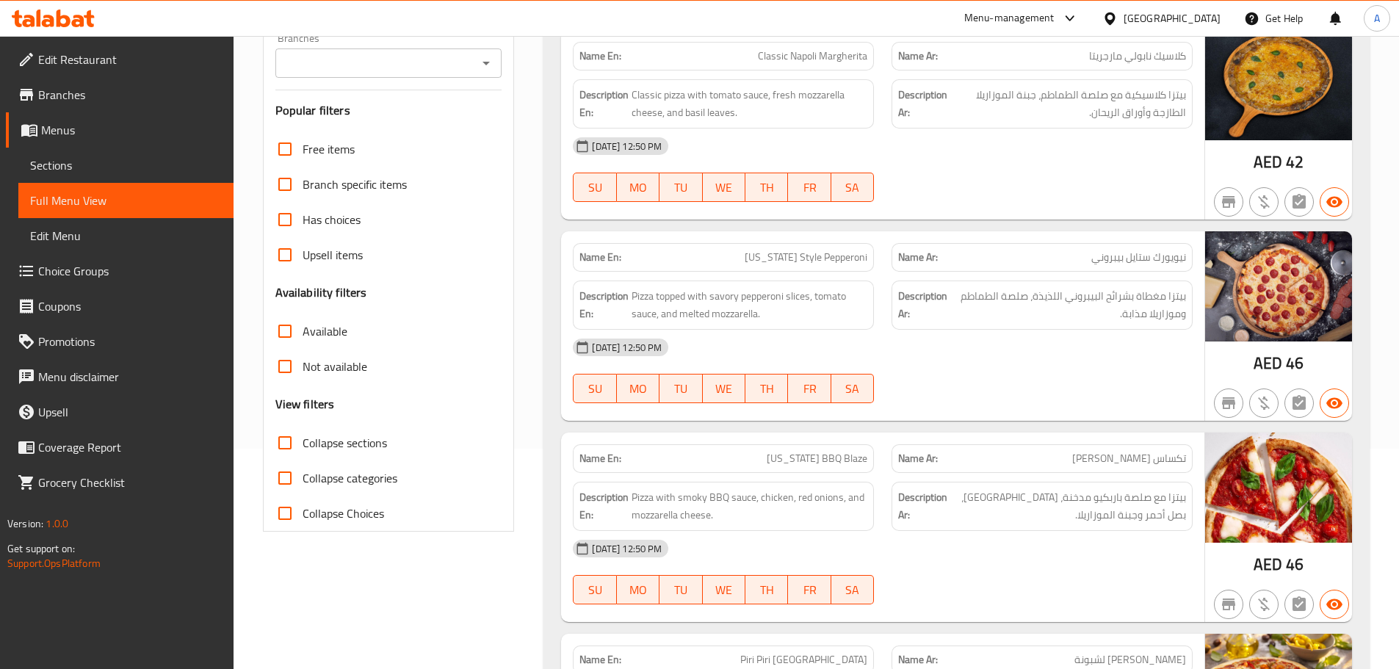
click at [835, 99] on div "Name En: Classic Napoli Margherita Name Ar: كلاسيك نابولي مارجريتا Description …" at bounding box center [882, 124] width 643 height 189
click at [1029, 168] on div "15-10-2025 12:50 PM SU MO TU WE TH FR SA" at bounding box center [882, 169] width 637 height 82
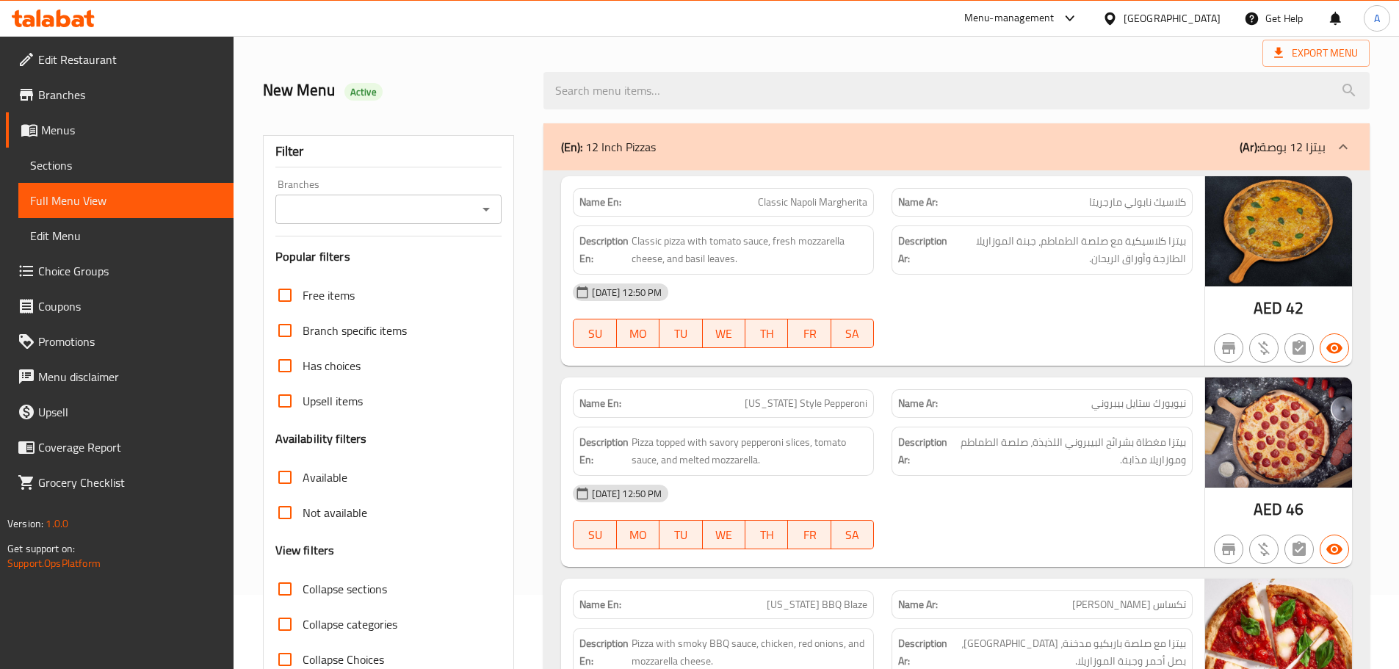
scroll to position [73, 0]
click at [733, 65] on div at bounding box center [956, 91] width 844 height 55
